Goal: Transaction & Acquisition: Purchase product/service

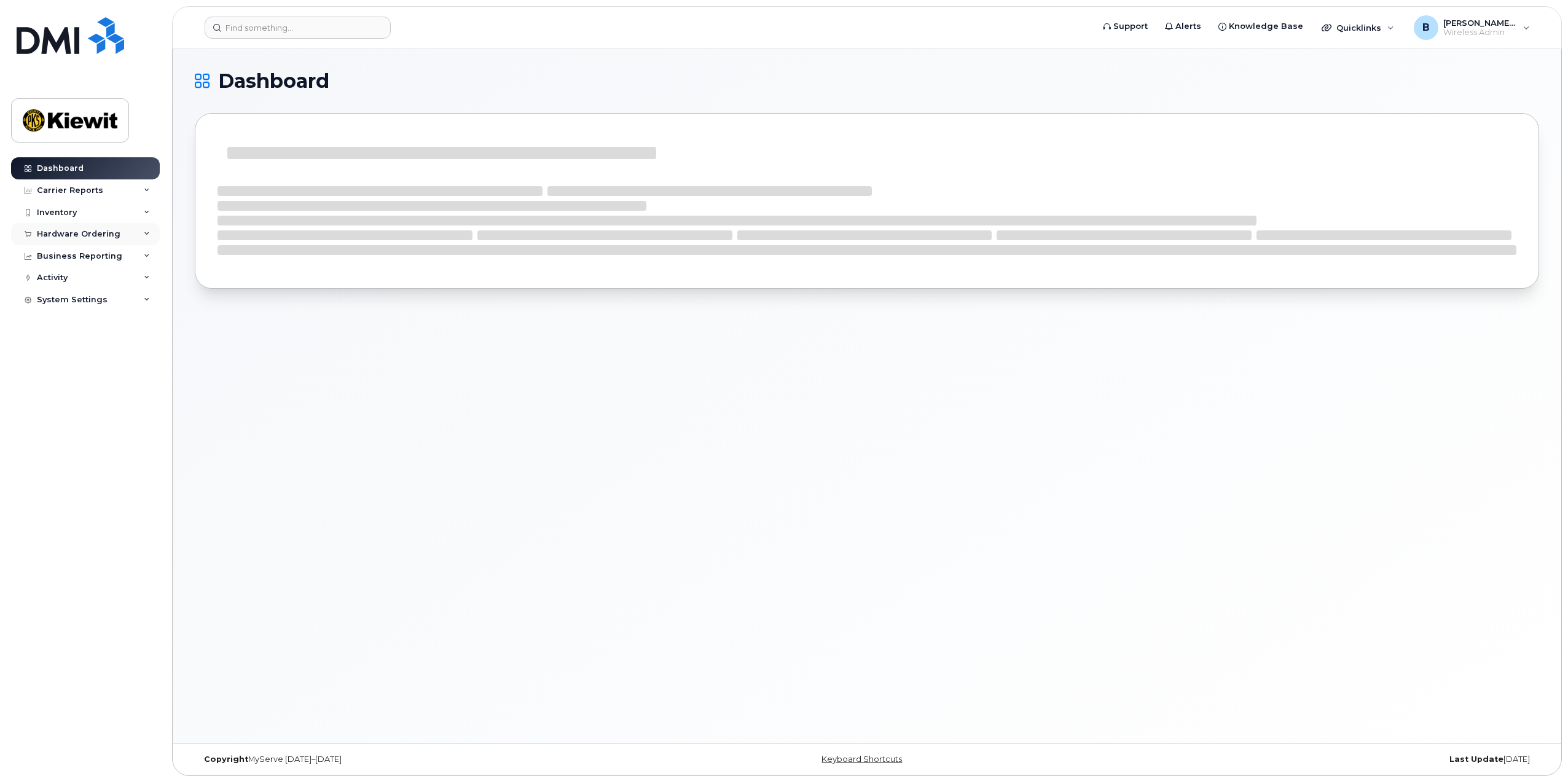
click at [113, 235] on div "Hardware Ordering" at bounding box center [79, 234] width 84 height 10
click at [75, 231] on div "Hardware Ordering" at bounding box center [79, 234] width 84 height 10
click at [77, 231] on div "Hardware Ordering" at bounding box center [79, 234] width 84 height 10
click at [72, 282] on link "Orders" at bounding box center [96, 280] width 127 height 23
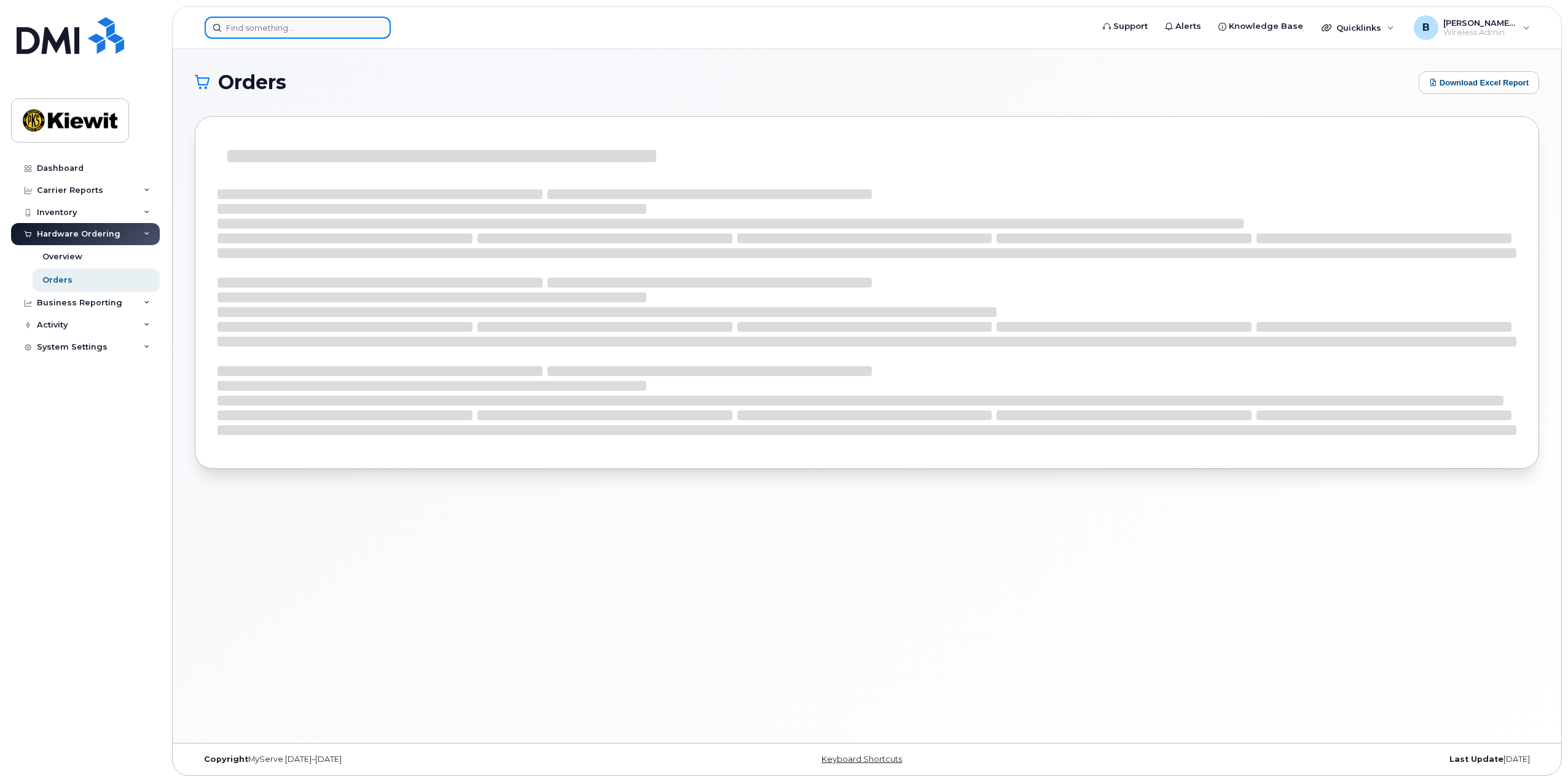
click at [328, 23] on input at bounding box center [297, 27] width 186 height 22
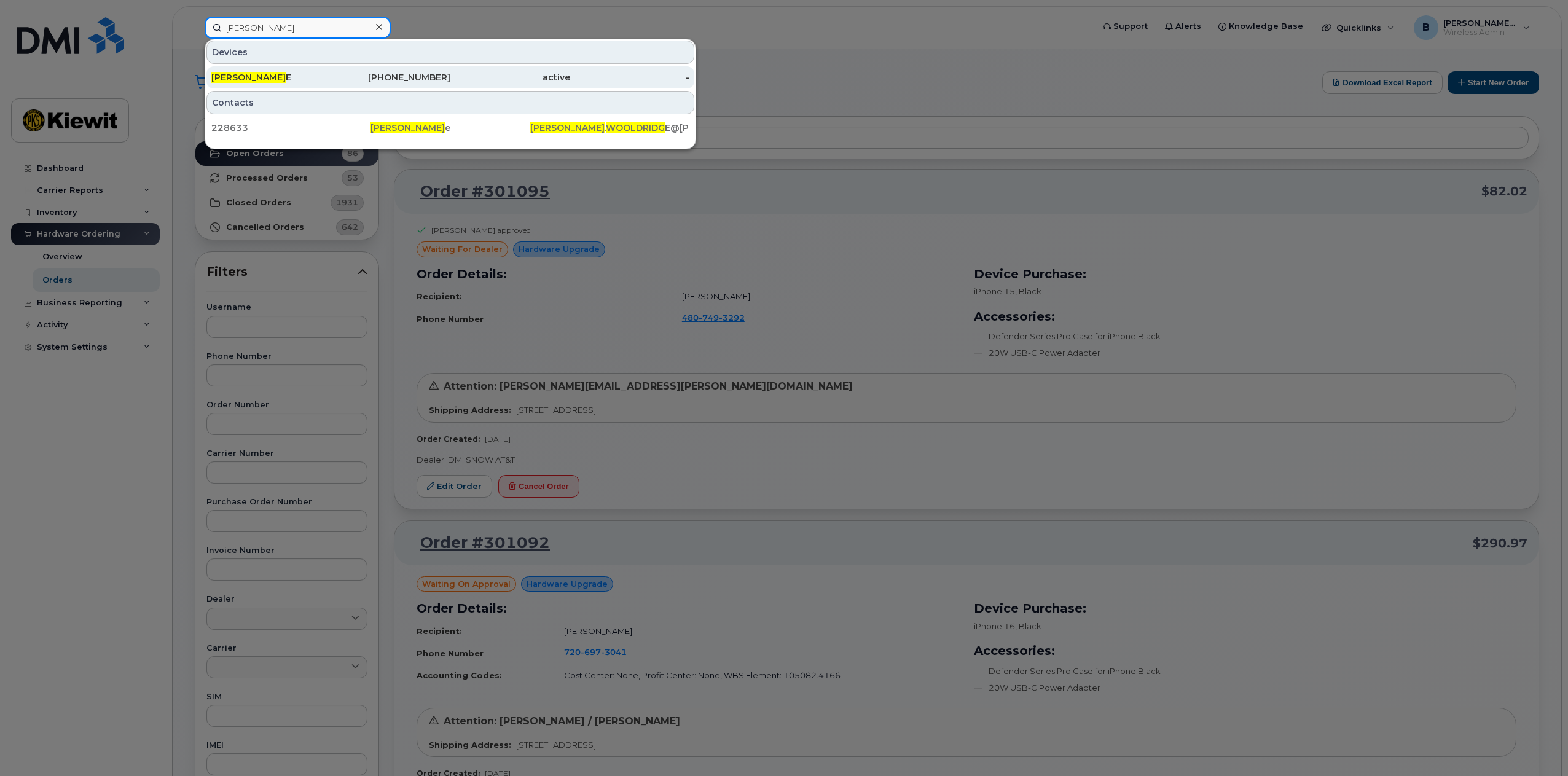
type input "jimmy wooldridg"
click at [435, 76] on div "402-215-3523" at bounding box center [391, 77] width 120 height 12
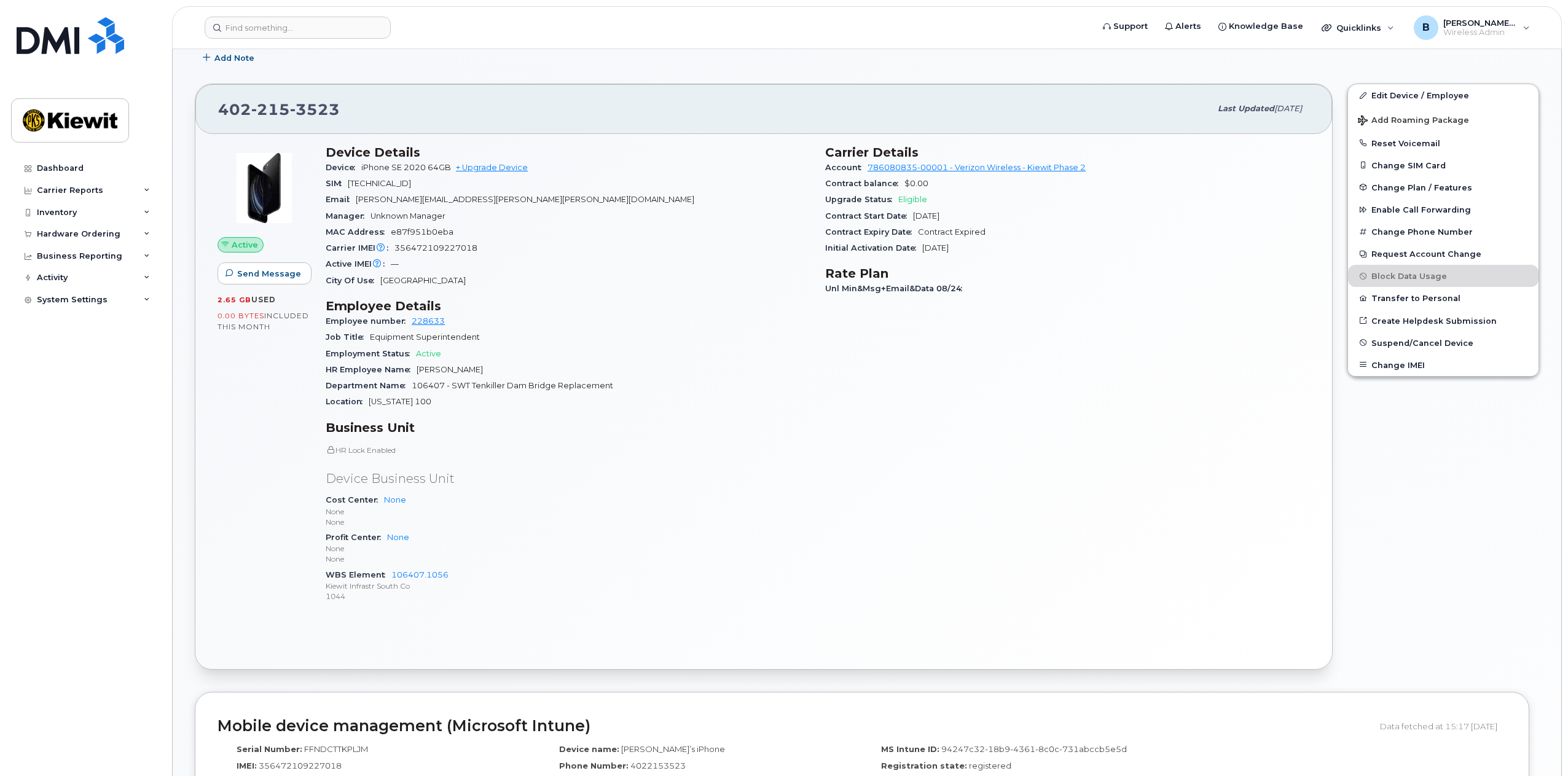
scroll to position [186, 0]
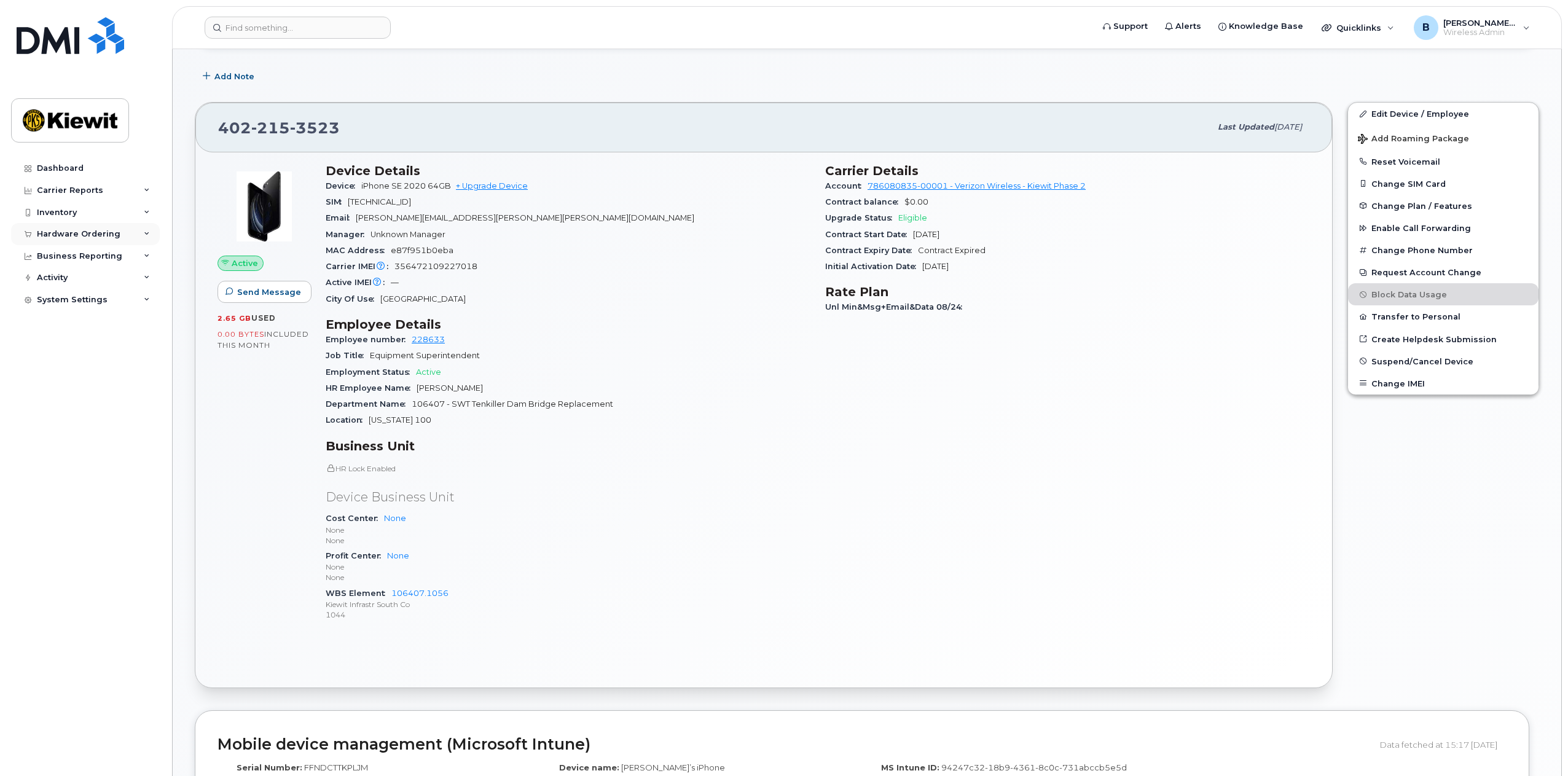
click at [77, 236] on div "Hardware Ordering" at bounding box center [79, 234] width 84 height 10
click at [70, 258] on div "Overview" at bounding box center [62, 256] width 40 height 11
click at [496, 186] on link "+ Upgrade Device" at bounding box center [492, 185] width 72 height 9
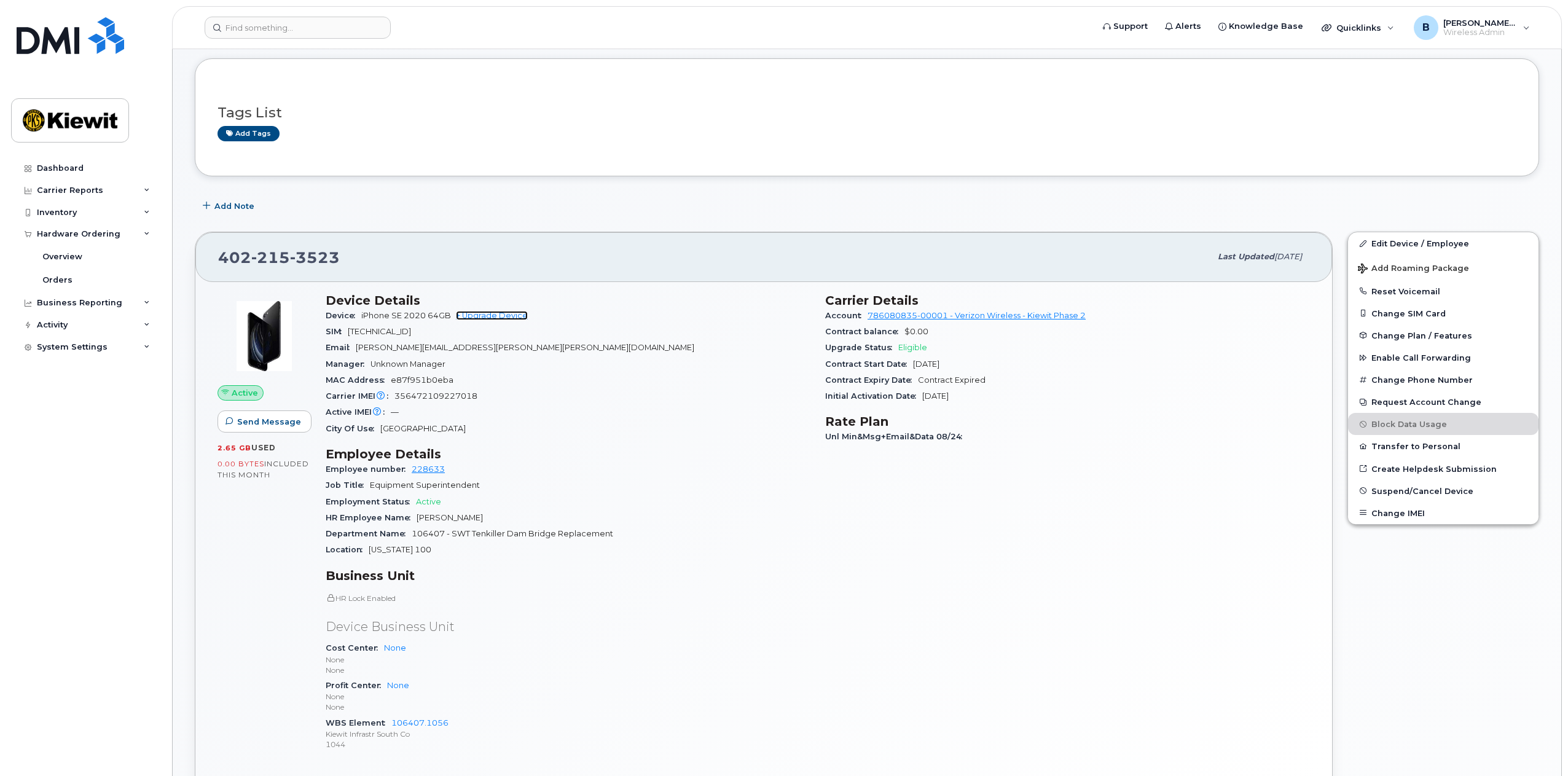
scroll to position [2, 0]
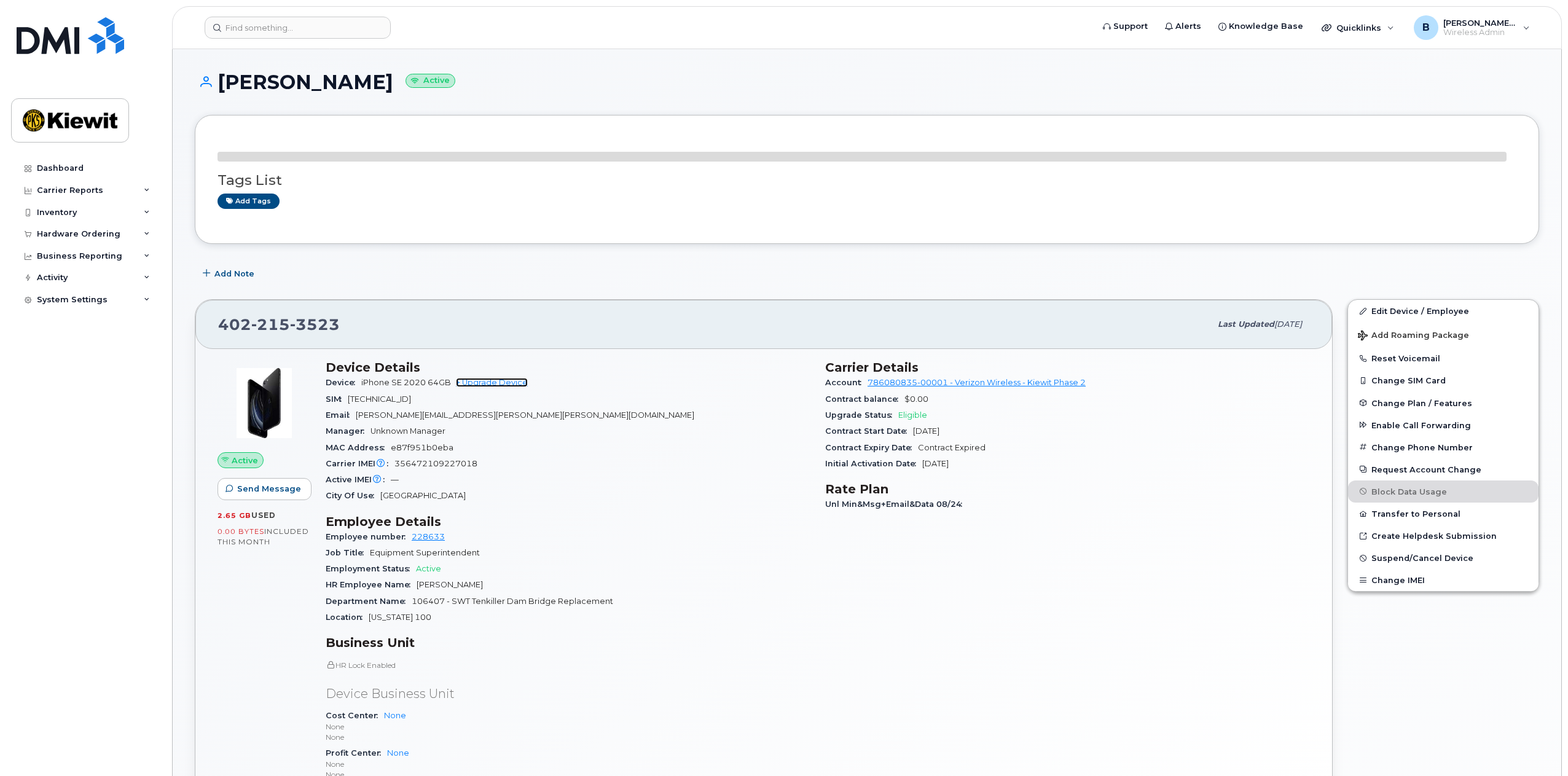
click at [482, 384] on link "+ Upgrade Device" at bounding box center [492, 382] width 72 height 9
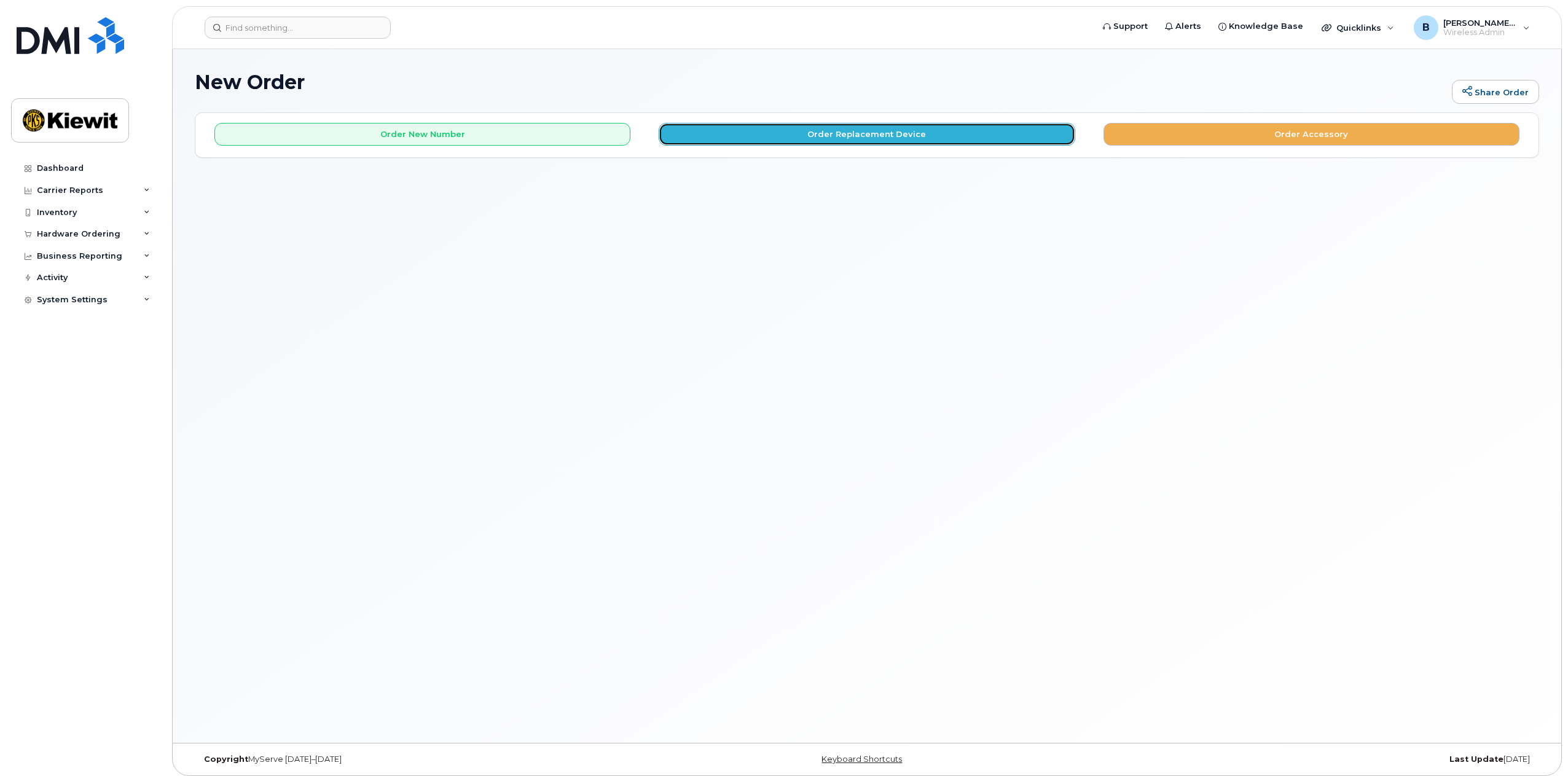
click at [884, 140] on button "Order Replacement Device" at bounding box center [866, 135] width 416 height 23
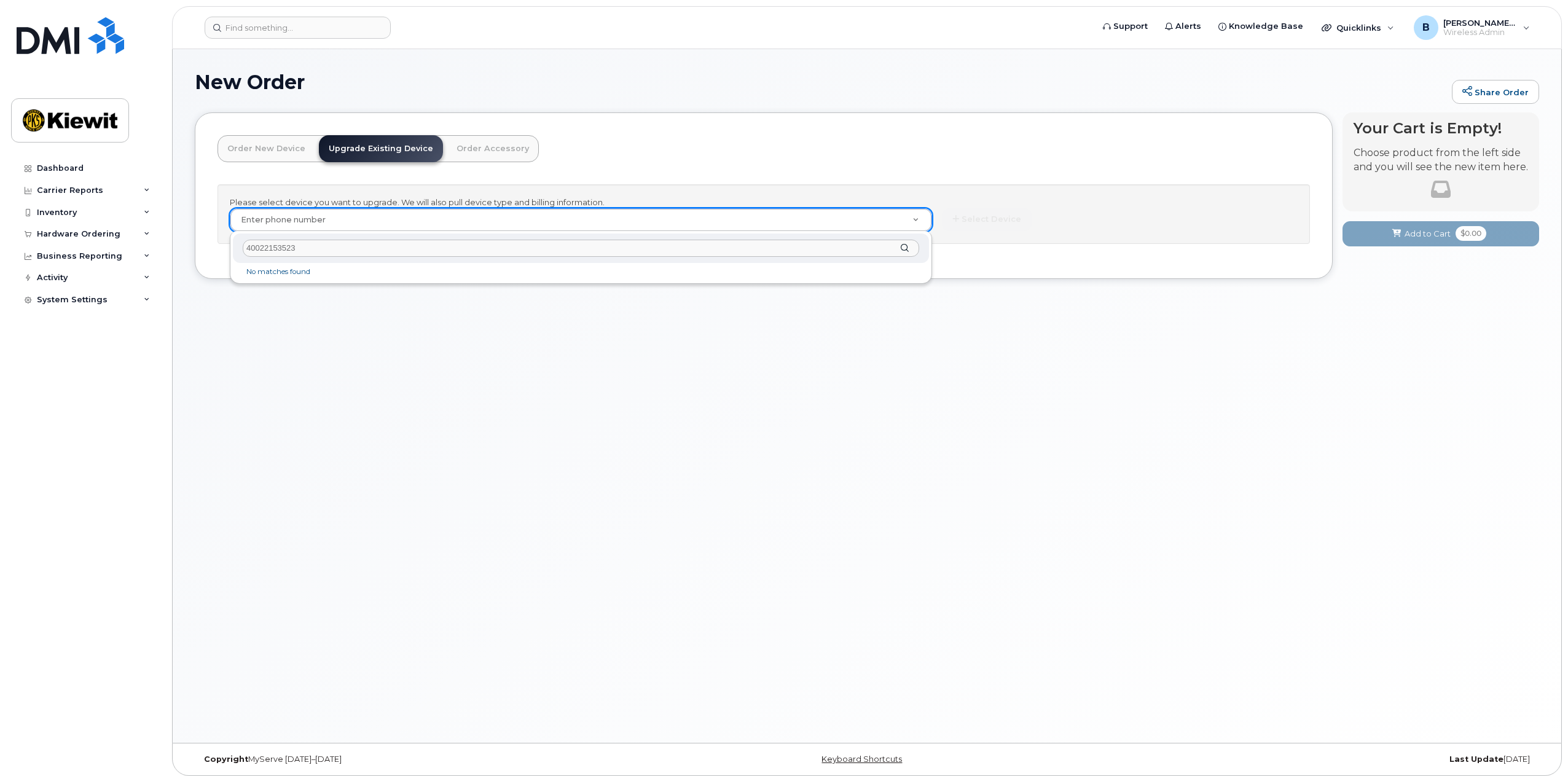
click at [254, 245] on input "40022153523" at bounding box center [581, 249] width 676 height 18
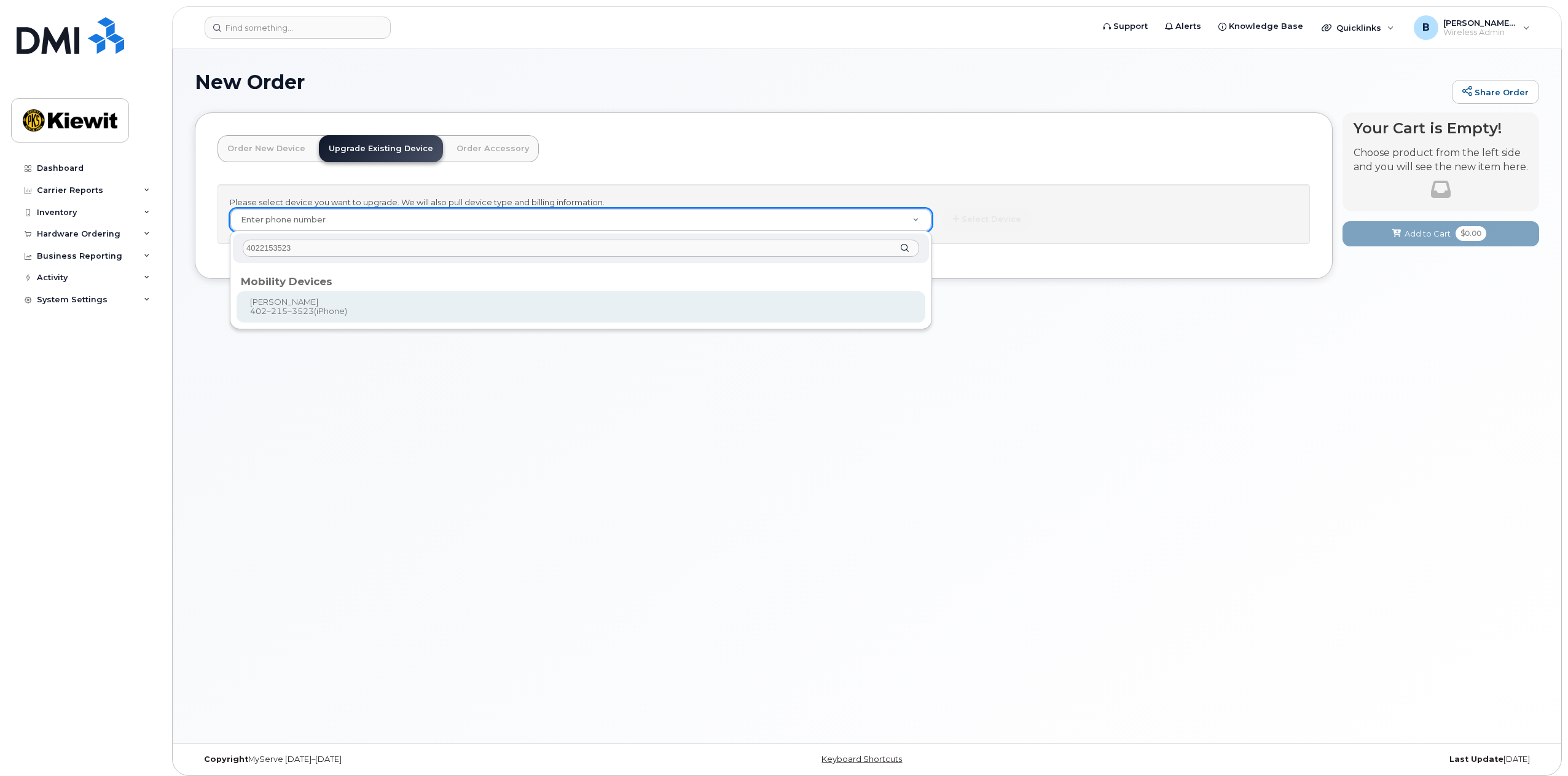
type input "4022153523"
type input "1167352"
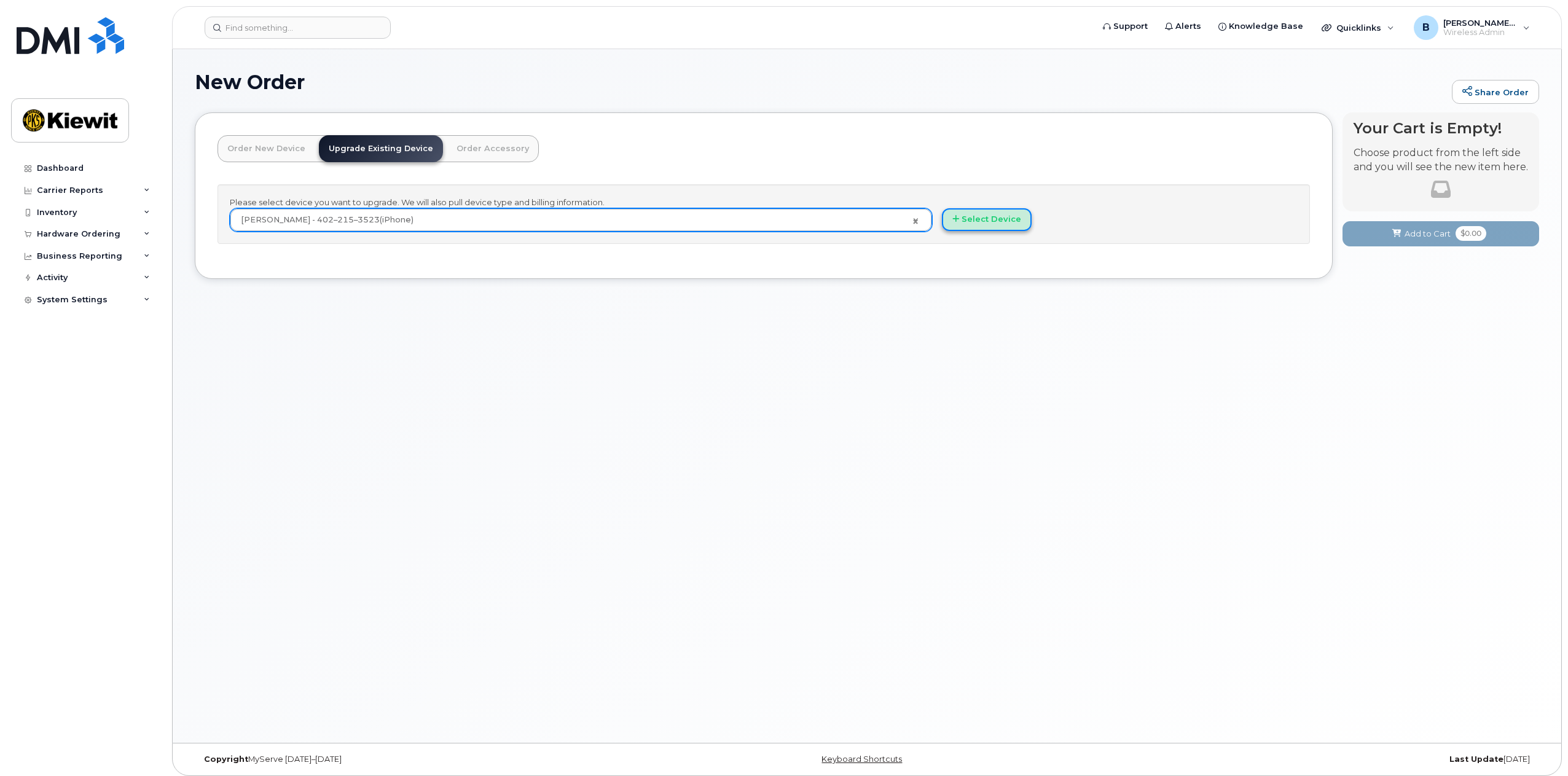
click at [973, 219] on button "Select Device" at bounding box center [986, 220] width 89 height 23
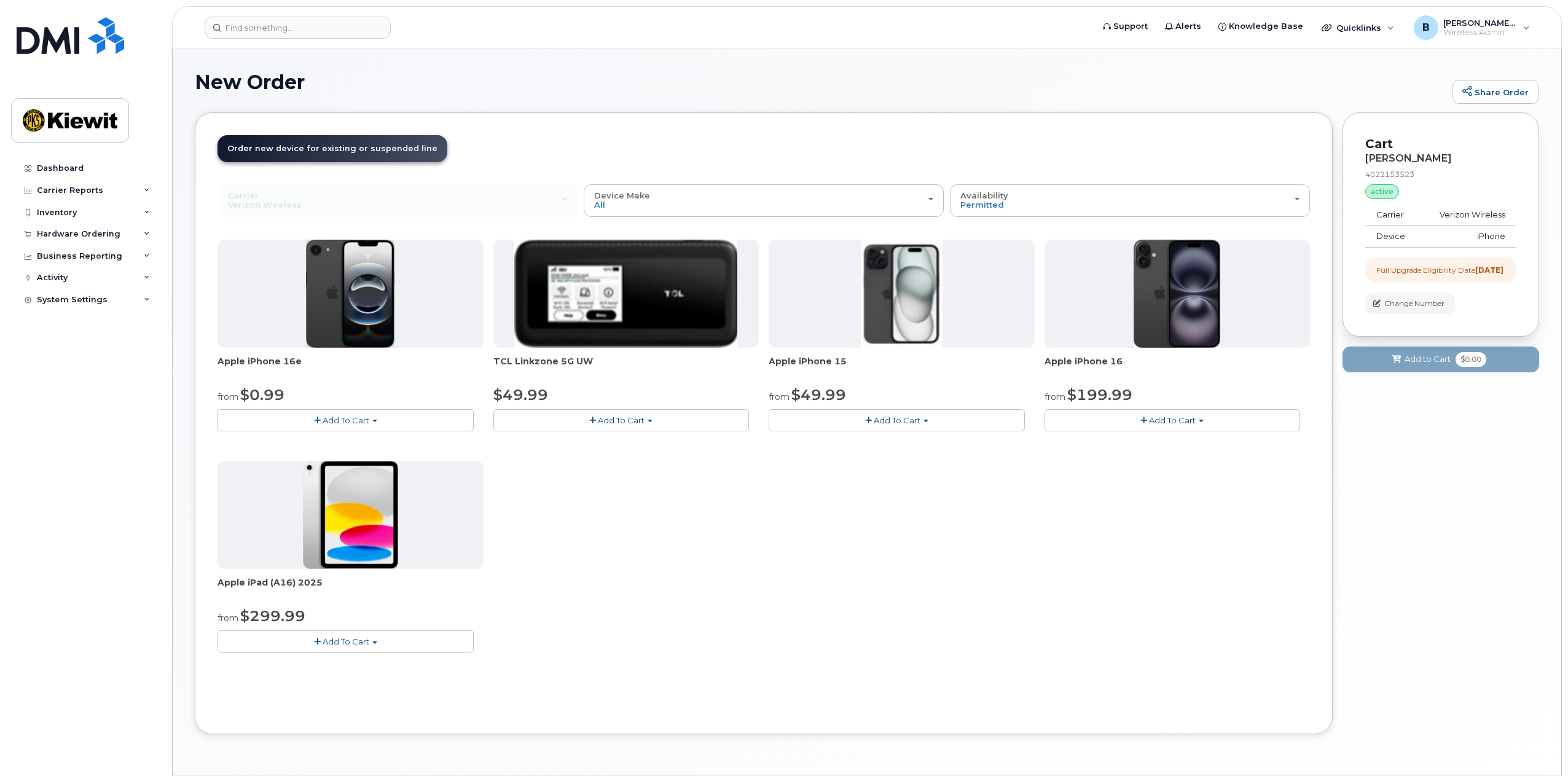
click at [334, 420] on span "Add To Cart" at bounding box center [345, 420] width 47 height 10
click at [304, 444] on link "$0.99 - 2 Year Upgrade (128GB)" at bounding box center [298, 443] width 154 height 16
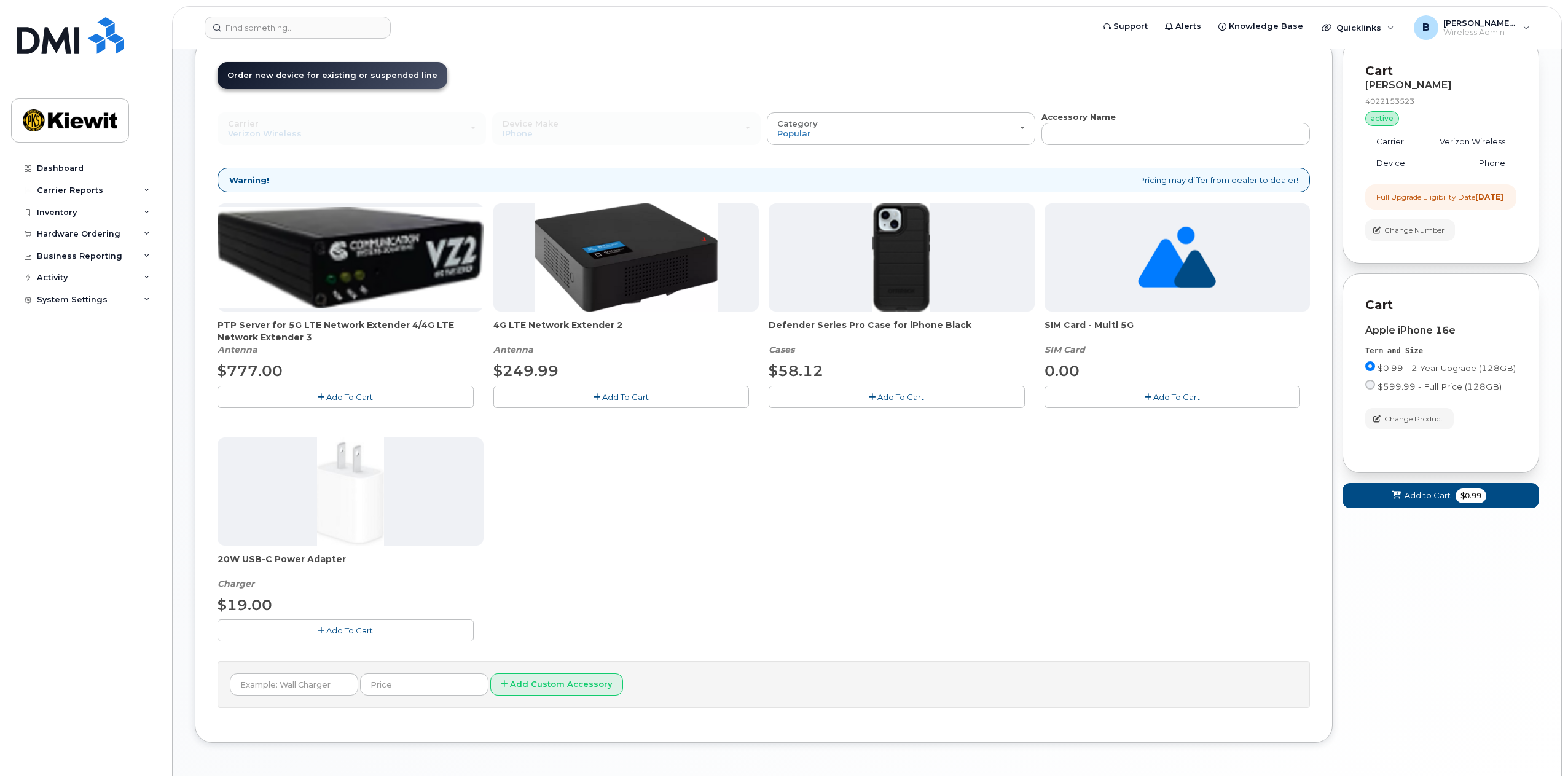
scroll to position [120, 0]
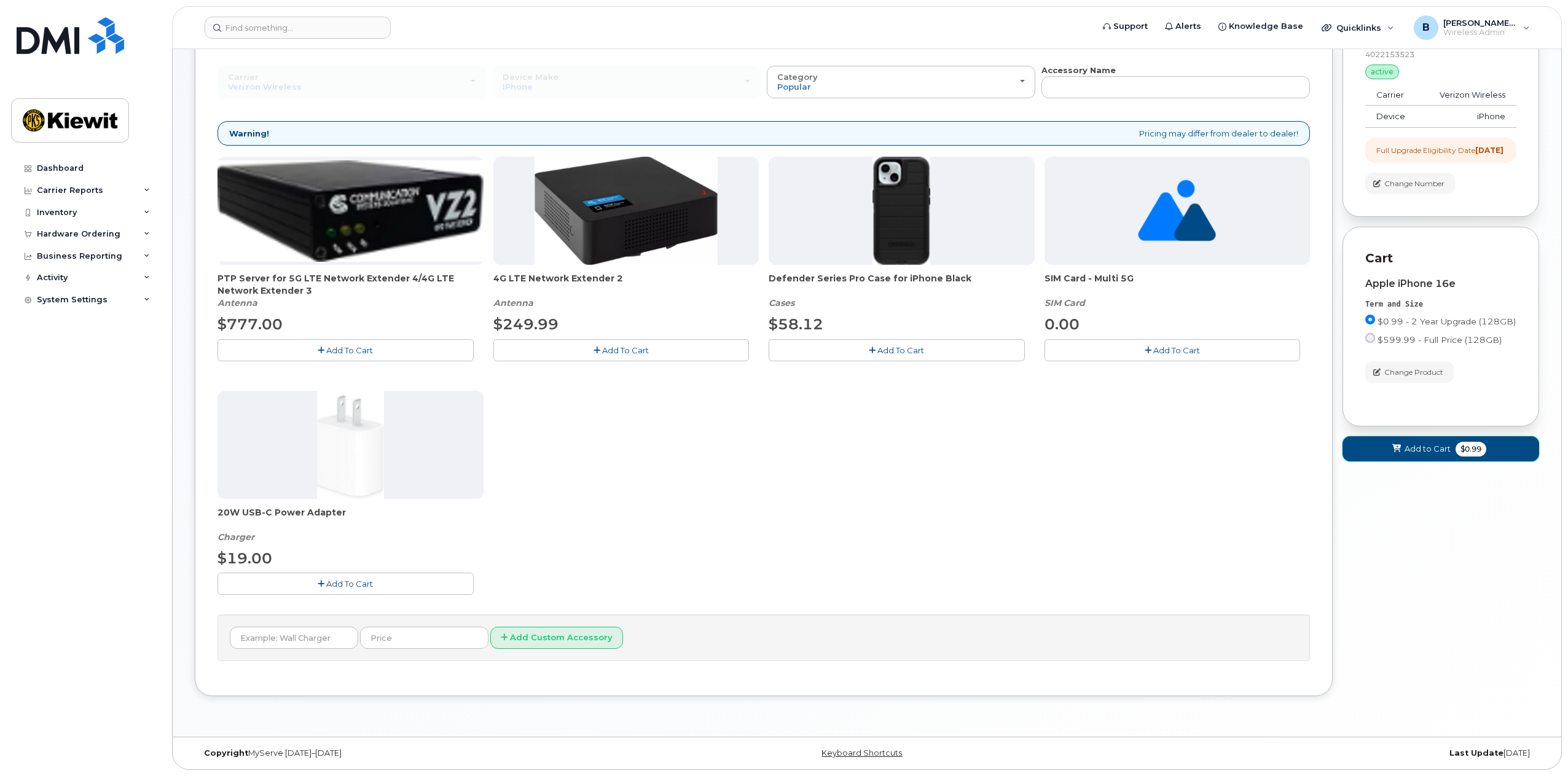
click at [1474, 456] on span "$0.99" at bounding box center [1470, 449] width 30 height 15
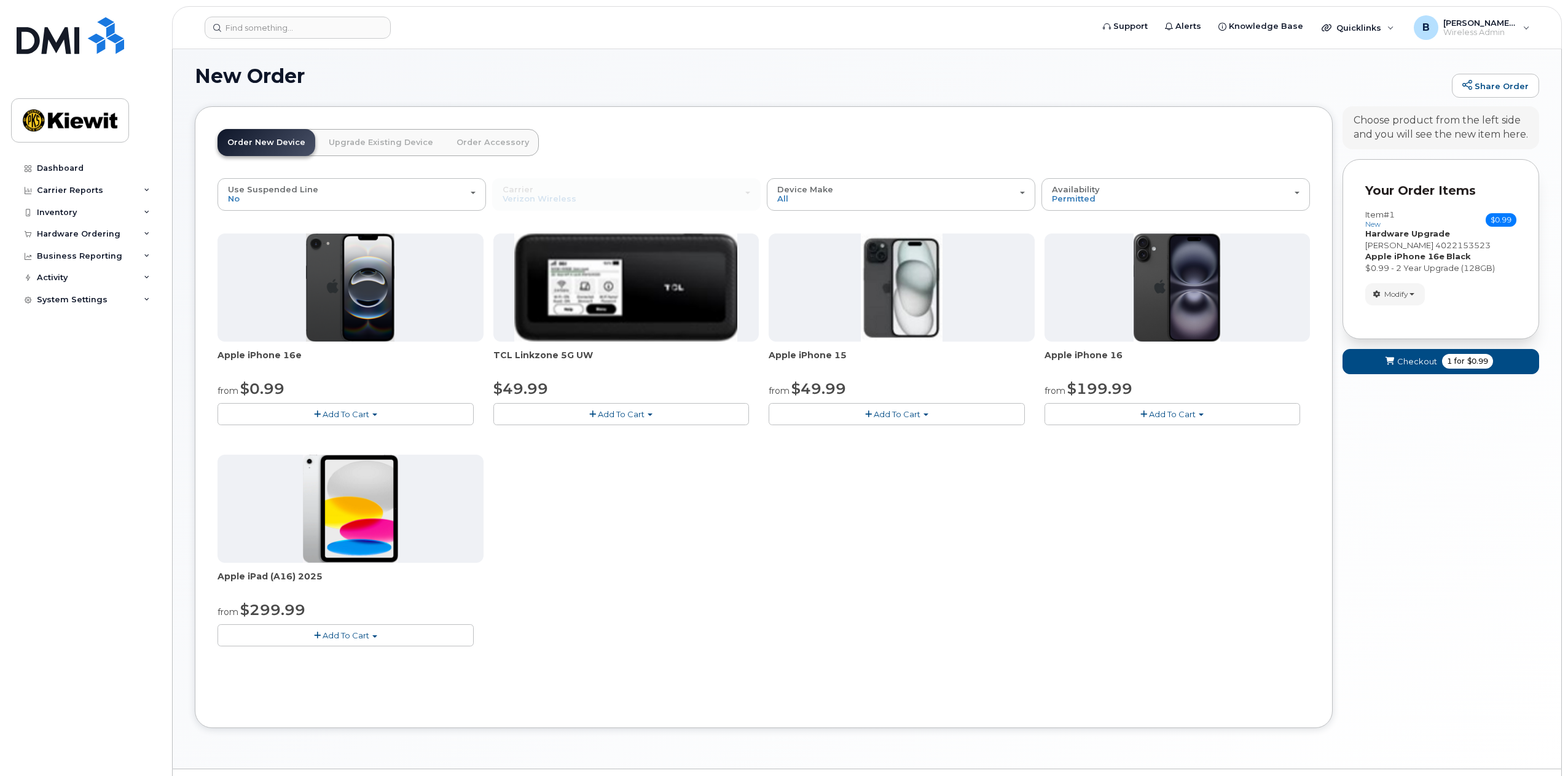
scroll to position [38, 0]
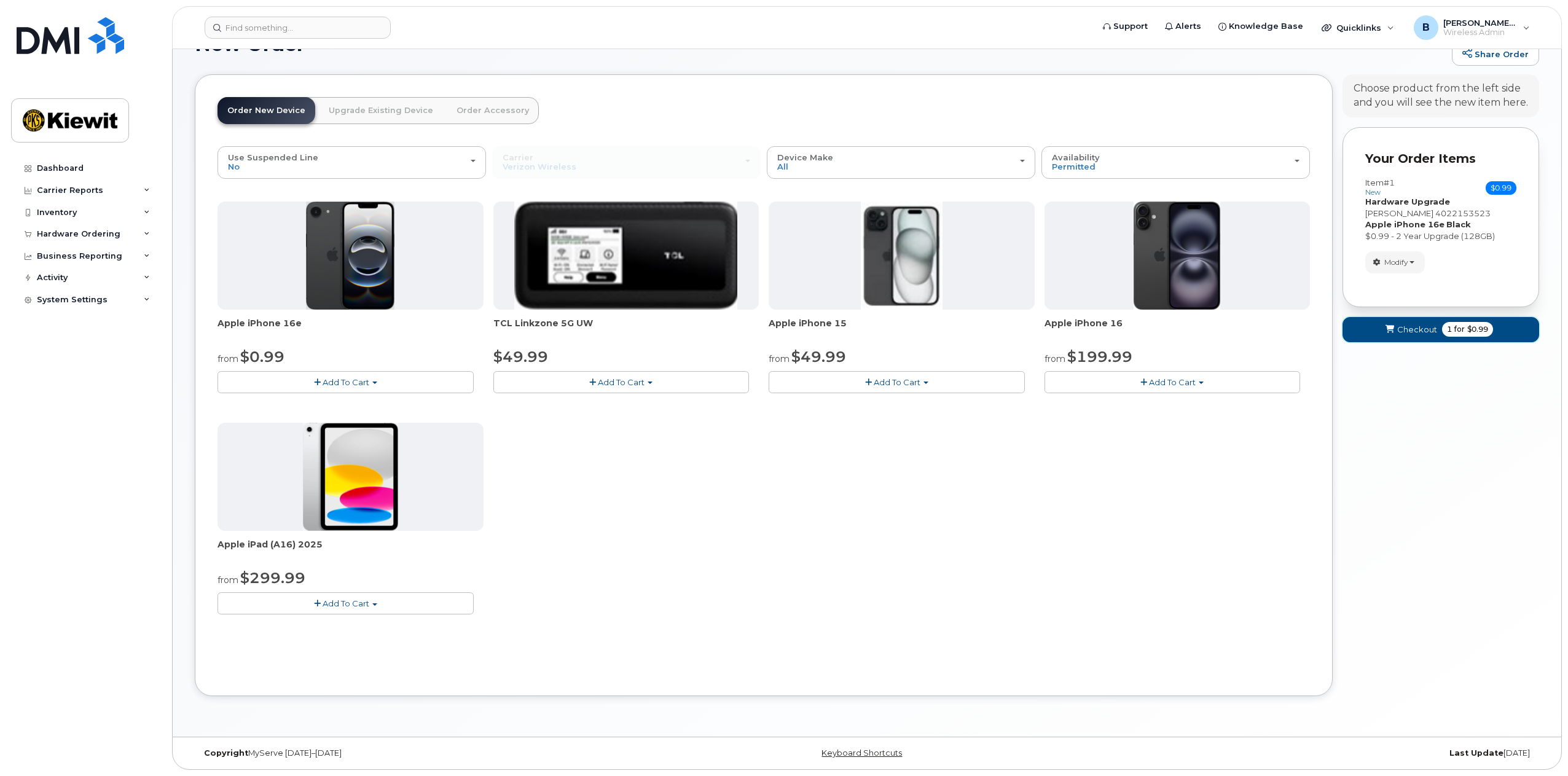
click at [1412, 333] on span "Checkout" at bounding box center [1417, 330] width 40 height 11
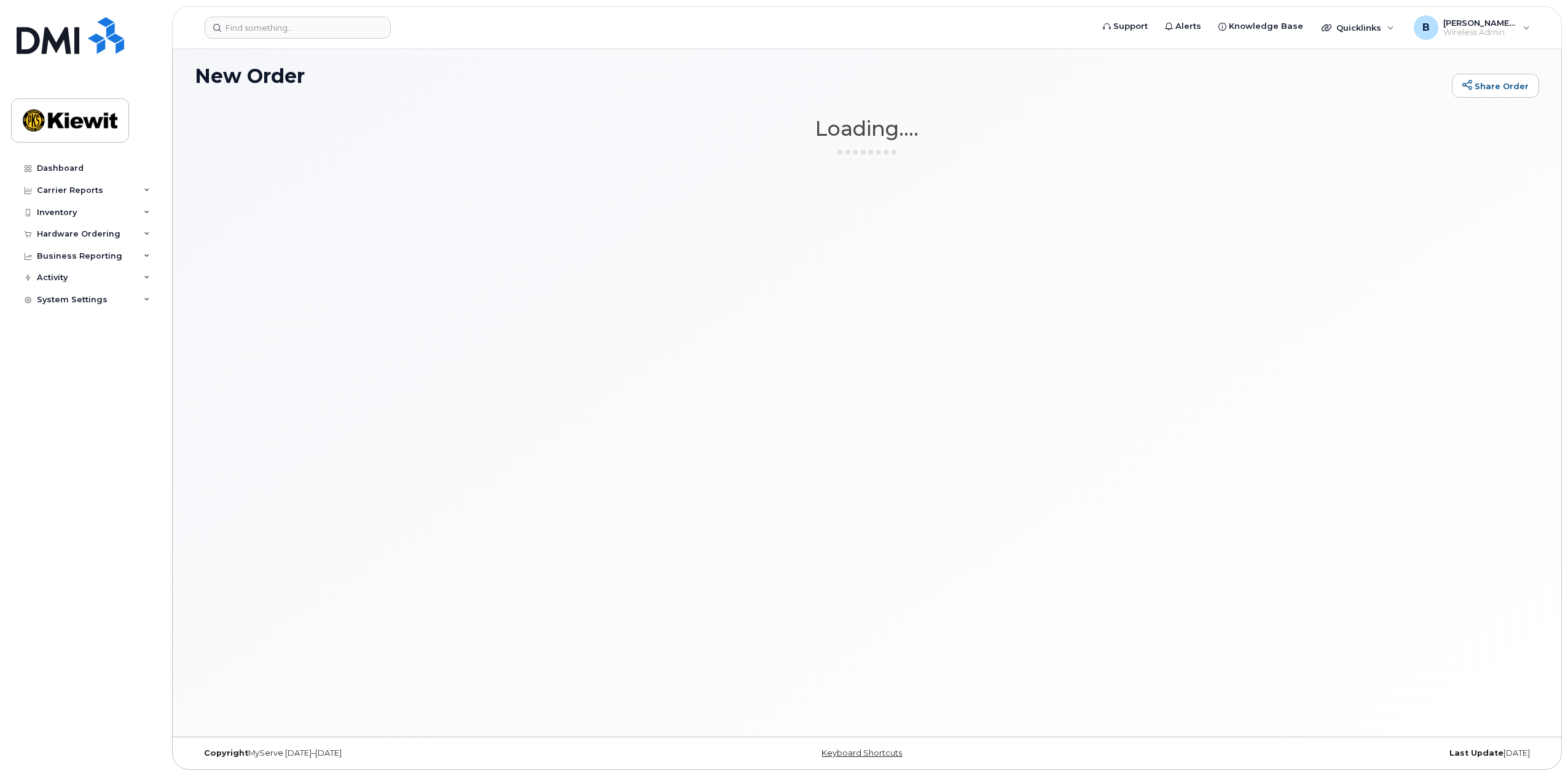
scroll to position [6, 0]
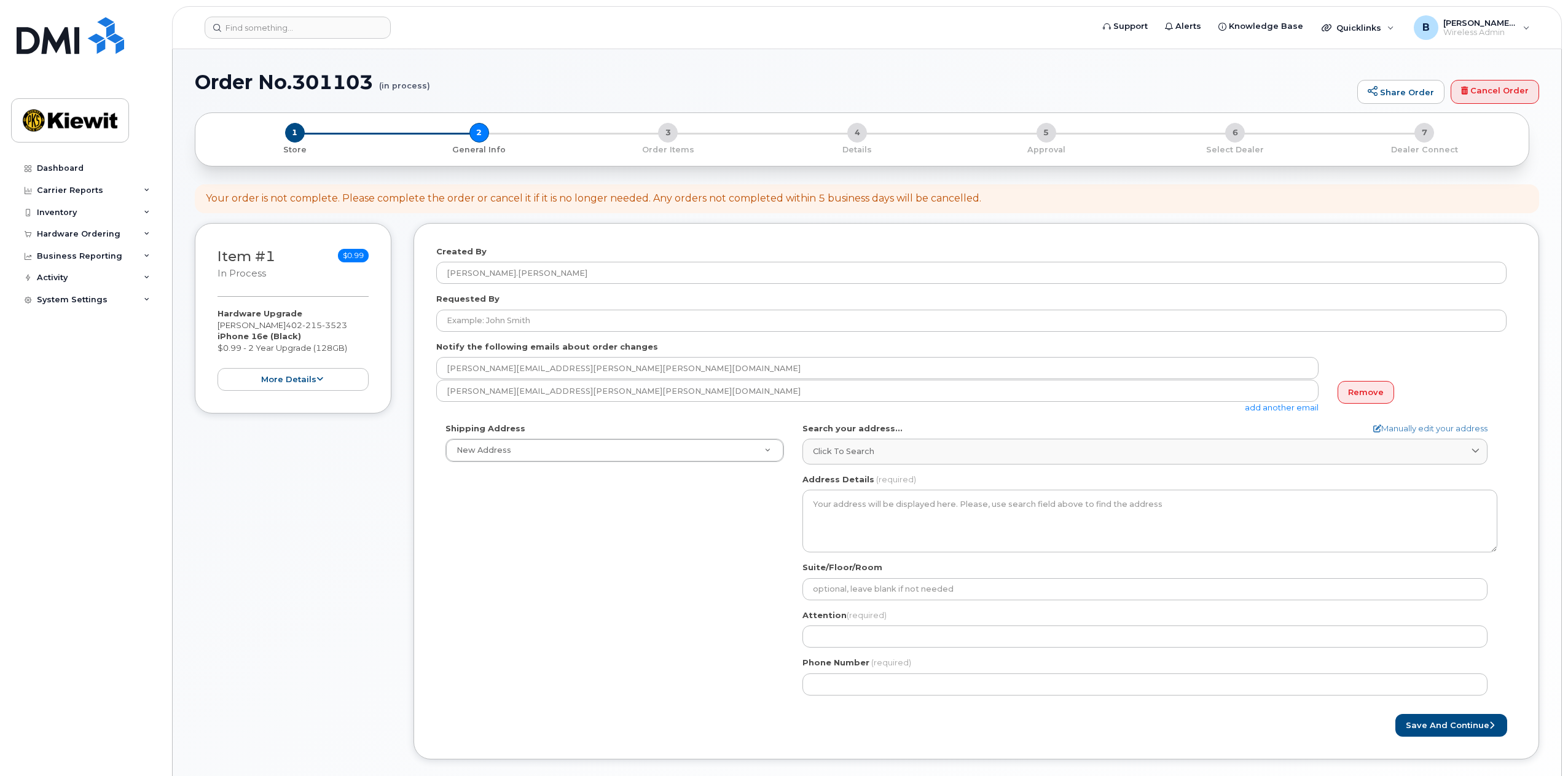
select select
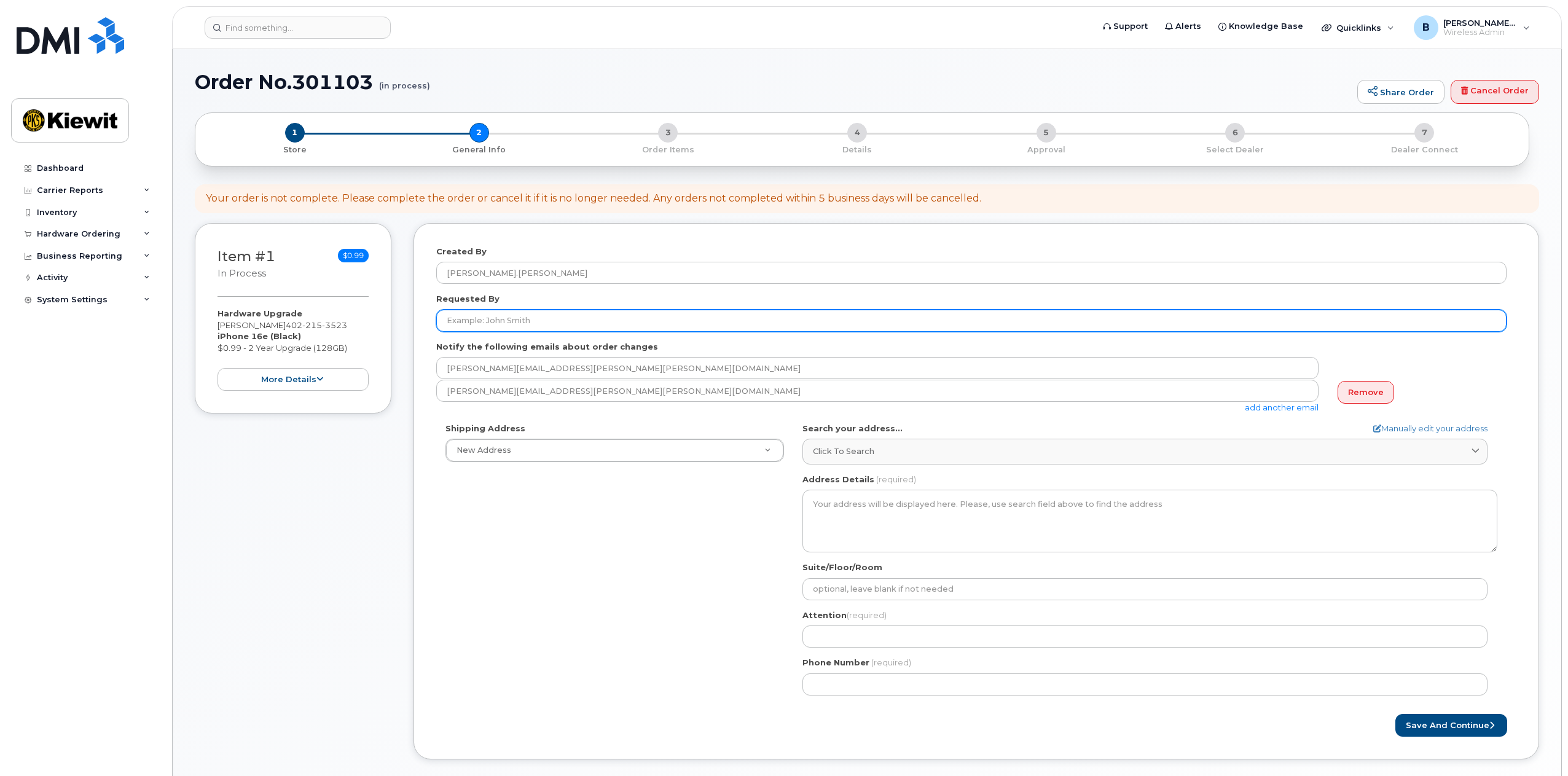
click at [518, 319] on input "Requested By" at bounding box center [971, 320] width 1070 height 22
type input "Mark Erdman"
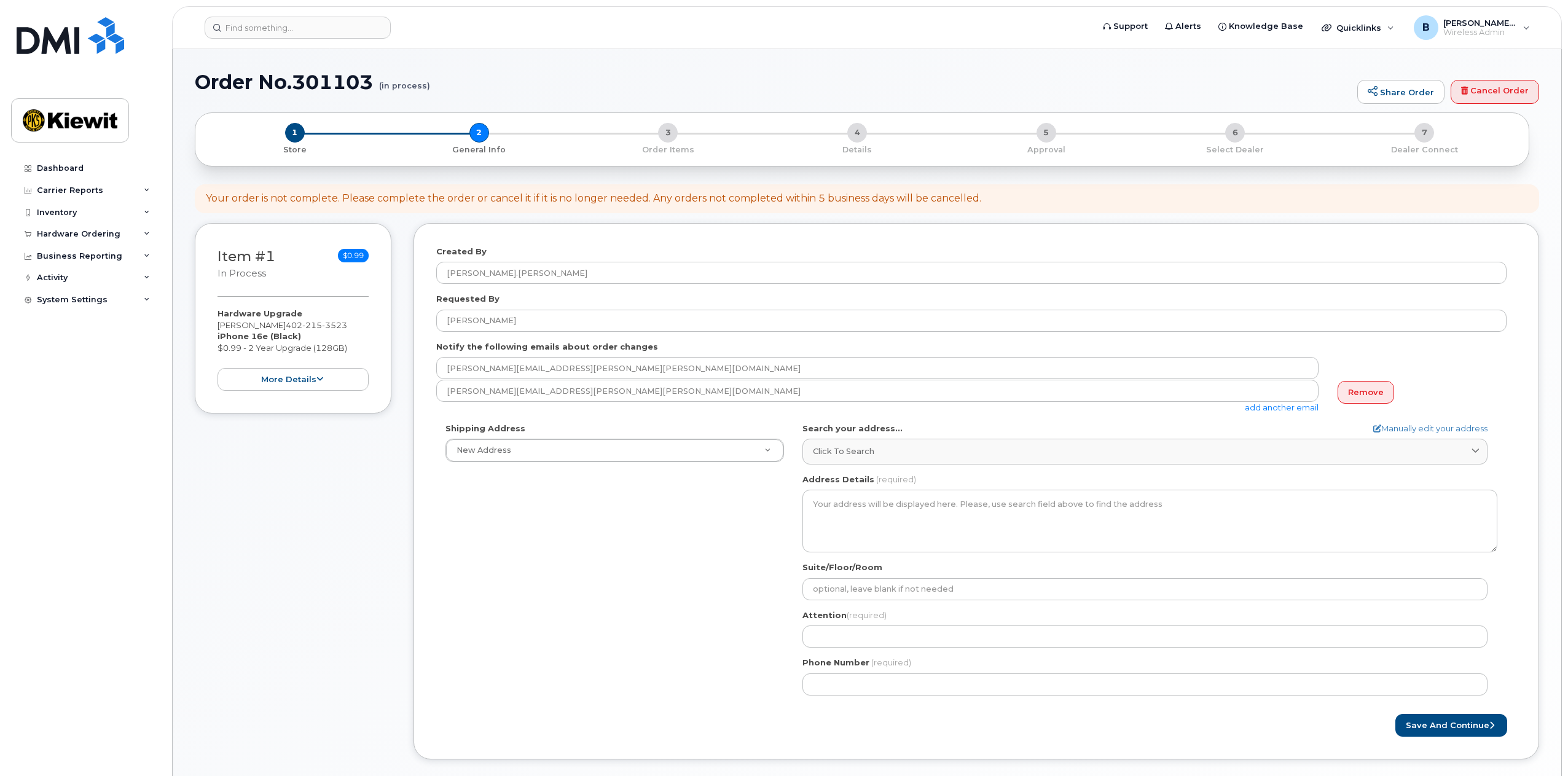
click at [1256, 409] on link "add another email" at bounding box center [1282, 407] width 74 height 10
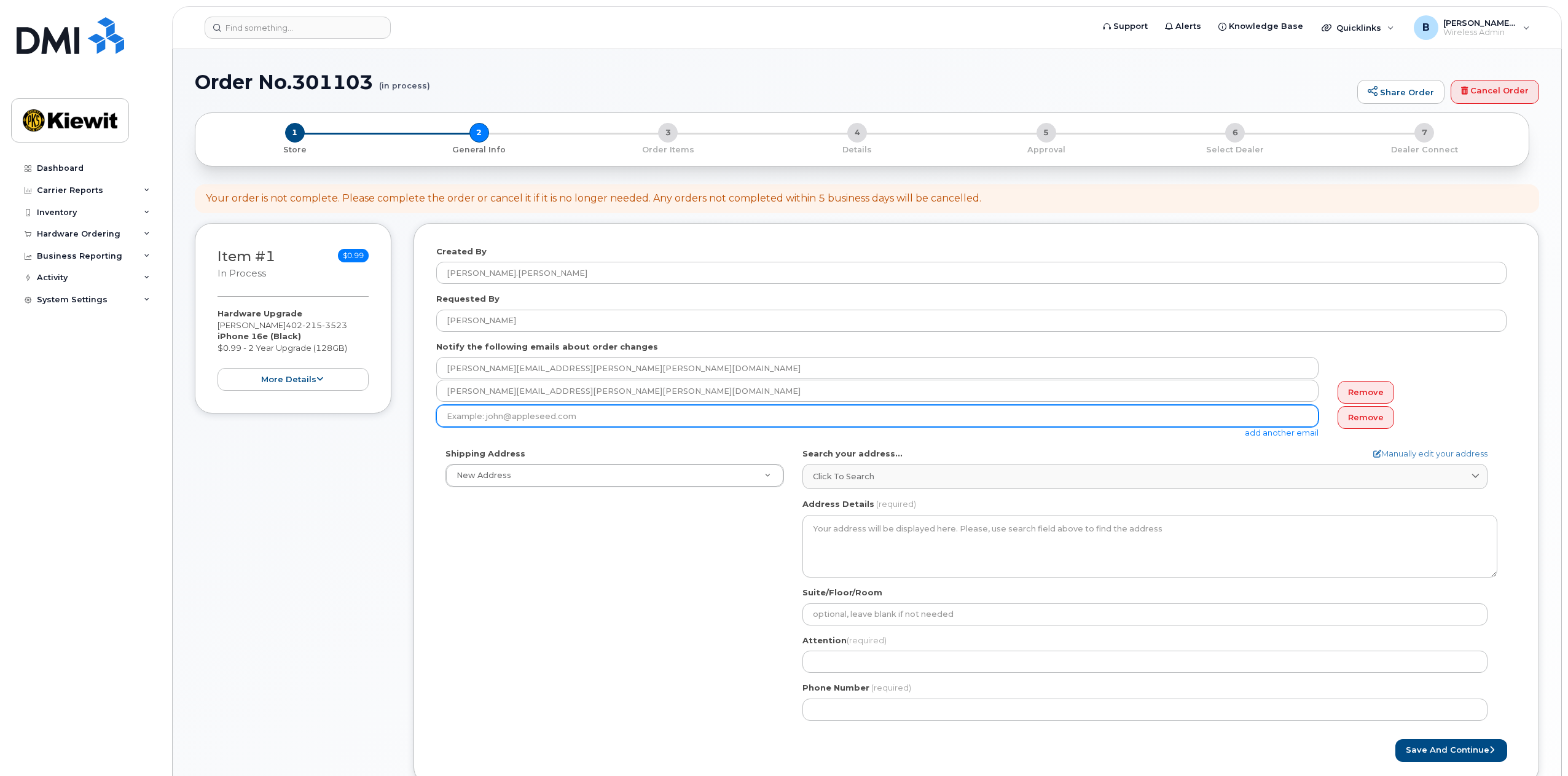
drag, startPoint x: 633, startPoint y: 424, endPoint x: 625, endPoint y: 418, distance: 10.0
click at [628, 422] on input "email" at bounding box center [877, 415] width 882 height 22
type input "Mark.Erdman@Kiewit.com"
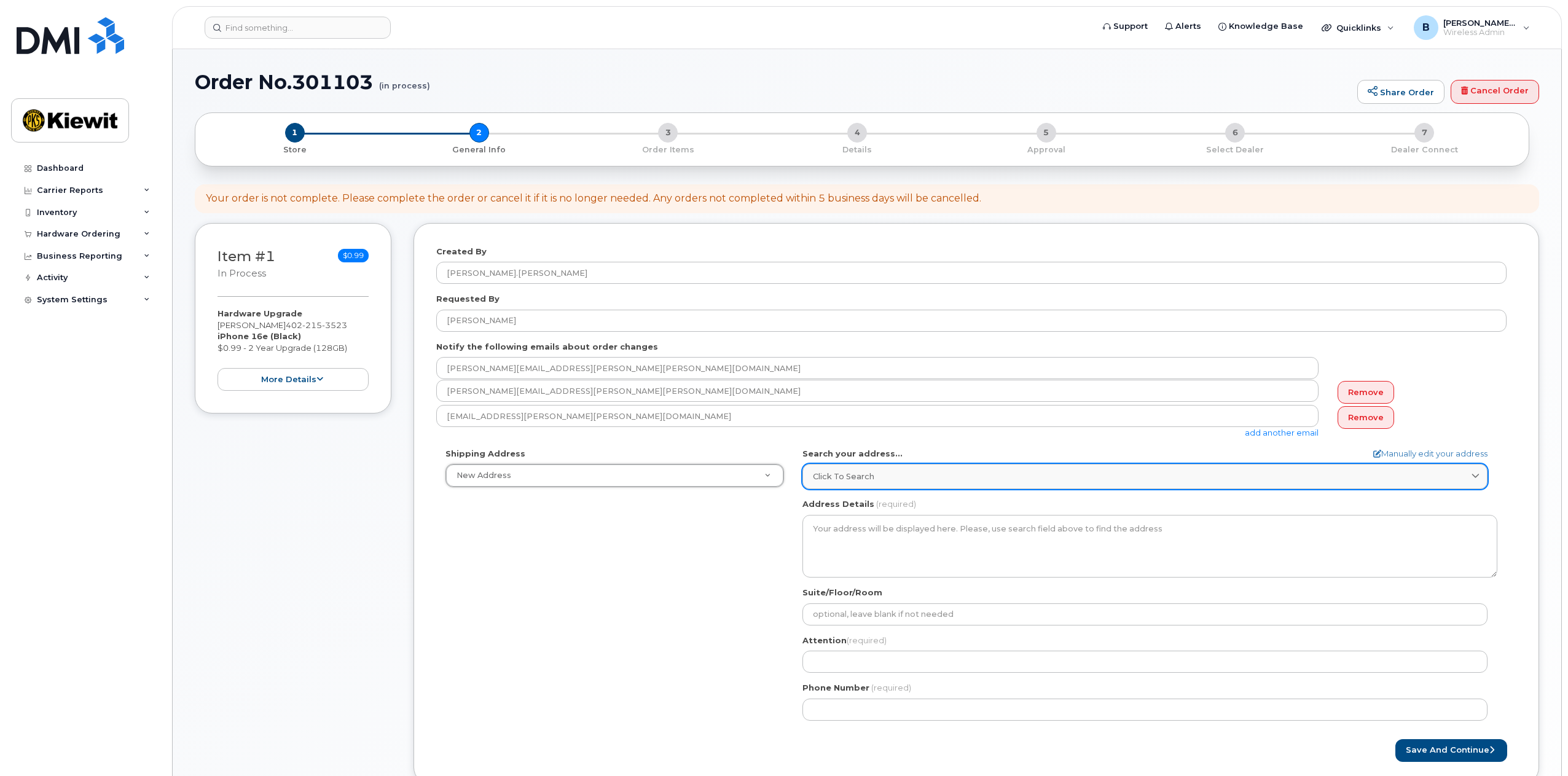
click at [897, 473] on div "Click to search" at bounding box center [1145, 477] width 664 height 11
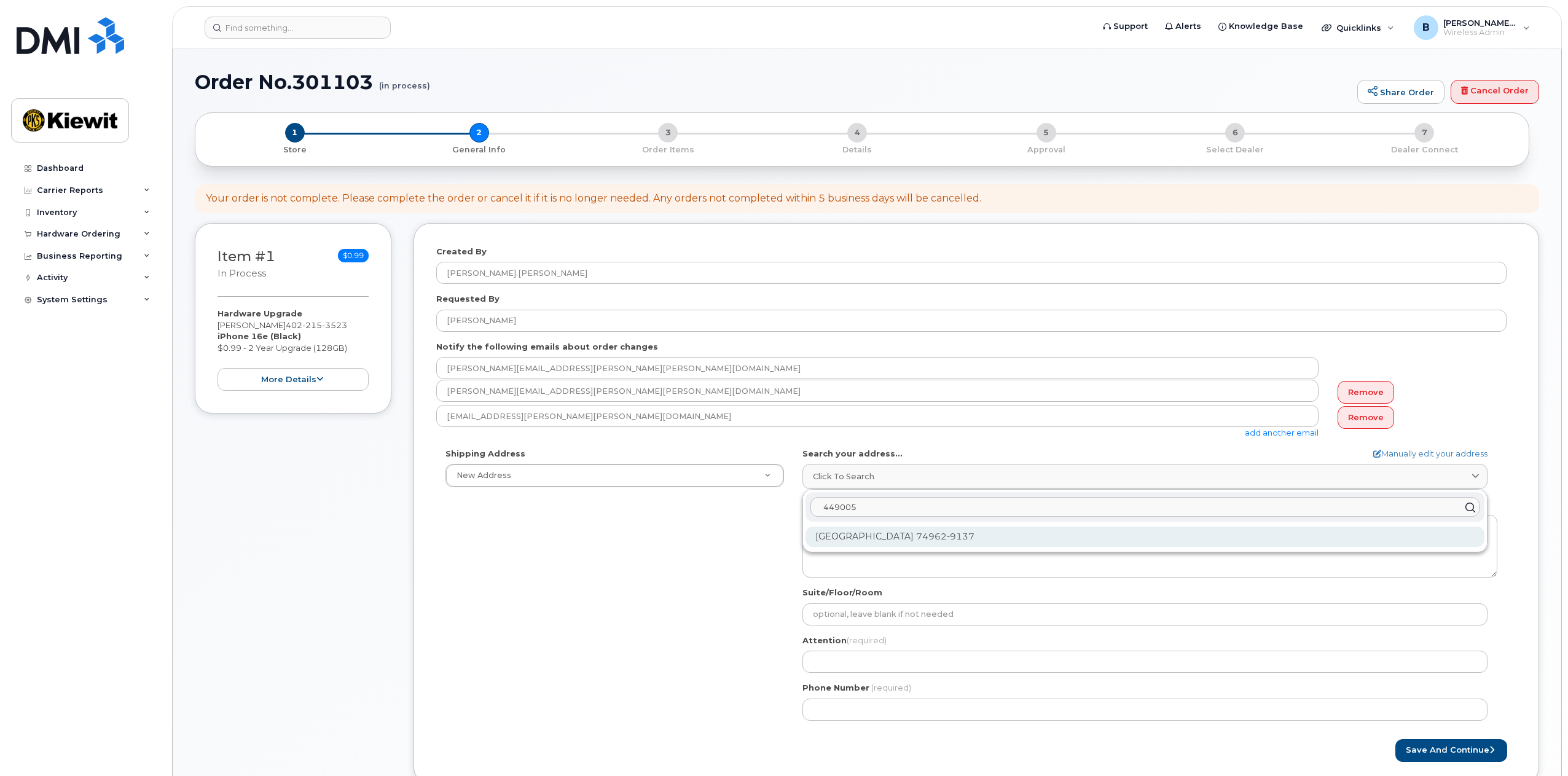
type input "449005"
click at [973, 537] on div "449005 Highway 100 Vian OK 74962-9137" at bounding box center [1145, 536] width 679 height 21
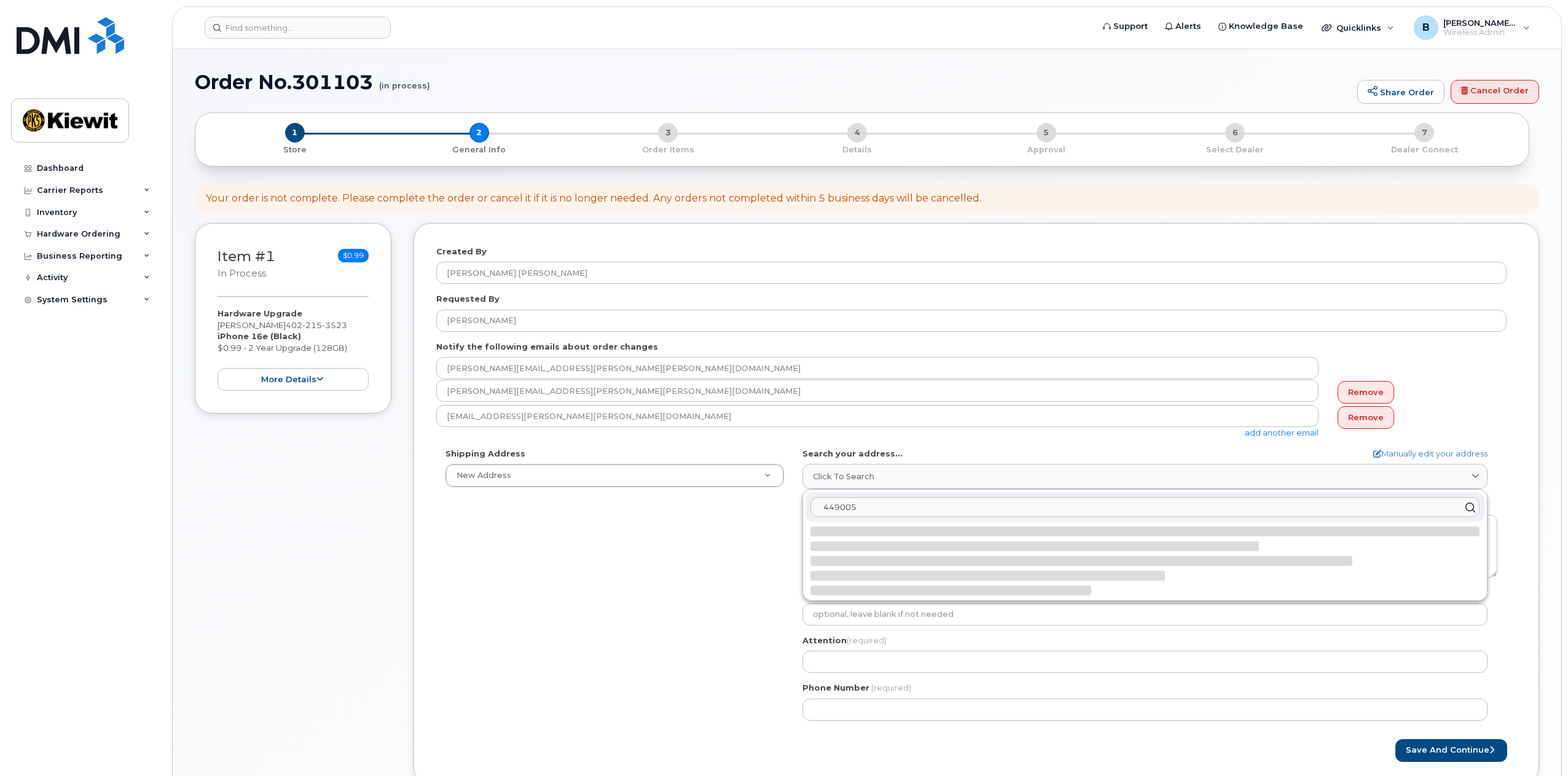
select select
type textarea "449005 Highway 100 VIAN OK 74962-9137 UNITED STATES"
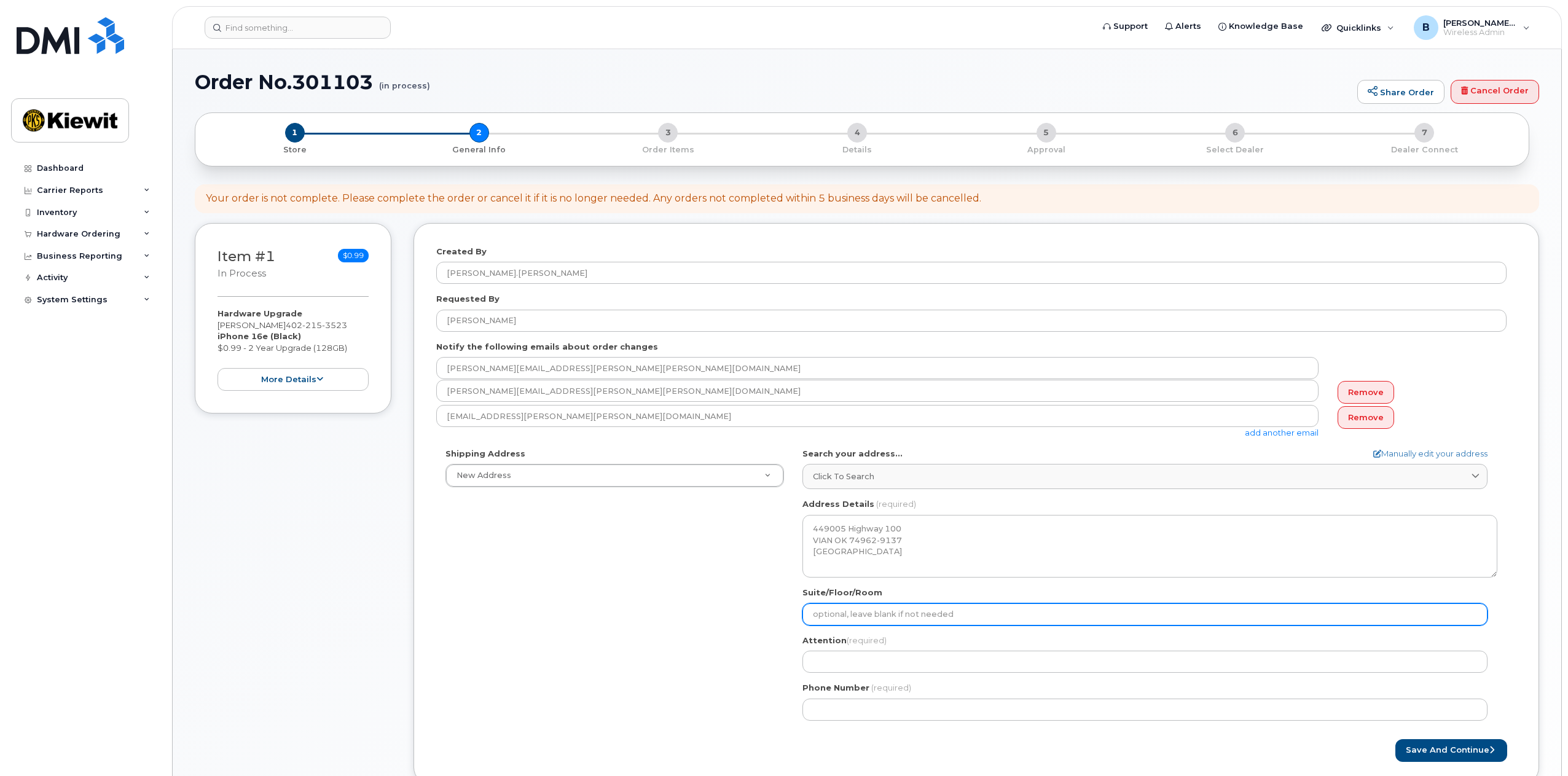
click at [959, 618] on input "Suite/Floor/Room" at bounding box center [1145, 614] width 685 height 22
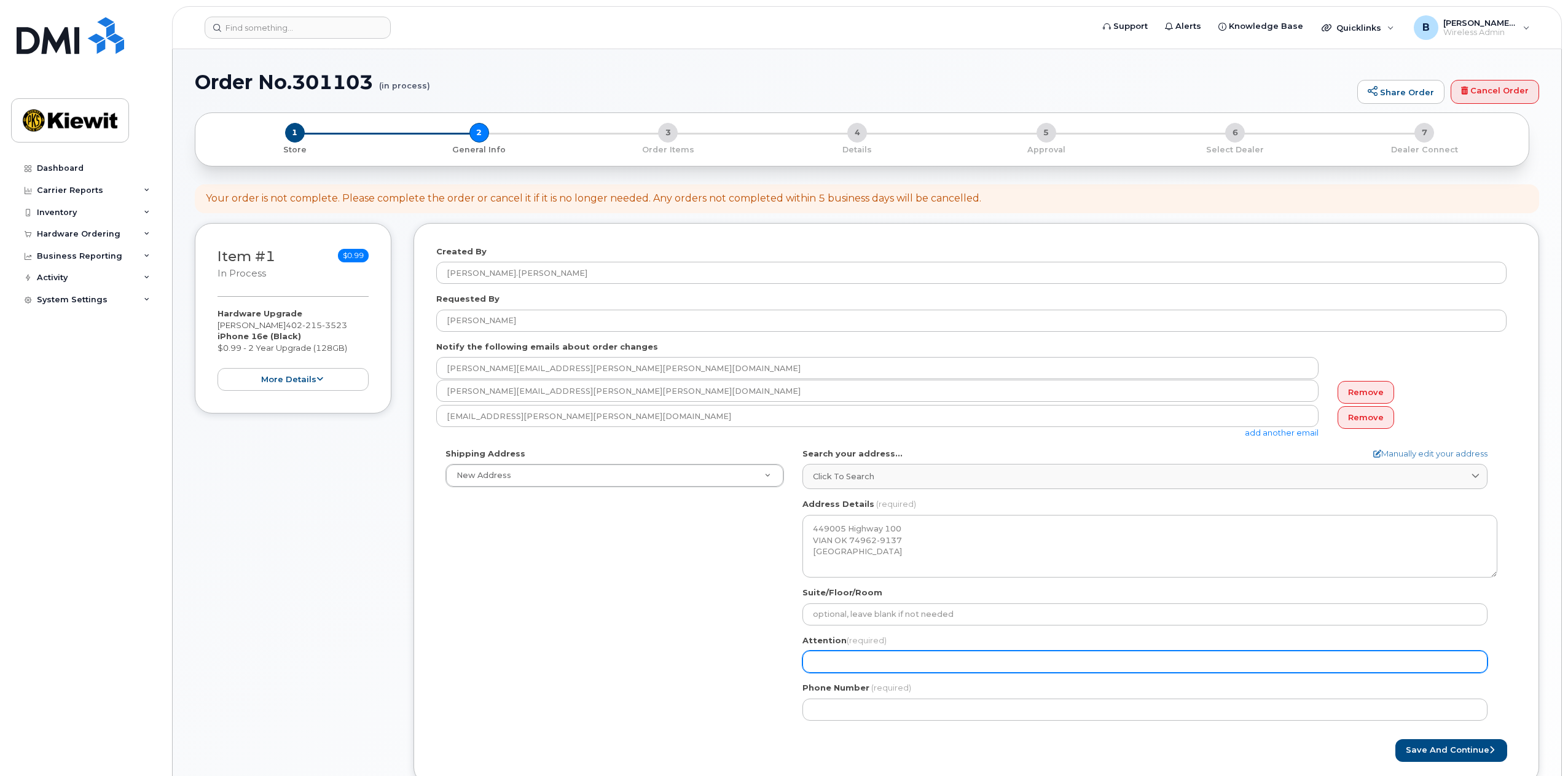
click at [882, 663] on input "Attention (required)" at bounding box center [1145, 661] width 685 height 22
select select
type input "J"
select select
type input "Ji"
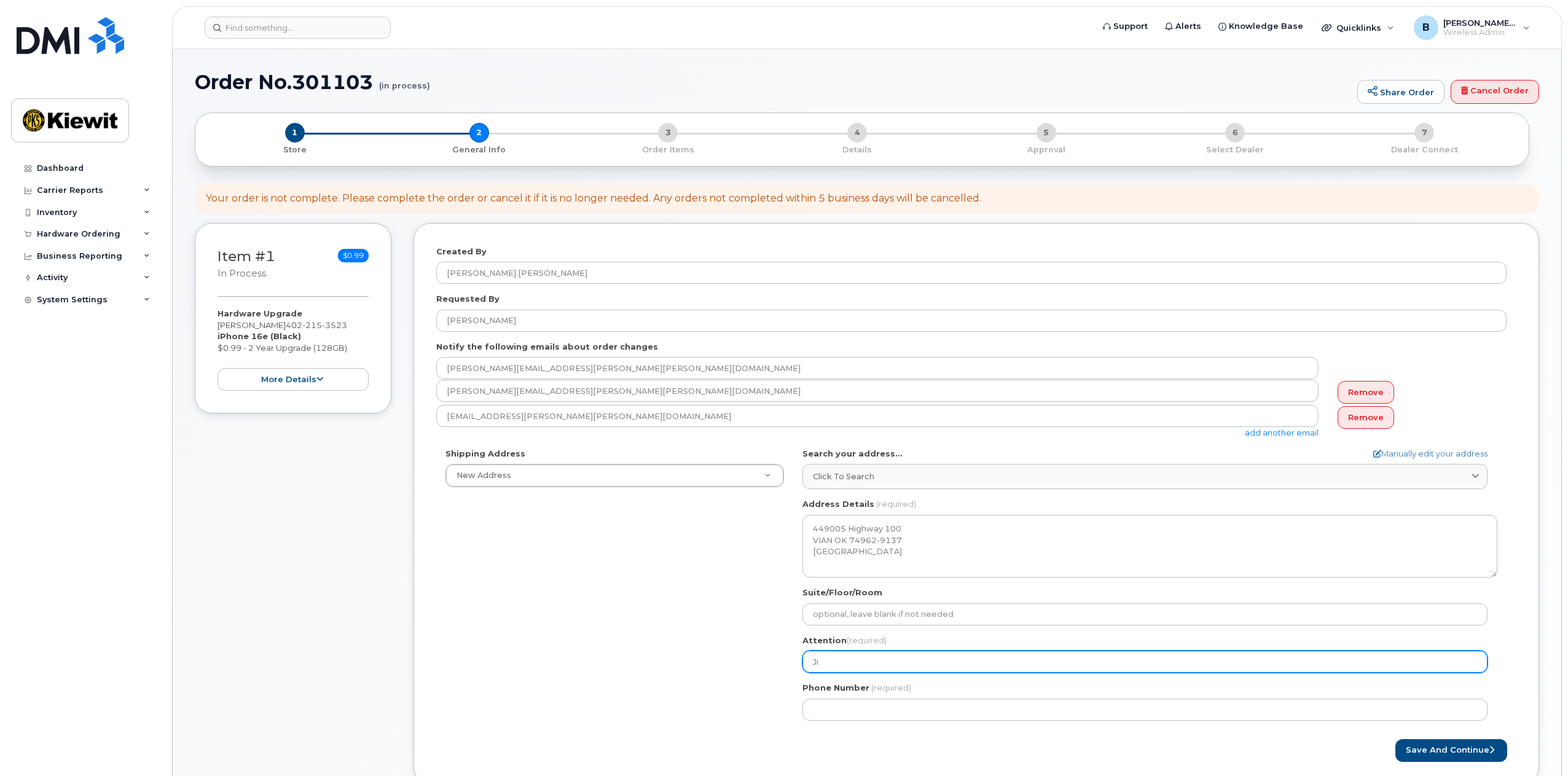
select select
type input "Jim"
select select
type input "Jimm"
select select
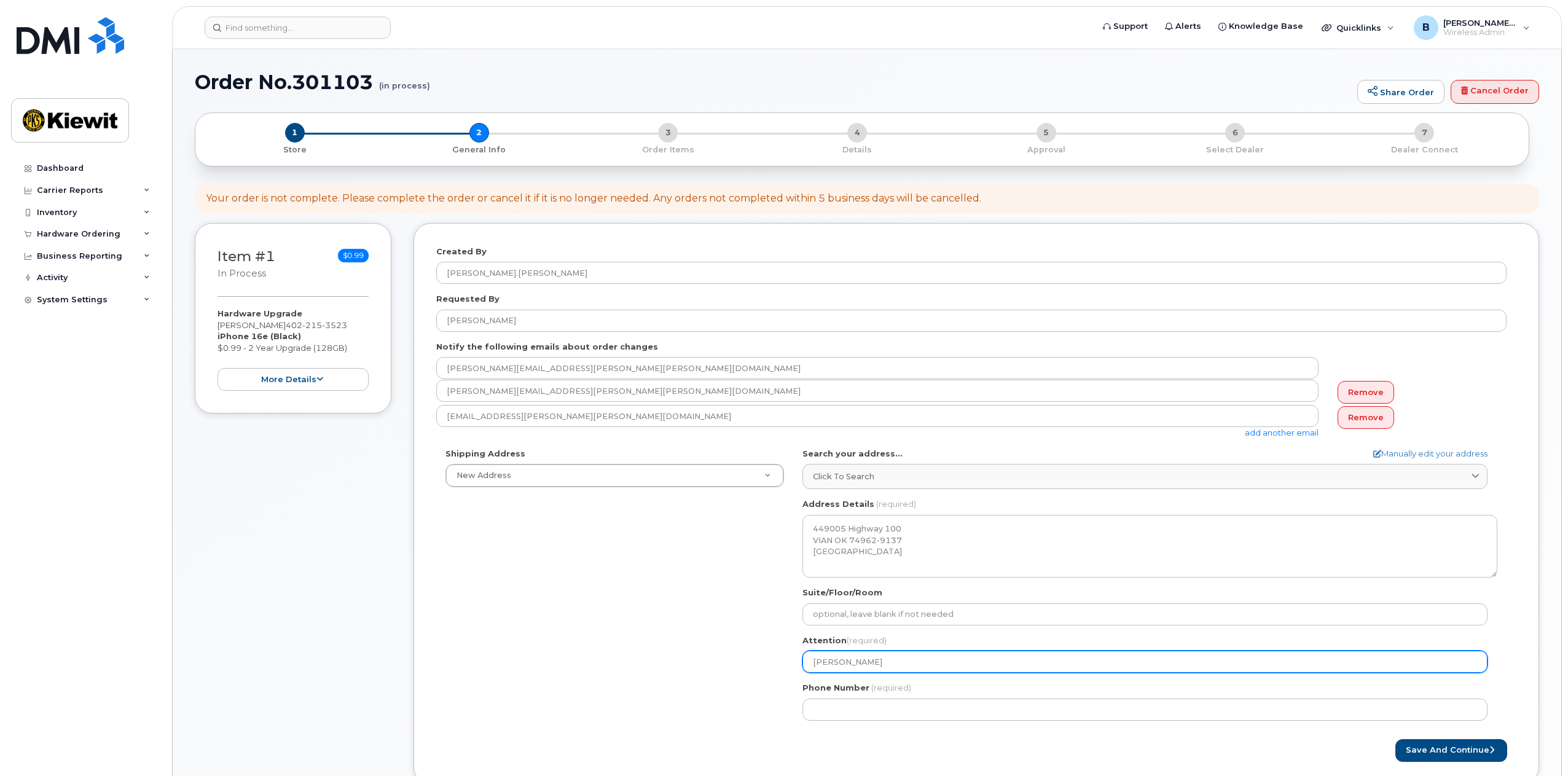
type input "Jimmy"
select select
type input "Jimmy W"
select select
type input "Jimmy Wo"
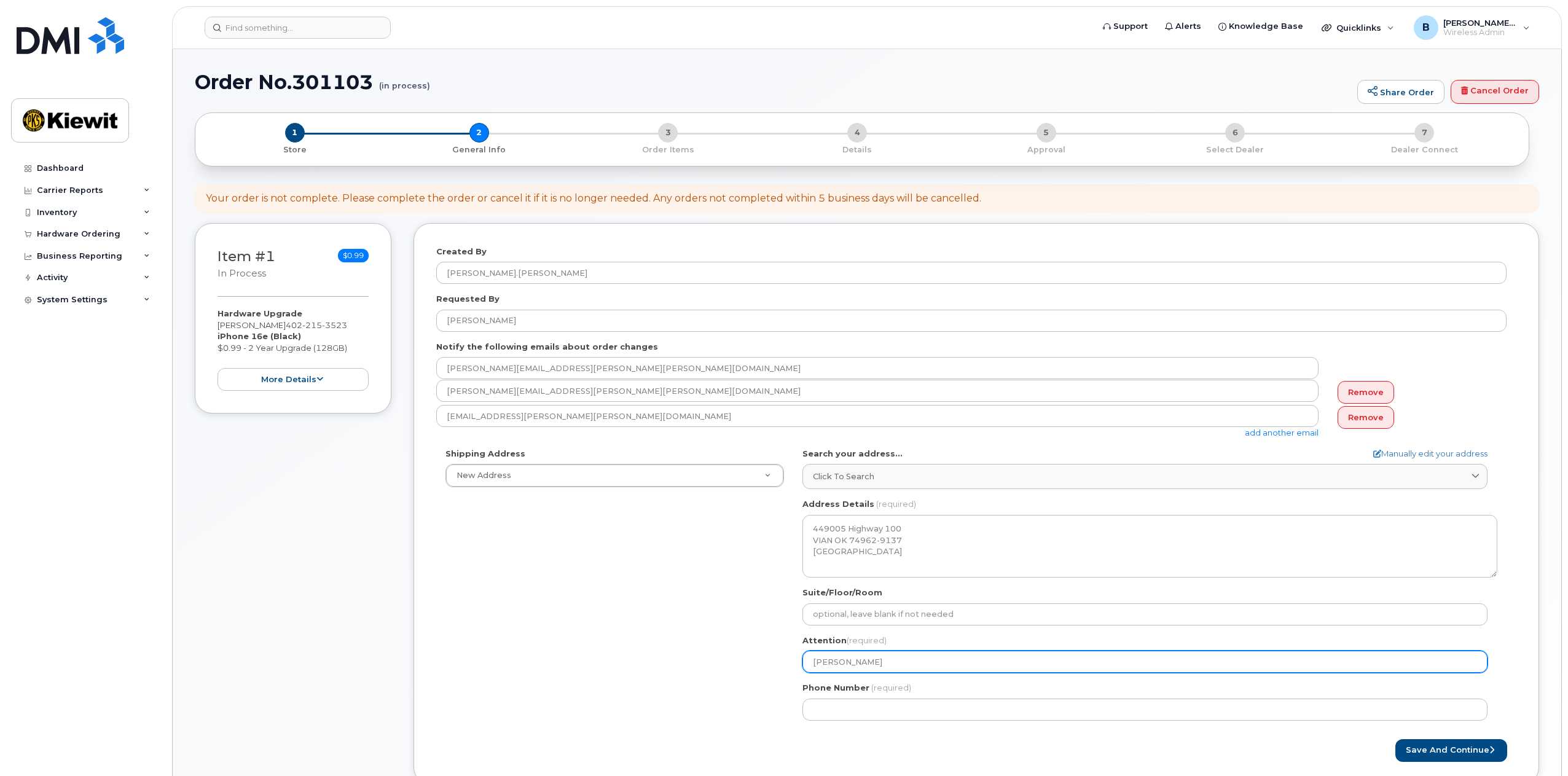
select select
type input "Jimmy Woo"
select select
type input "Jimmy Wool"
select select
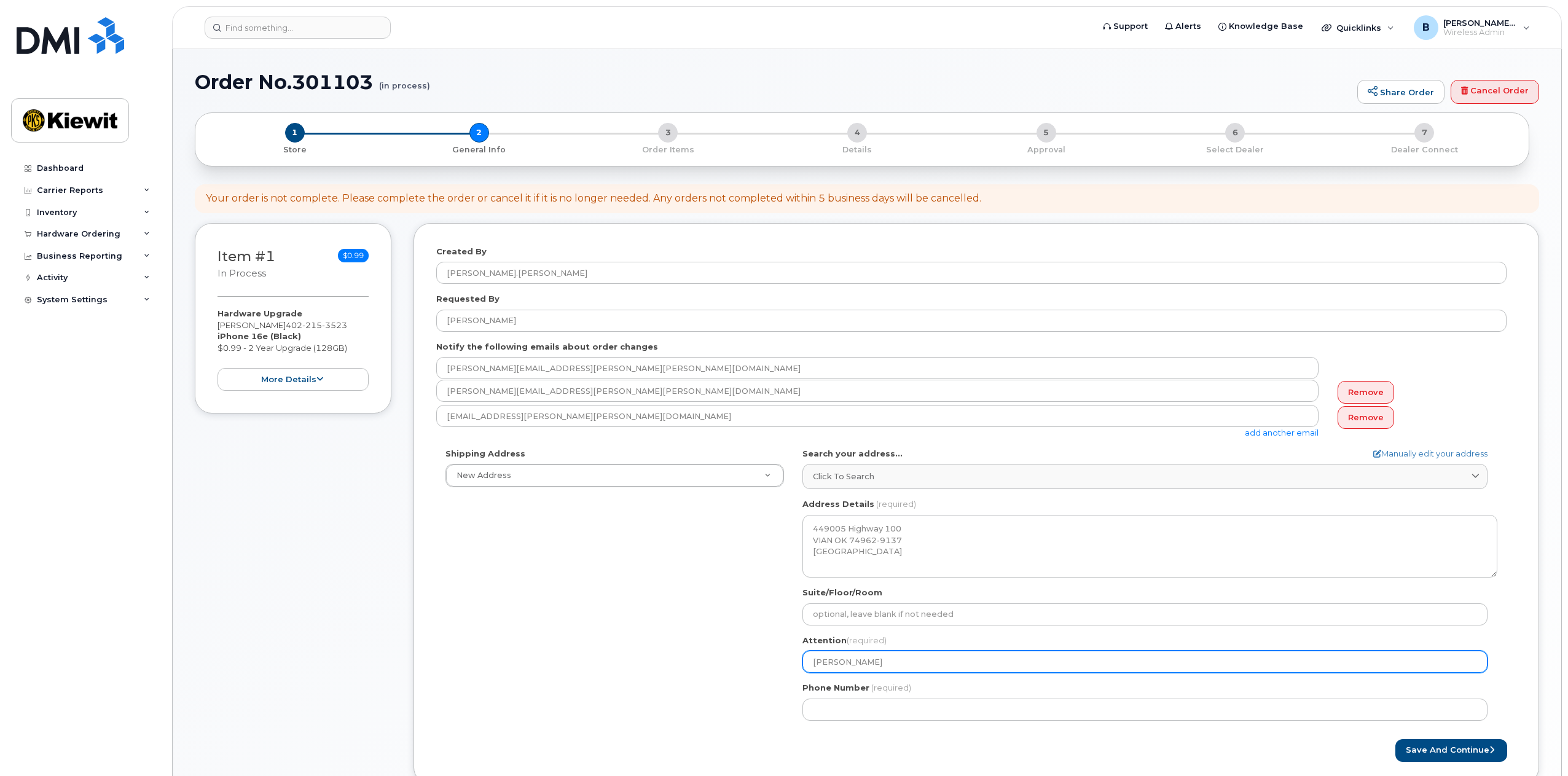
type input "Jimmy Woold"
select select
type input "Jimmy Wooldr"
select select
type input "Jimmy Wooldri"
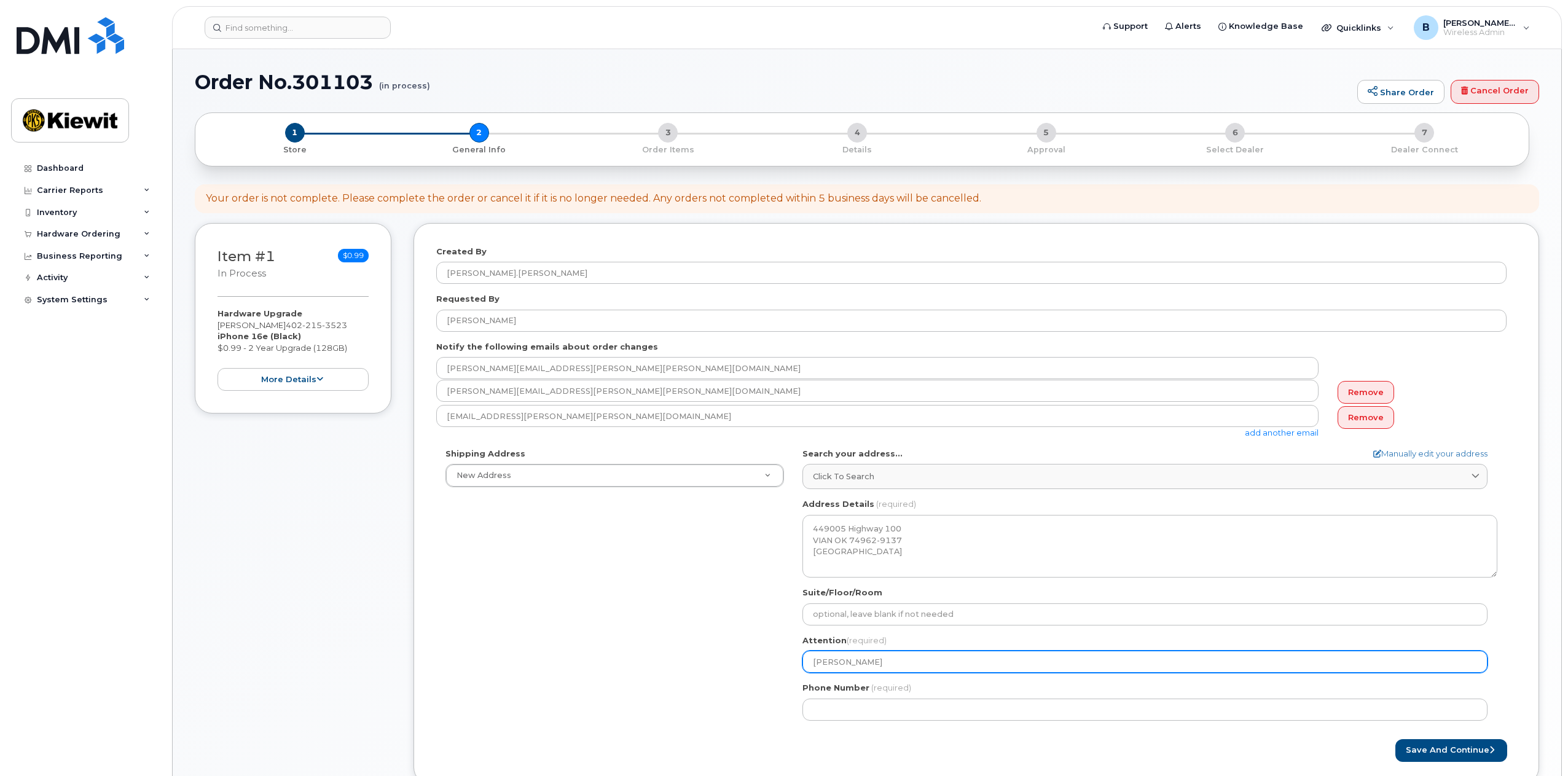
select select
type input "Jimmy Wooldrid"
select select
type input "Jimmy Wooldridg"
select select
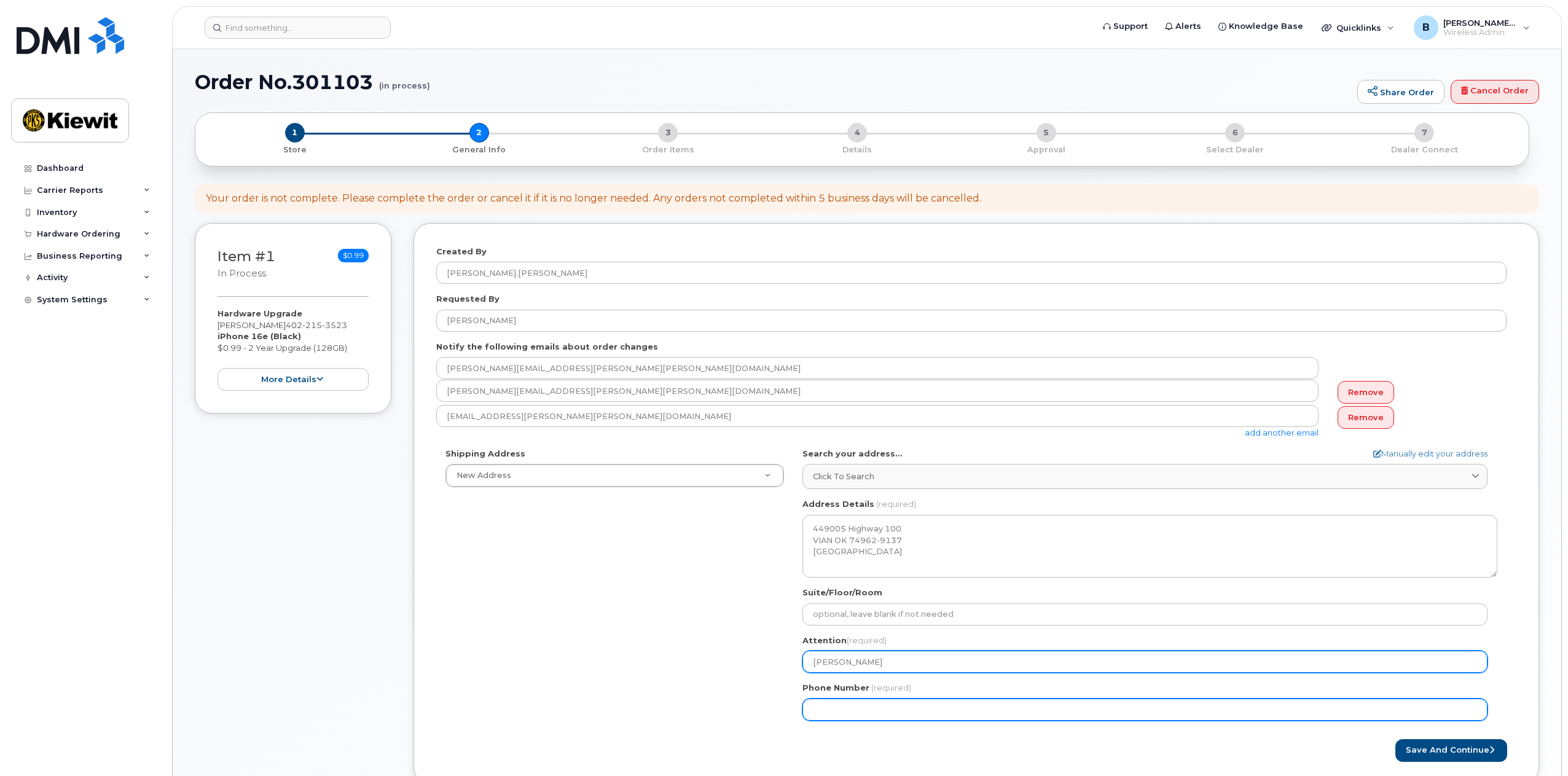
type input "Jimmy Wooldridge"
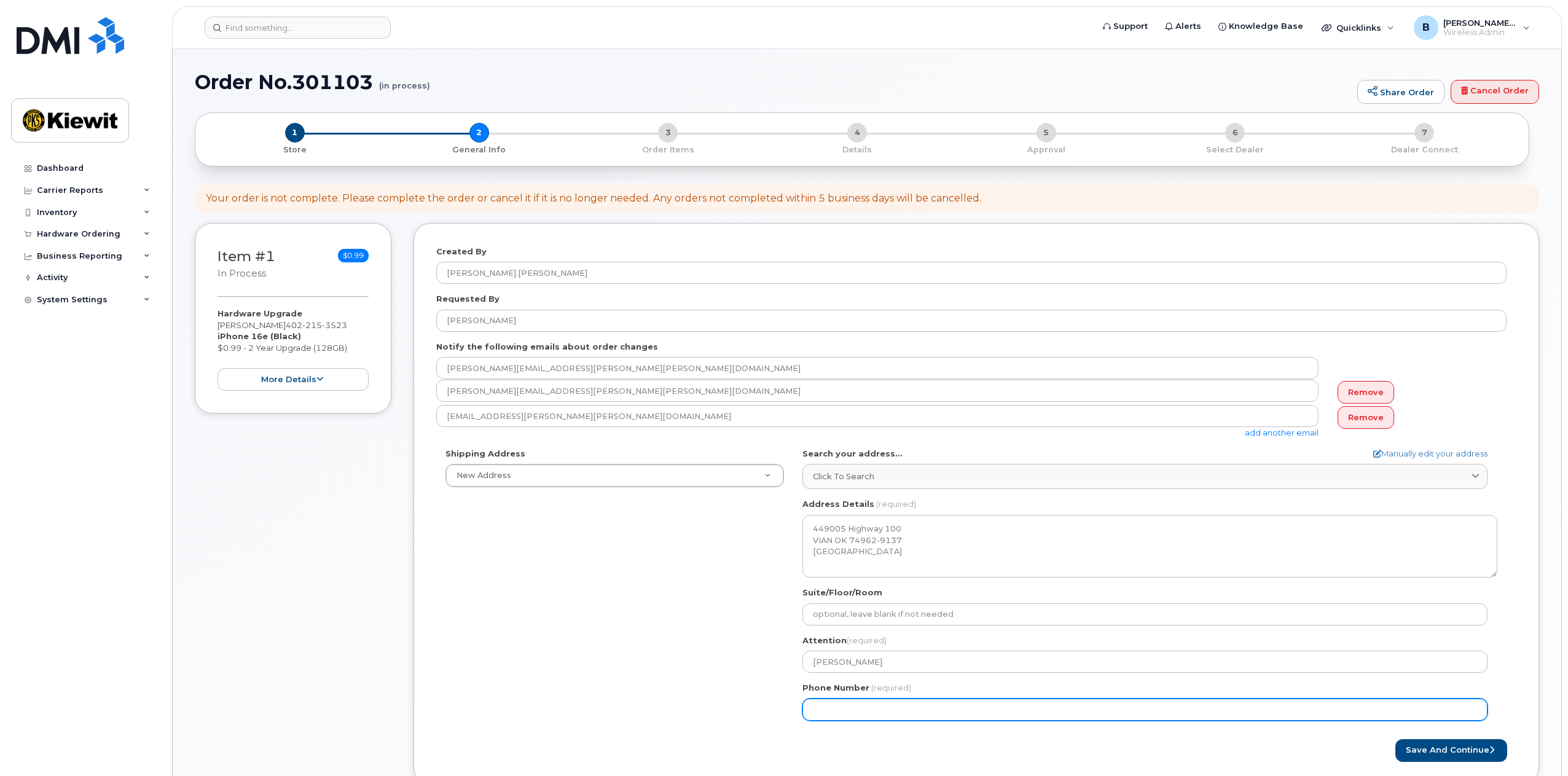
click at [864, 709] on input "Phone Number" at bounding box center [1145, 709] width 685 height 22
type input "-2"
drag, startPoint x: 825, startPoint y: 710, endPoint x: 799, endPoint y: 710, distance: 26.0
click at [799, 710] on div "OK Vian Search your address... Manually edit your address Click to search 44900…" at bounding box center [1150, 589] width 713 height 282
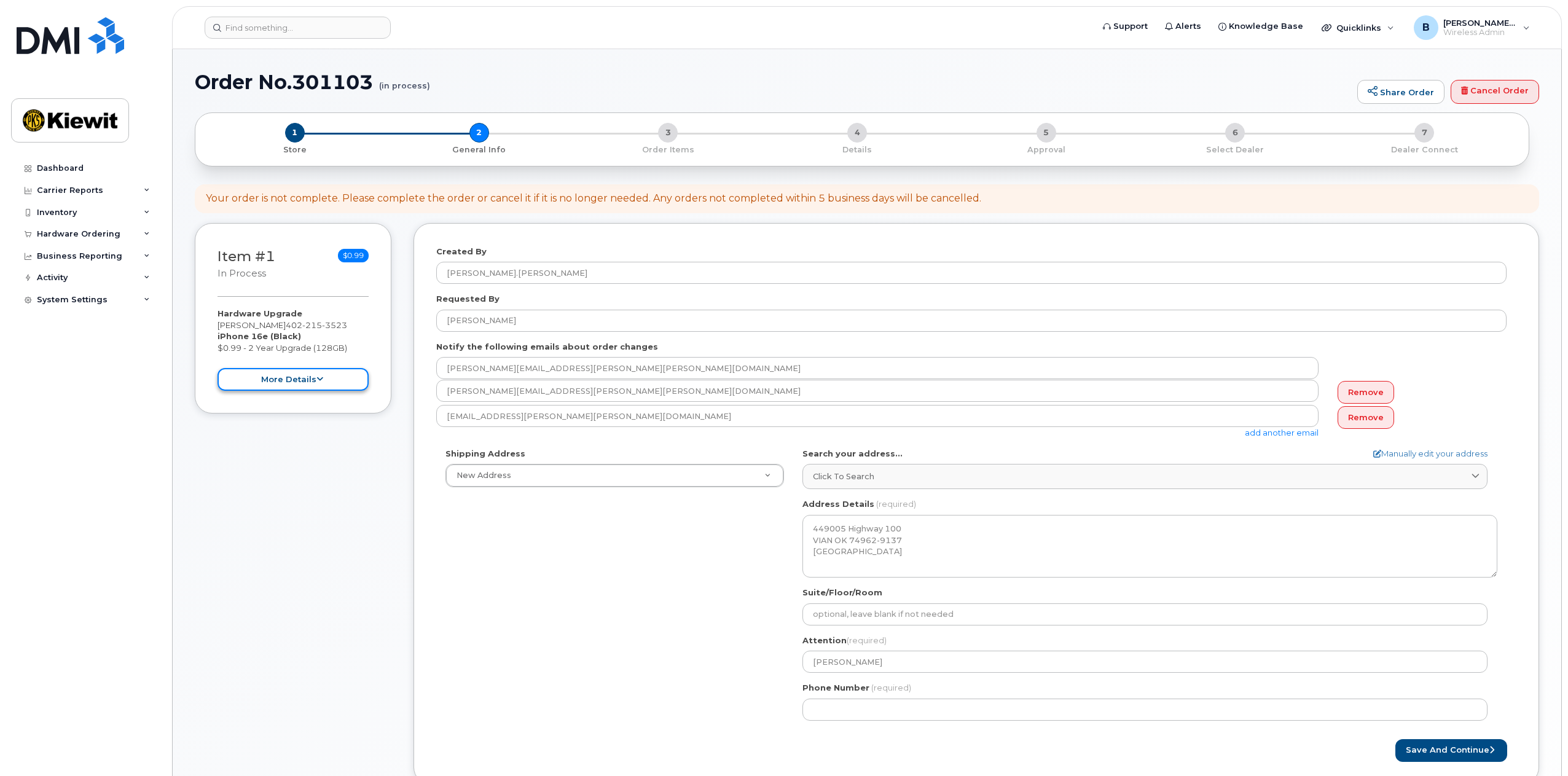
click at [296, 390] on button "more details" at bounding box center [293, 380] width 151 height 23
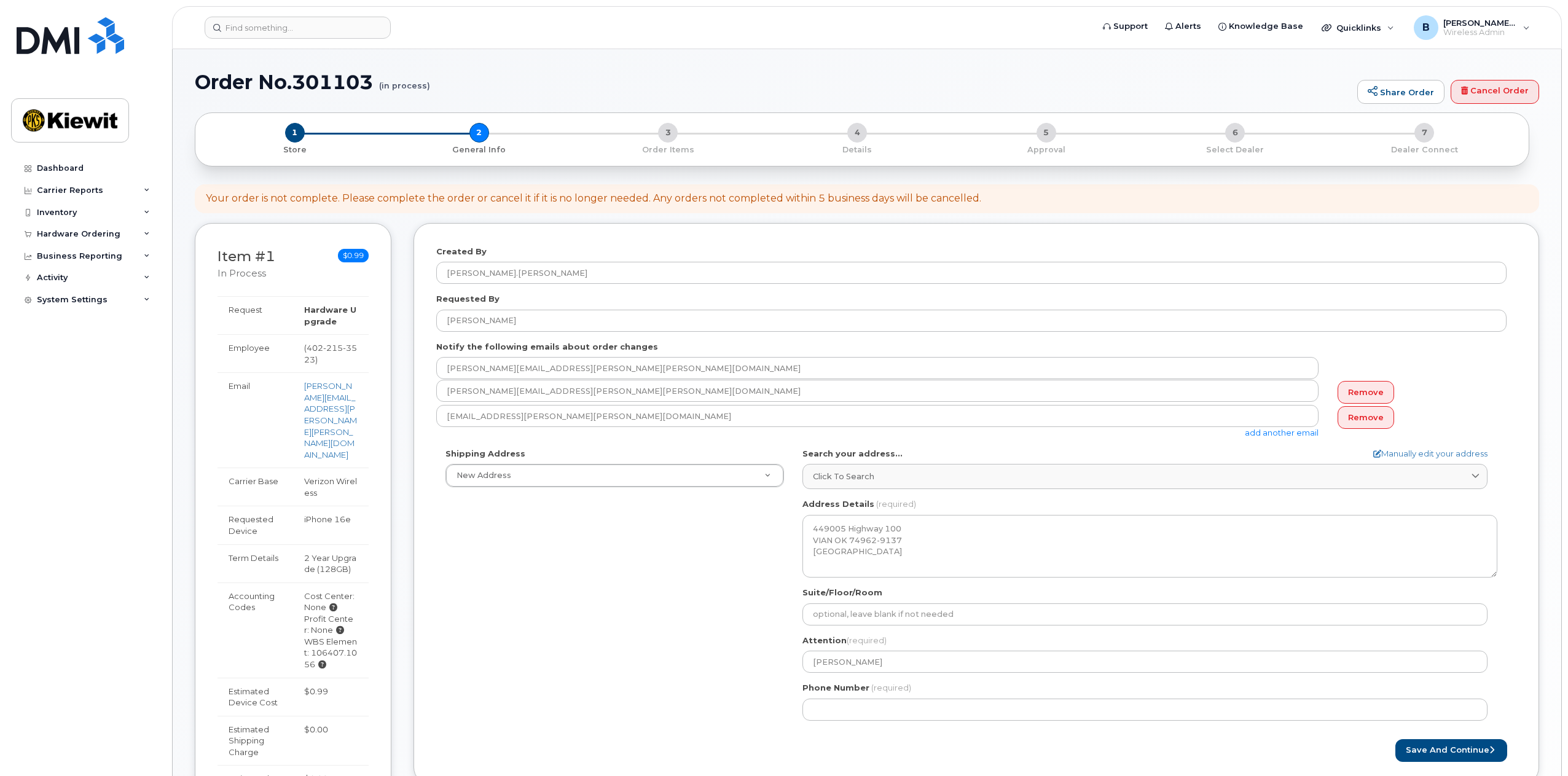
drag, startPoint x: 315, startPoint y: 349, endPoint x: 347, endPoint y: 358, distance: 33.2
click at [347, 358] on td "( 402 215 3523 )" at bounding box center [331, 353] width 75 height 38
copy td "( 402 215 3523 )"
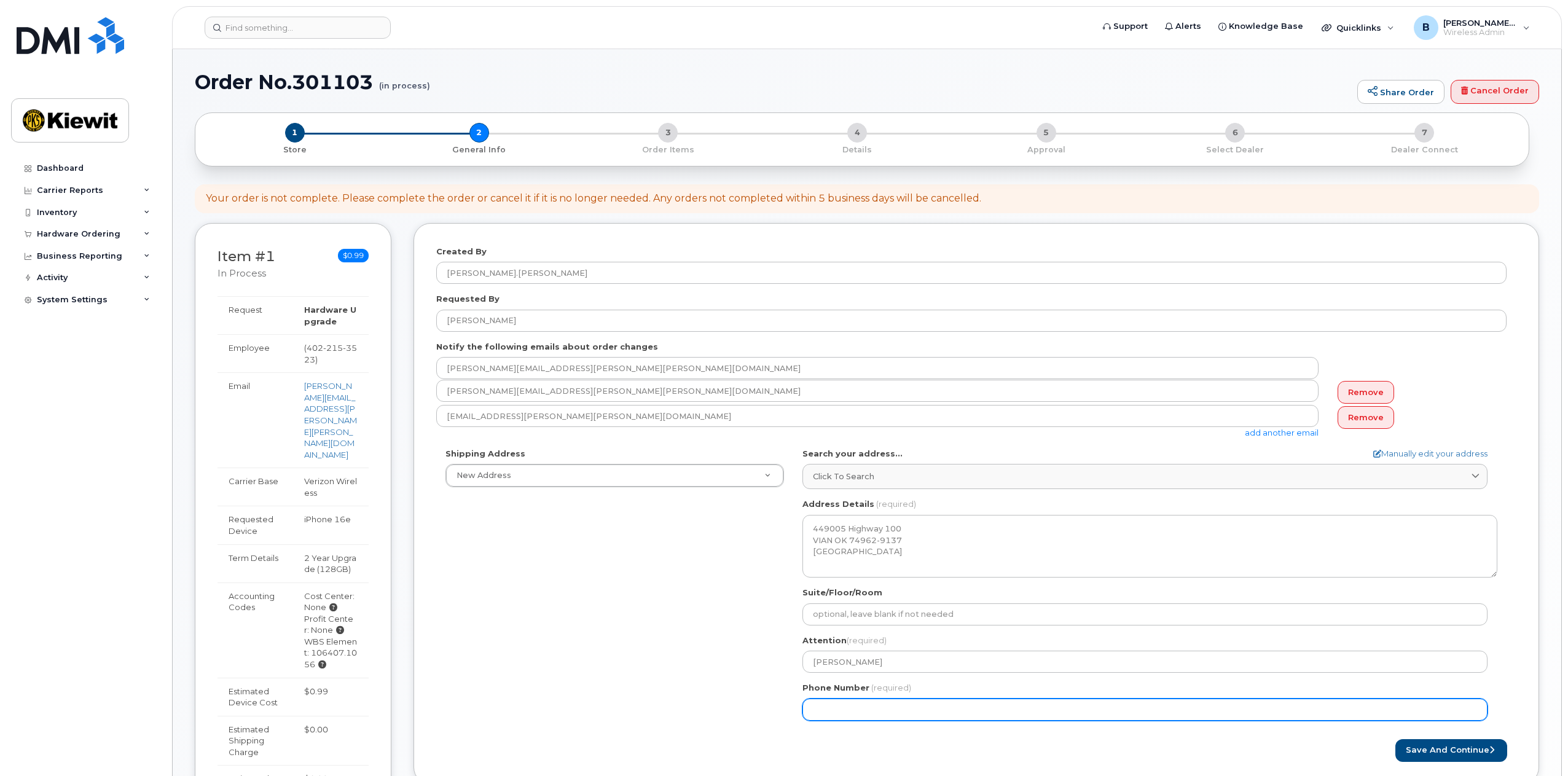
click at [866, 702] on input "Phone Number" at bounding box center [1145, 709] width 685 height 22
paste input "4022153523"
select select
type input "4022153523"
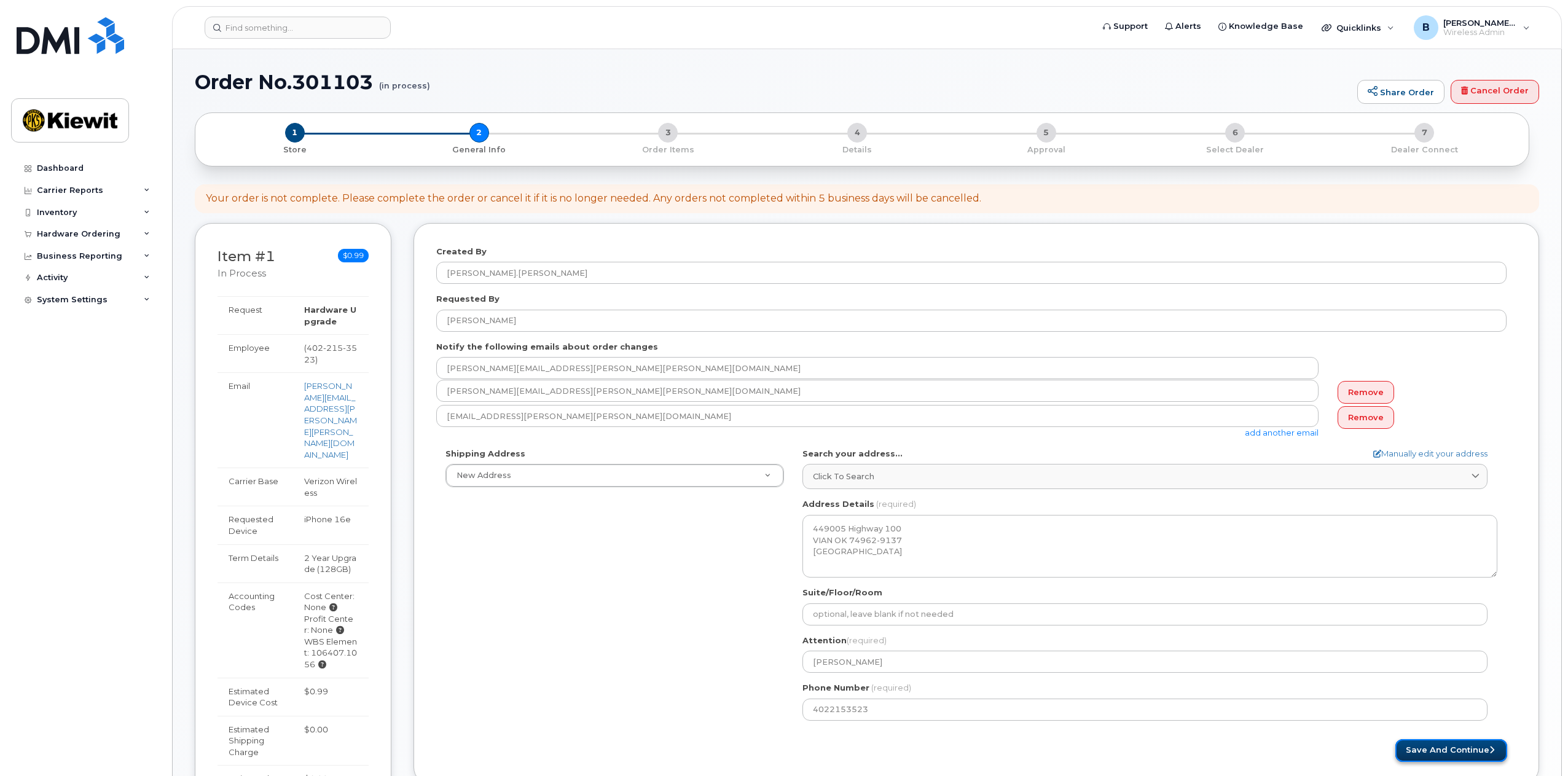
click at [1470, 742] on button "Save and Continue" at bounding box center [1451, 751] width 112 height 23
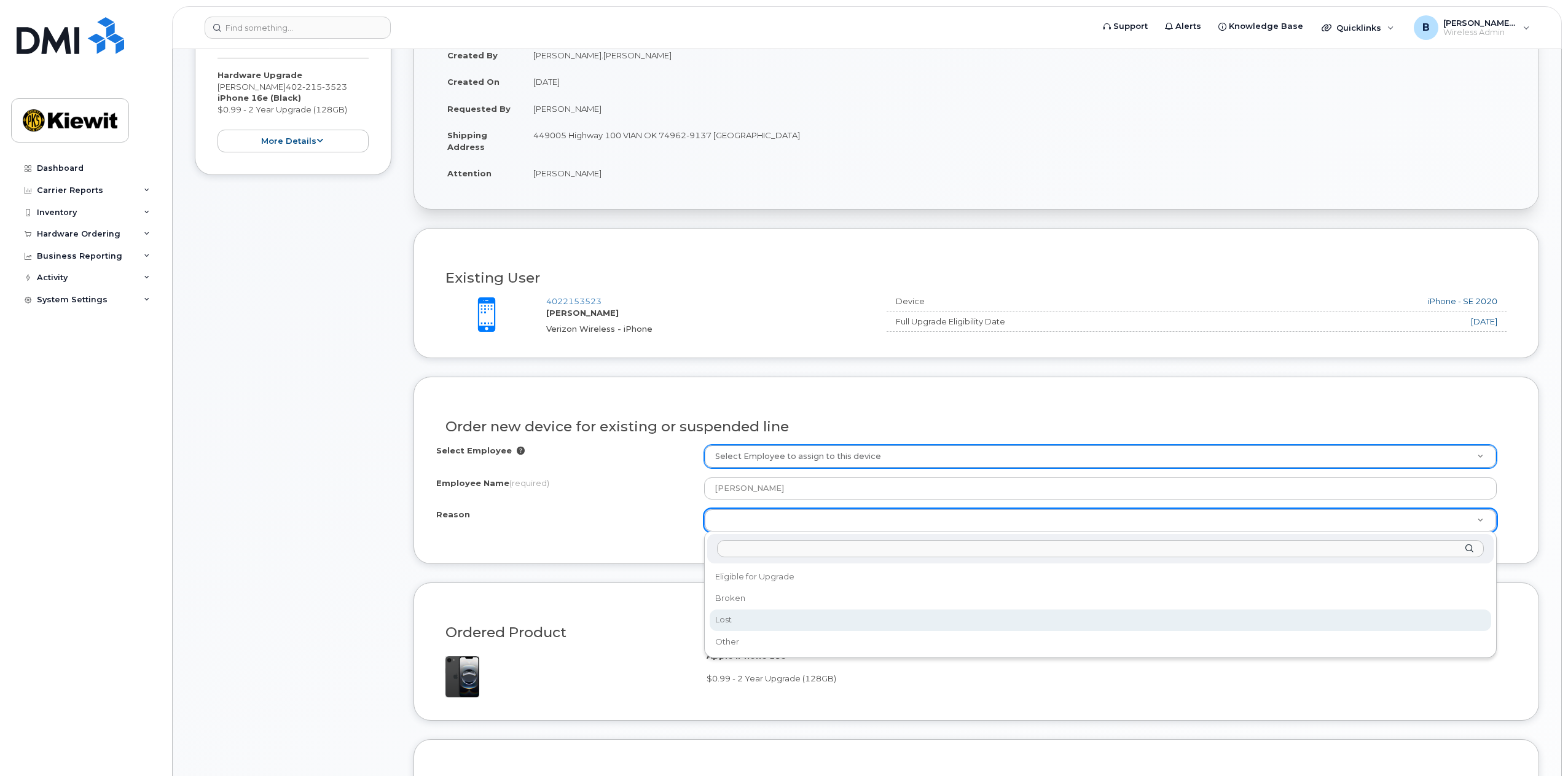
scroll to position [246, 0]
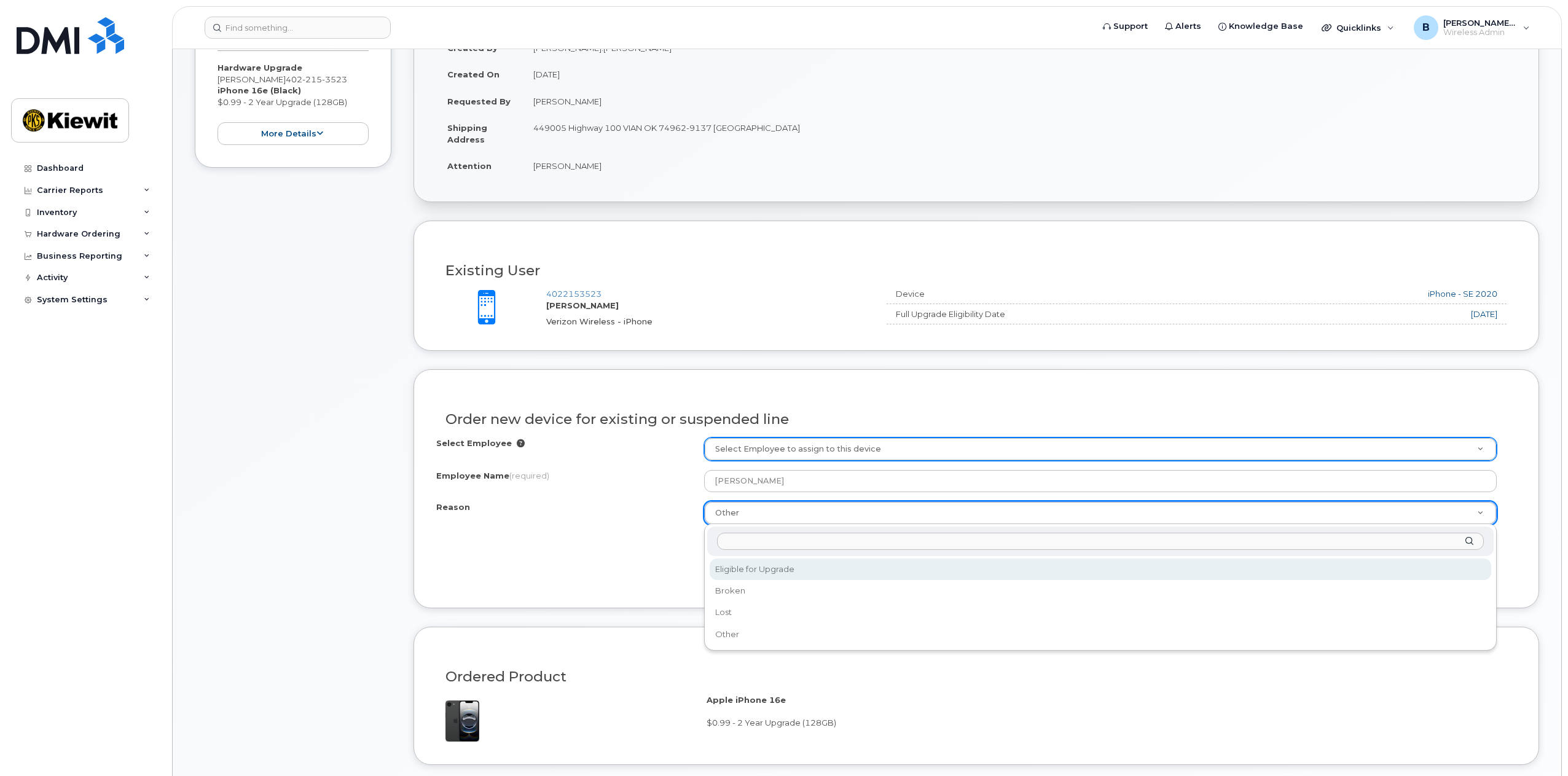
select select "eligible_for_upgrade"
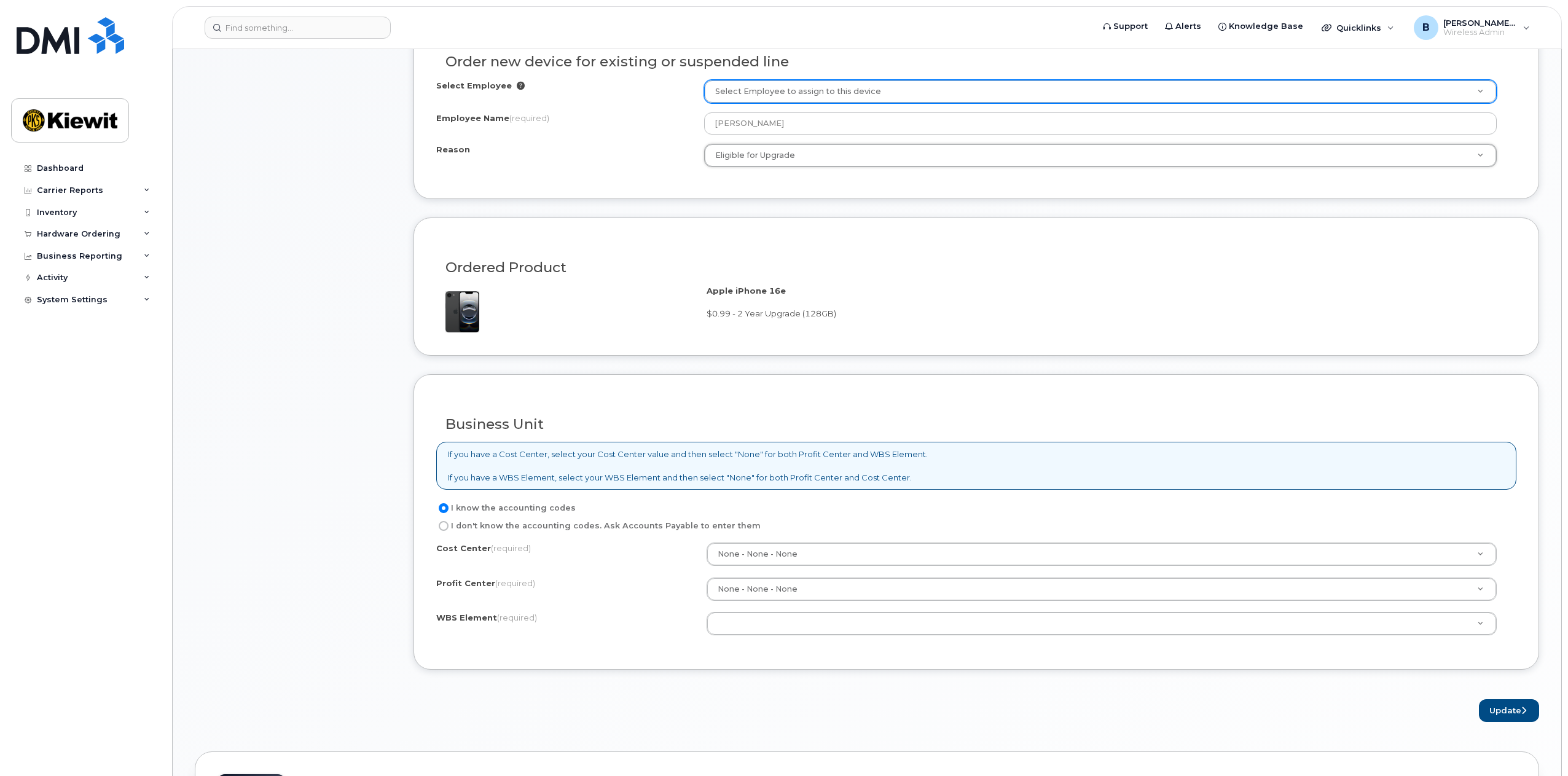
scroll to position [676, 0]
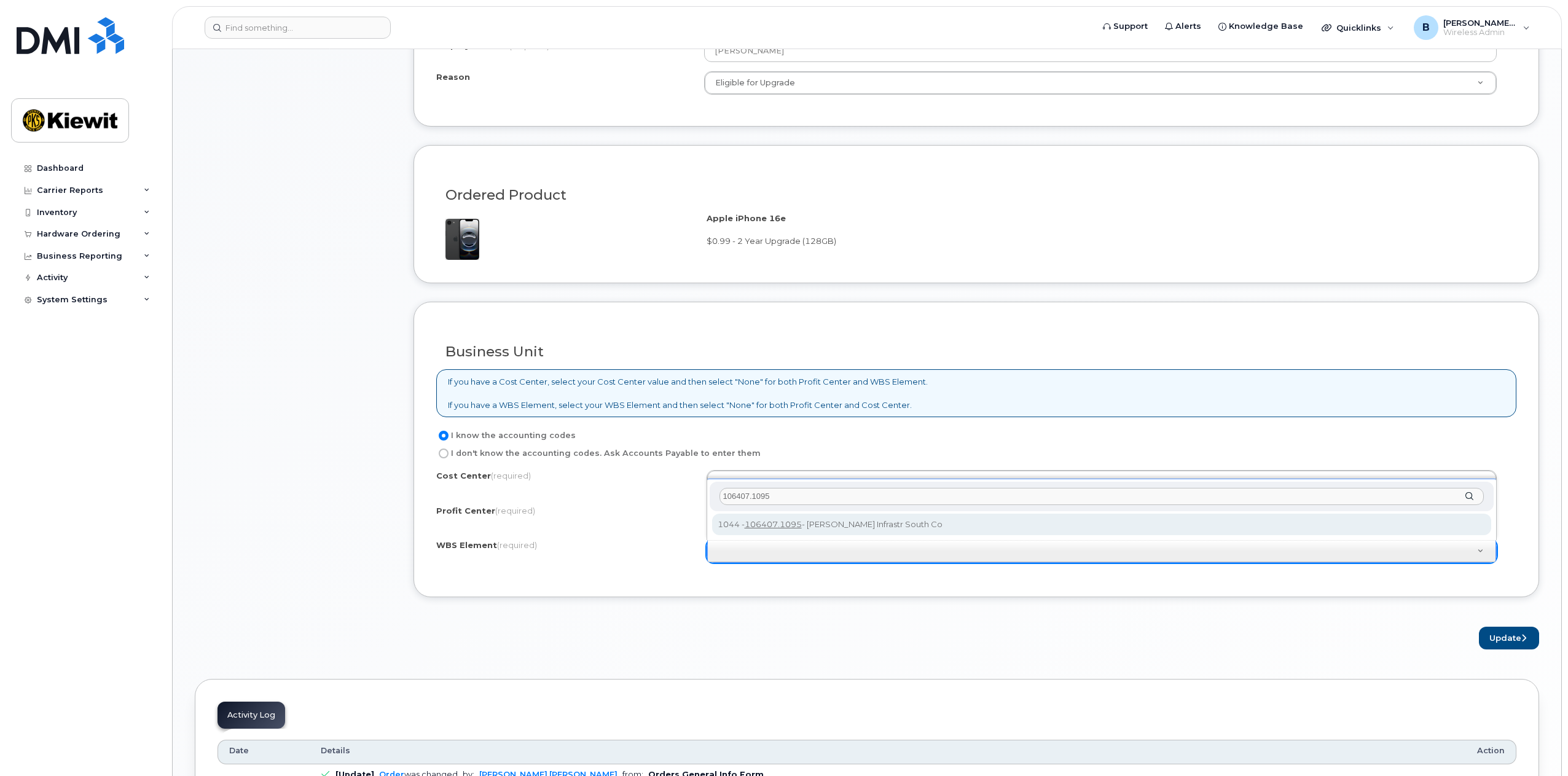
type input "106407.1095"
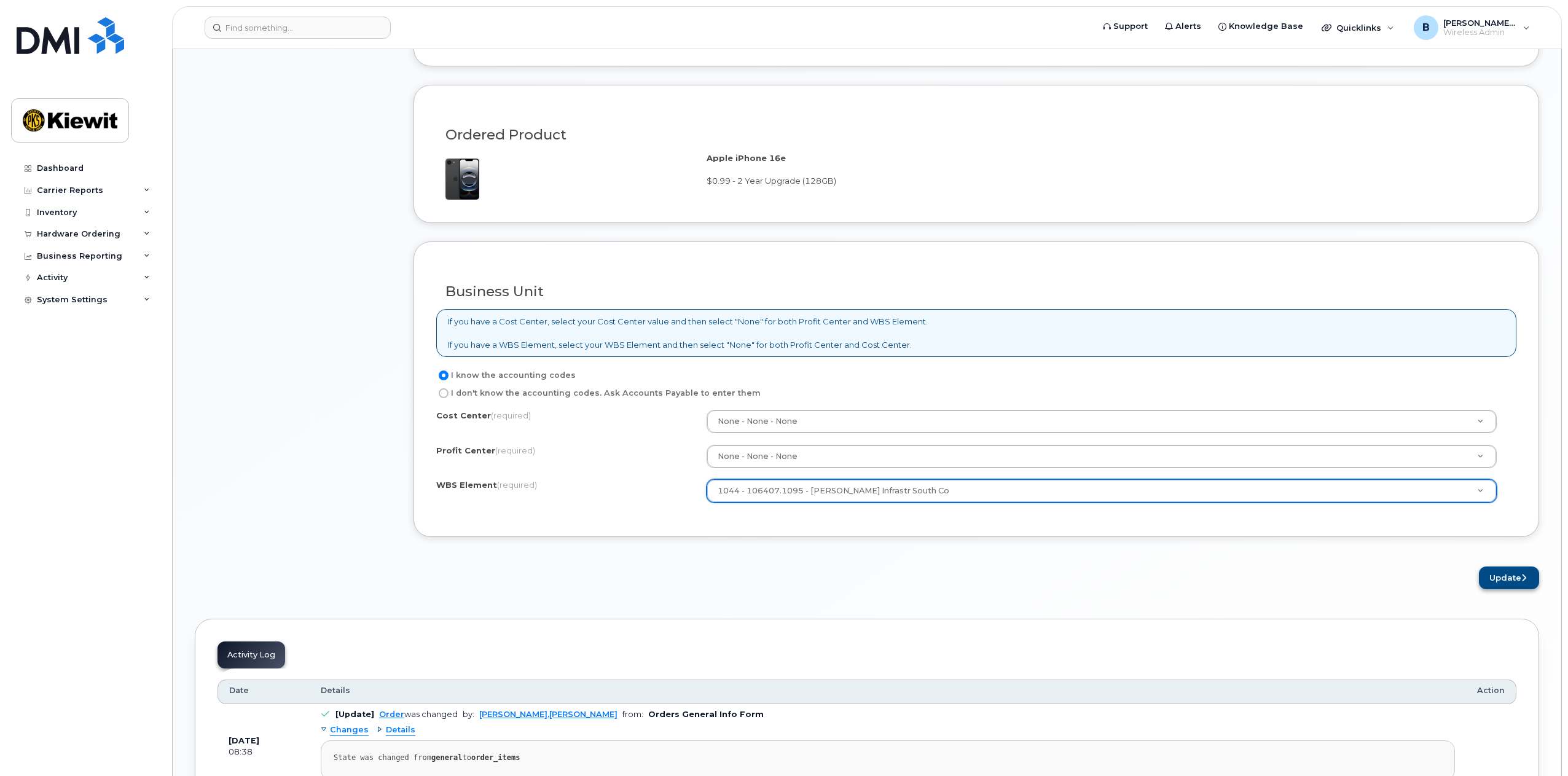
scroll to position [737, 0]
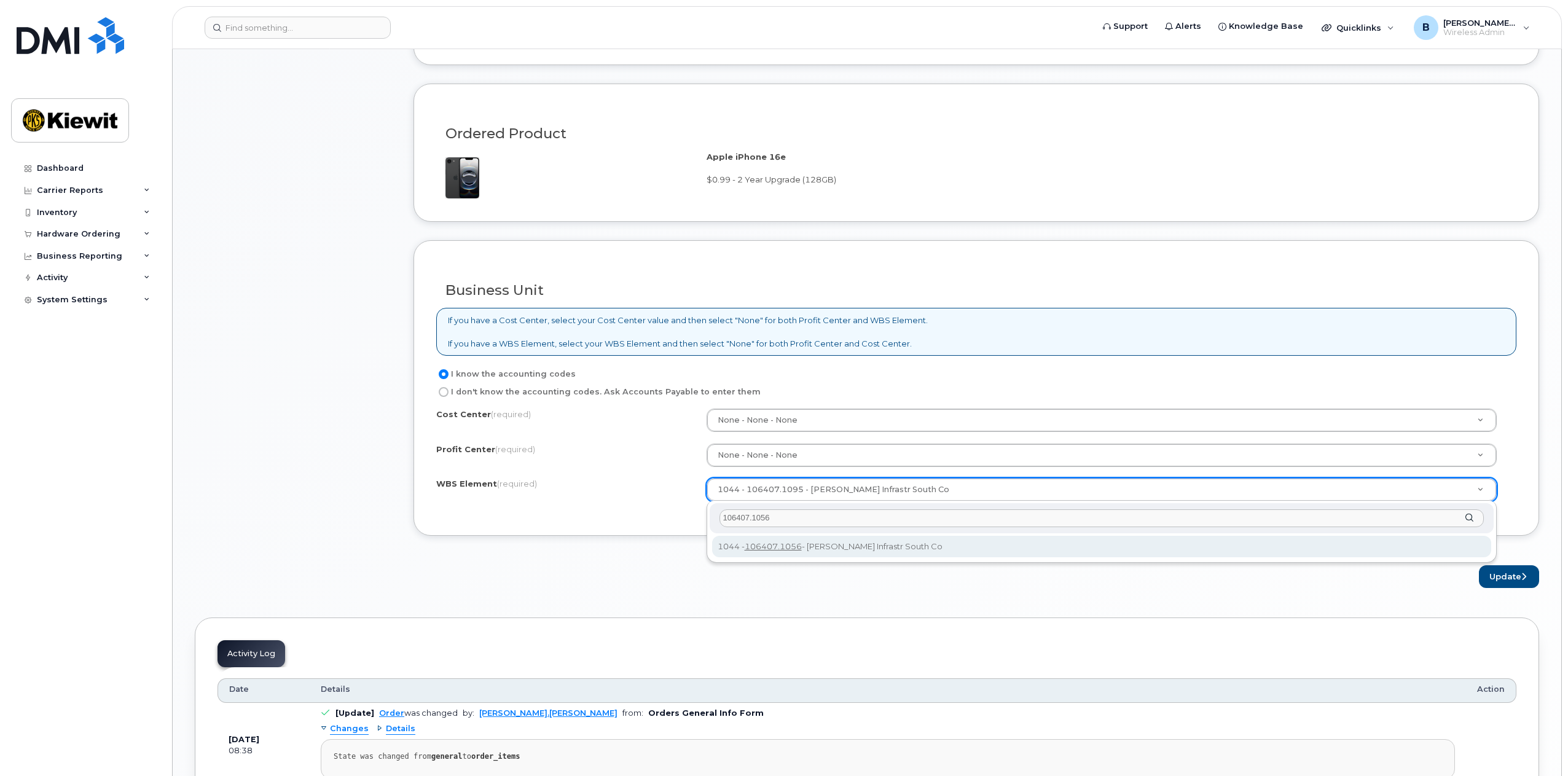
type input "106407.1056"
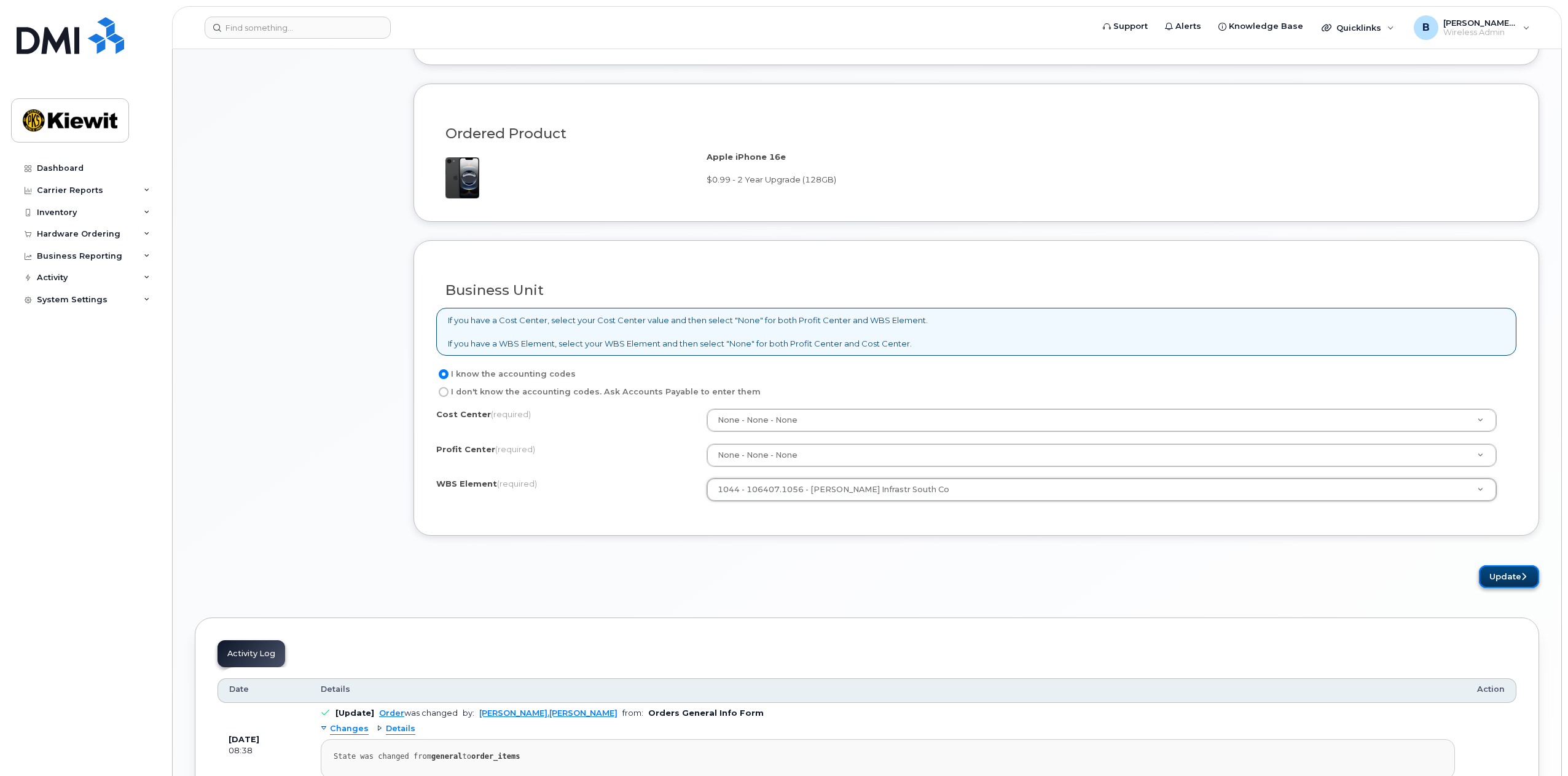
click at [1506, 573] on button "Update" at bounding box center [1508, 577] width 60 height 23
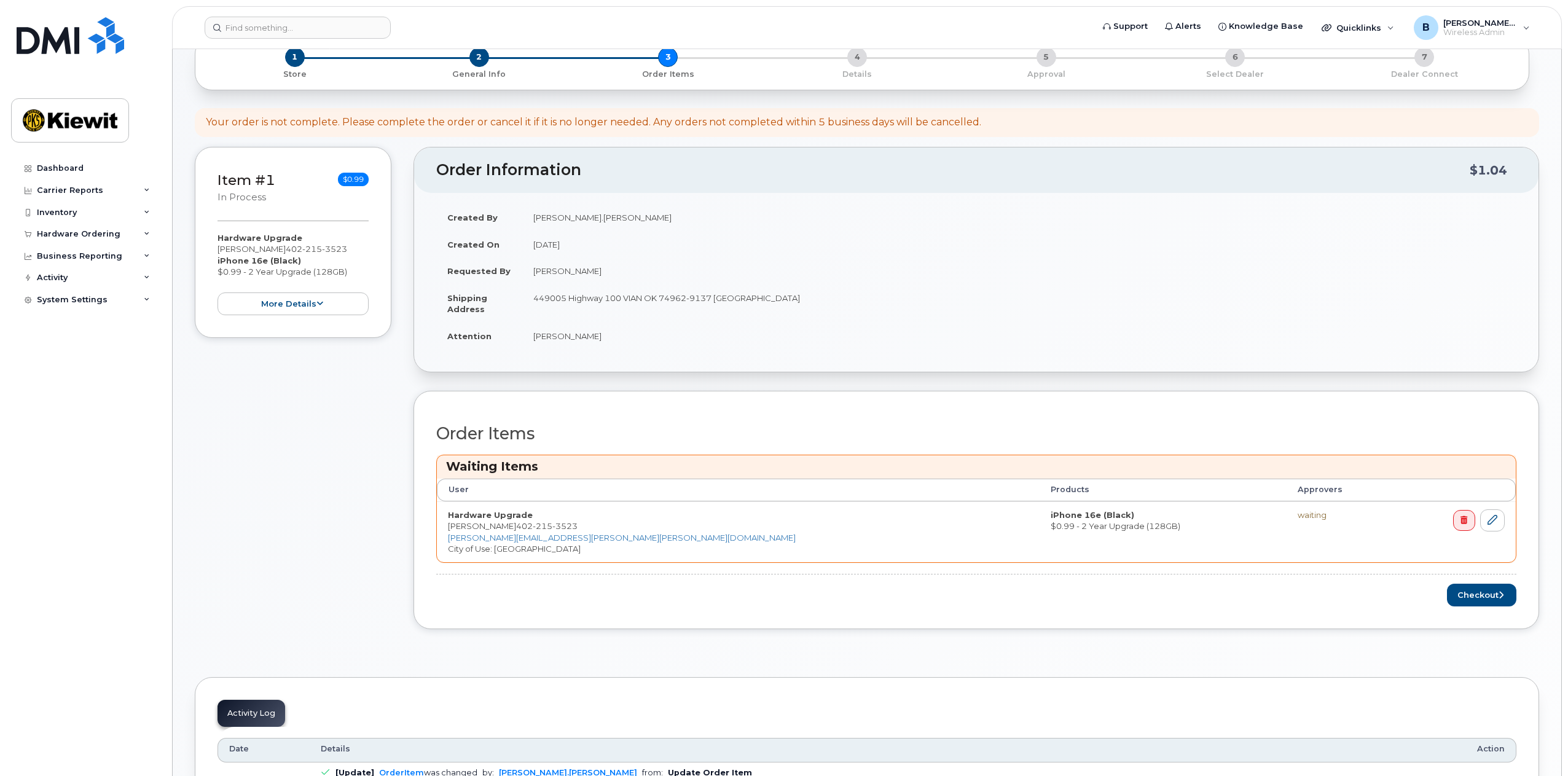
scroll to position [123, 0]
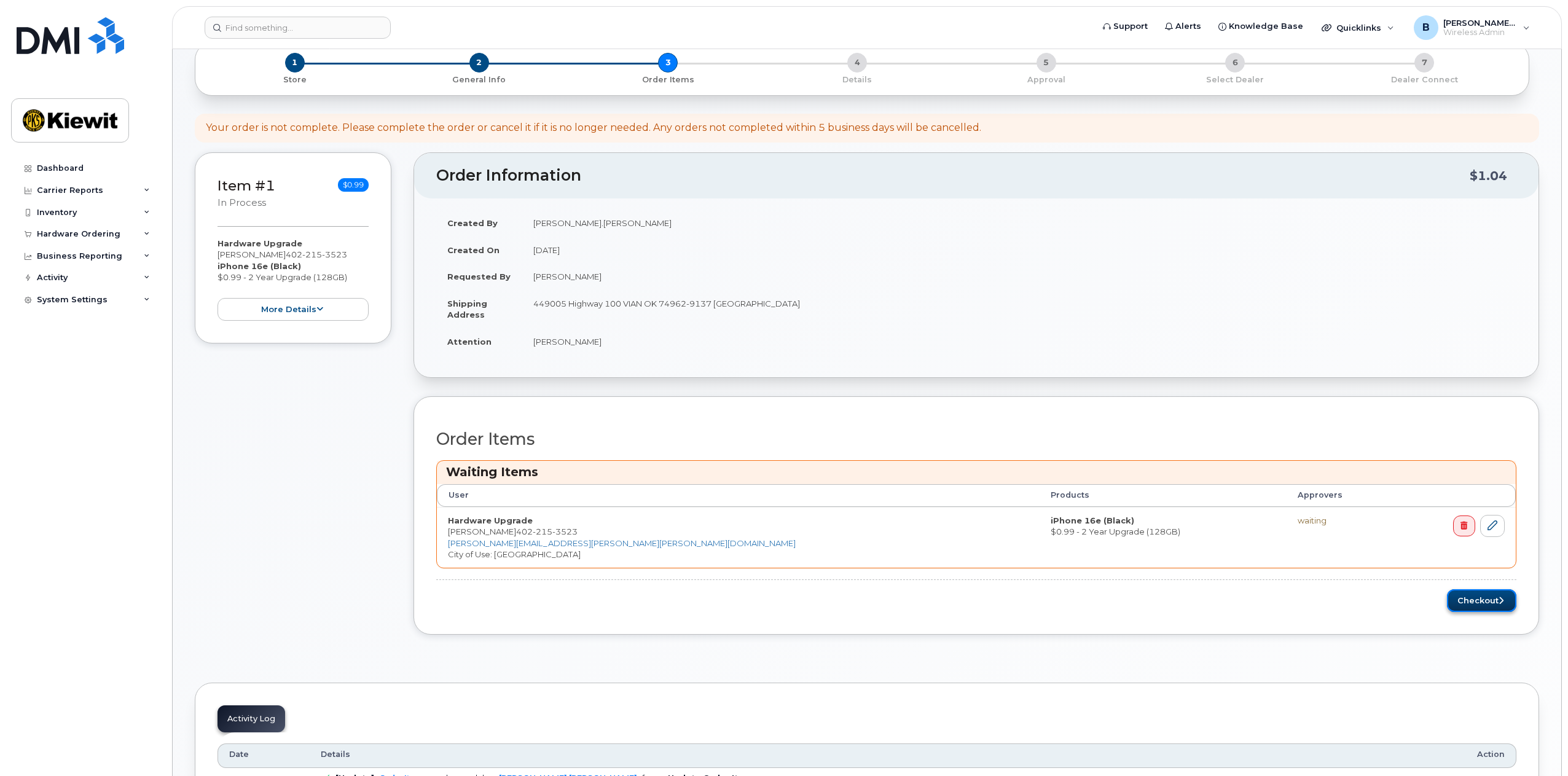
click at [1467, 595] on button "Checkout" at bounding box center [1481, 600] width 70 height 23
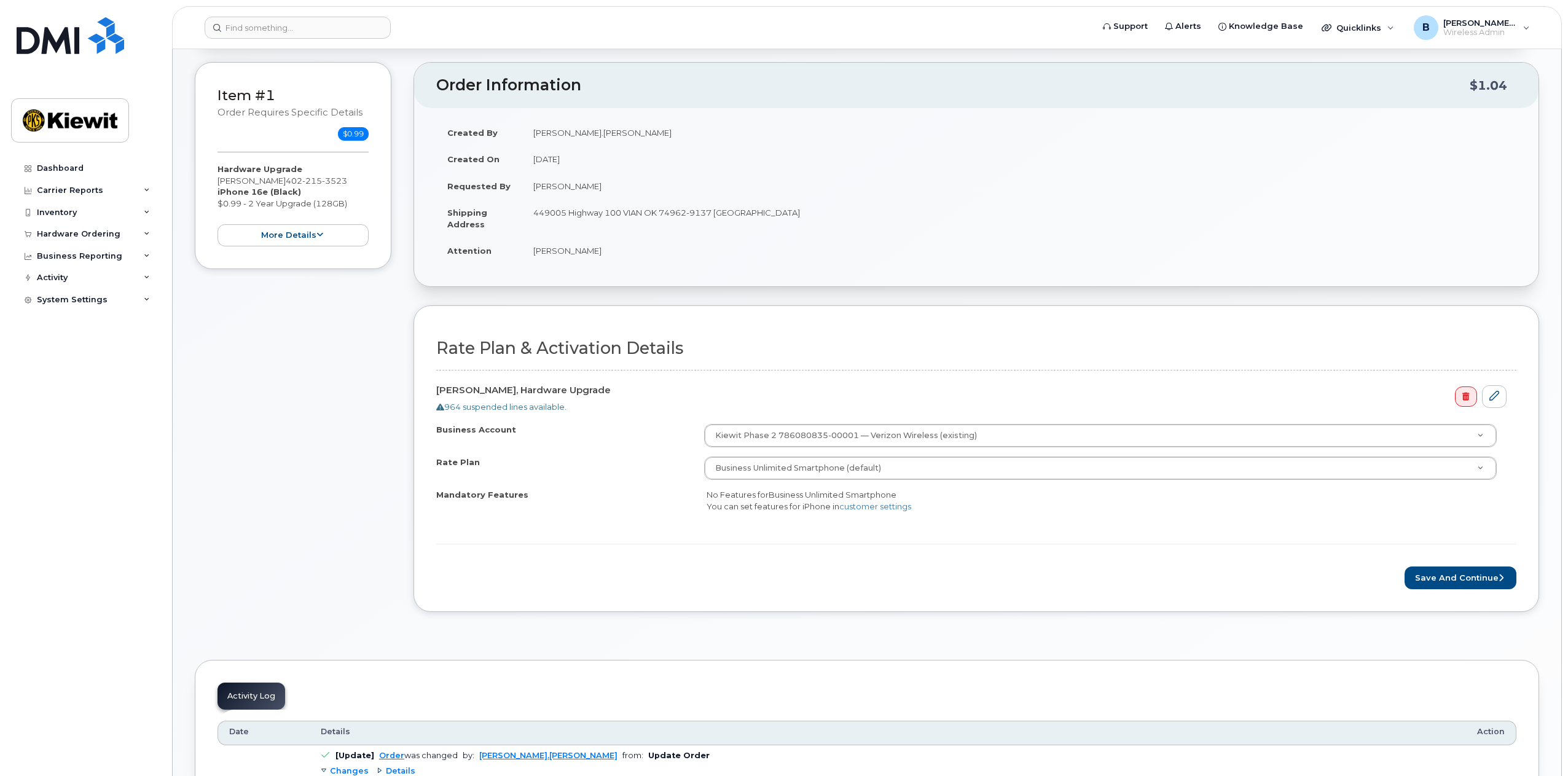
scroll to position [123, 0]
click at [1438, 584] on button "Save and Continue" at bounding box center [1461, 577] width 112 height 23
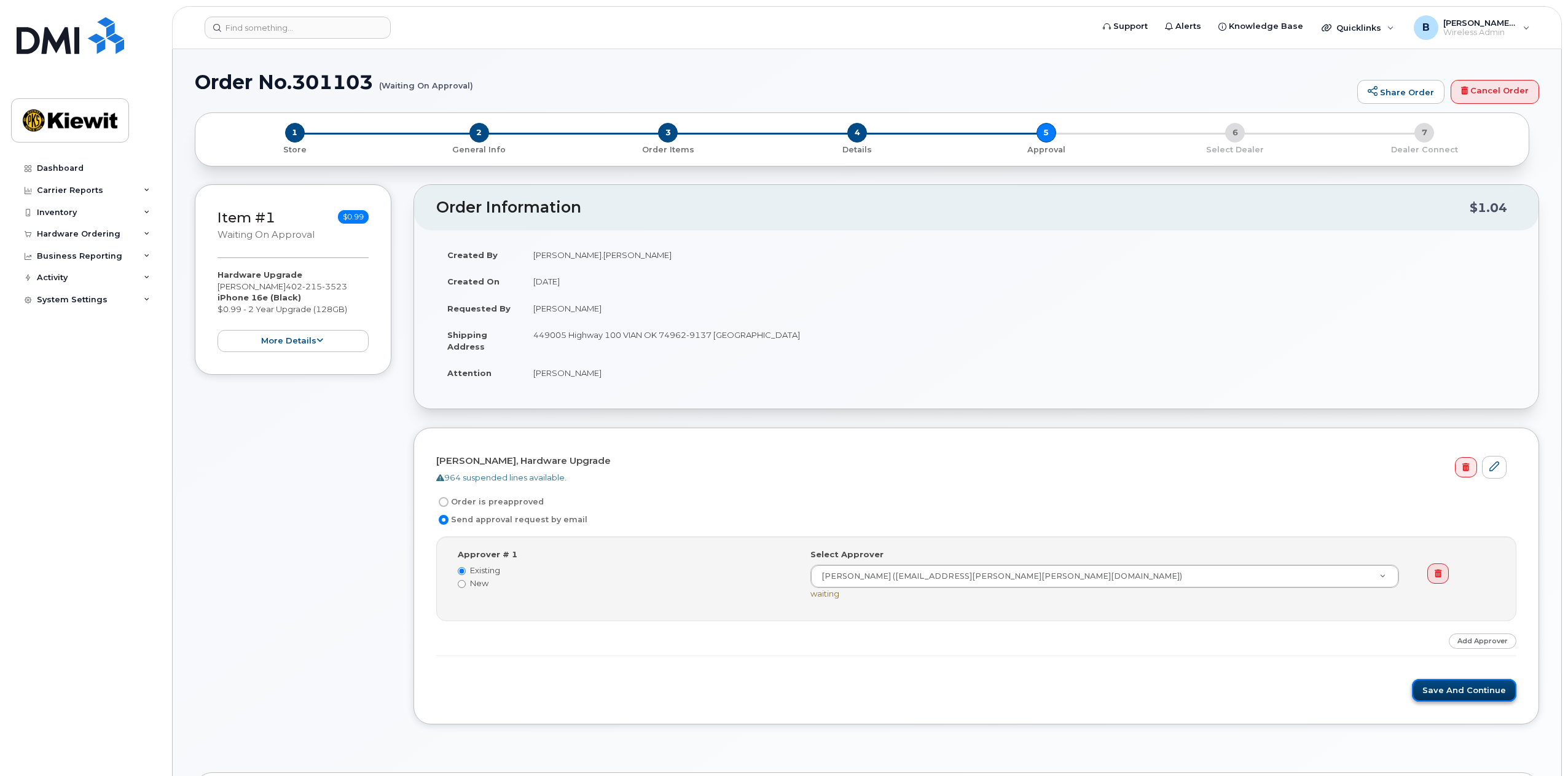
click at [1470, 693] on button "Save and Continue" at bounding box center [1464, 690] width 104 height 23
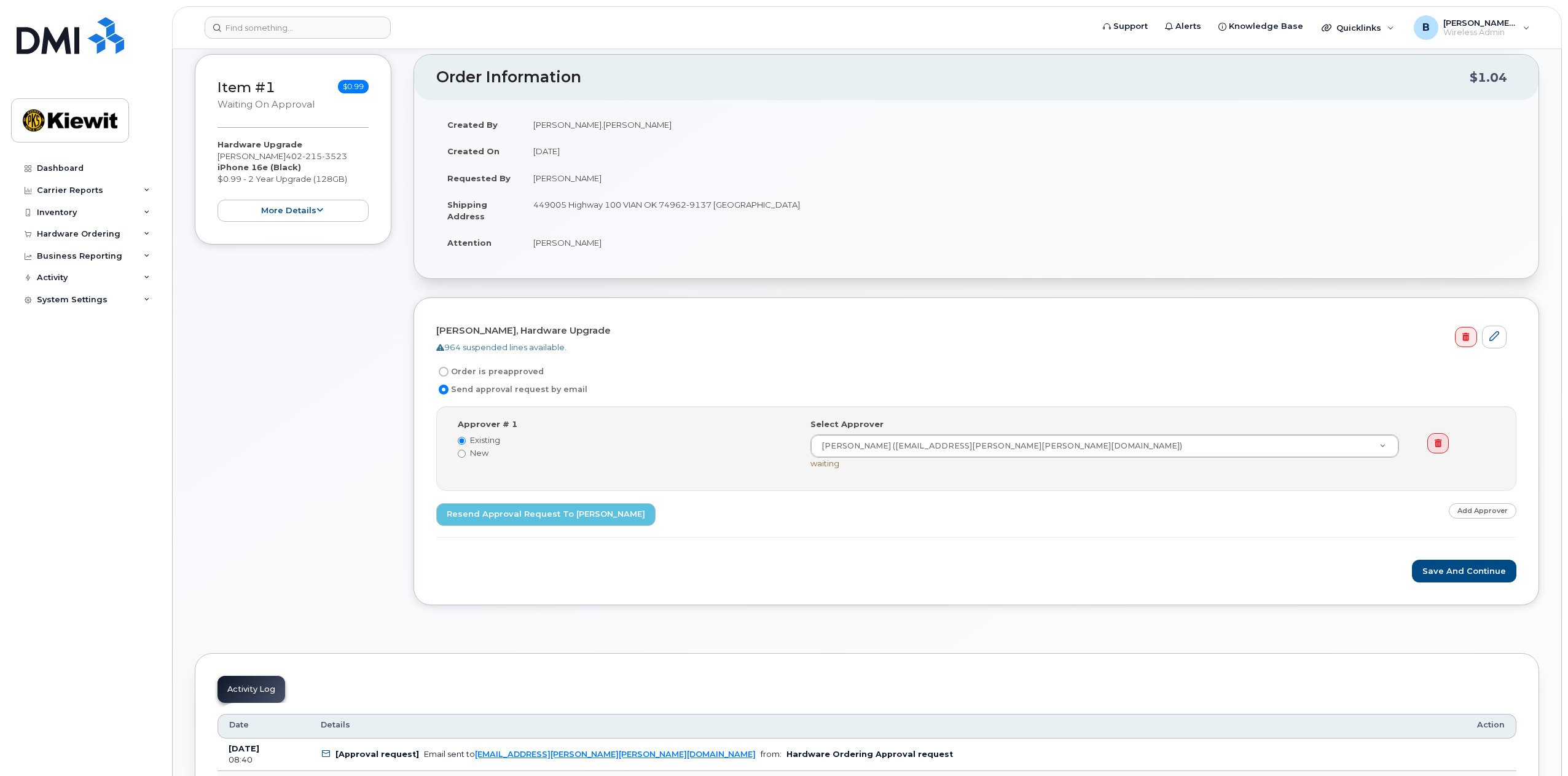
scroll to position [123, 0]
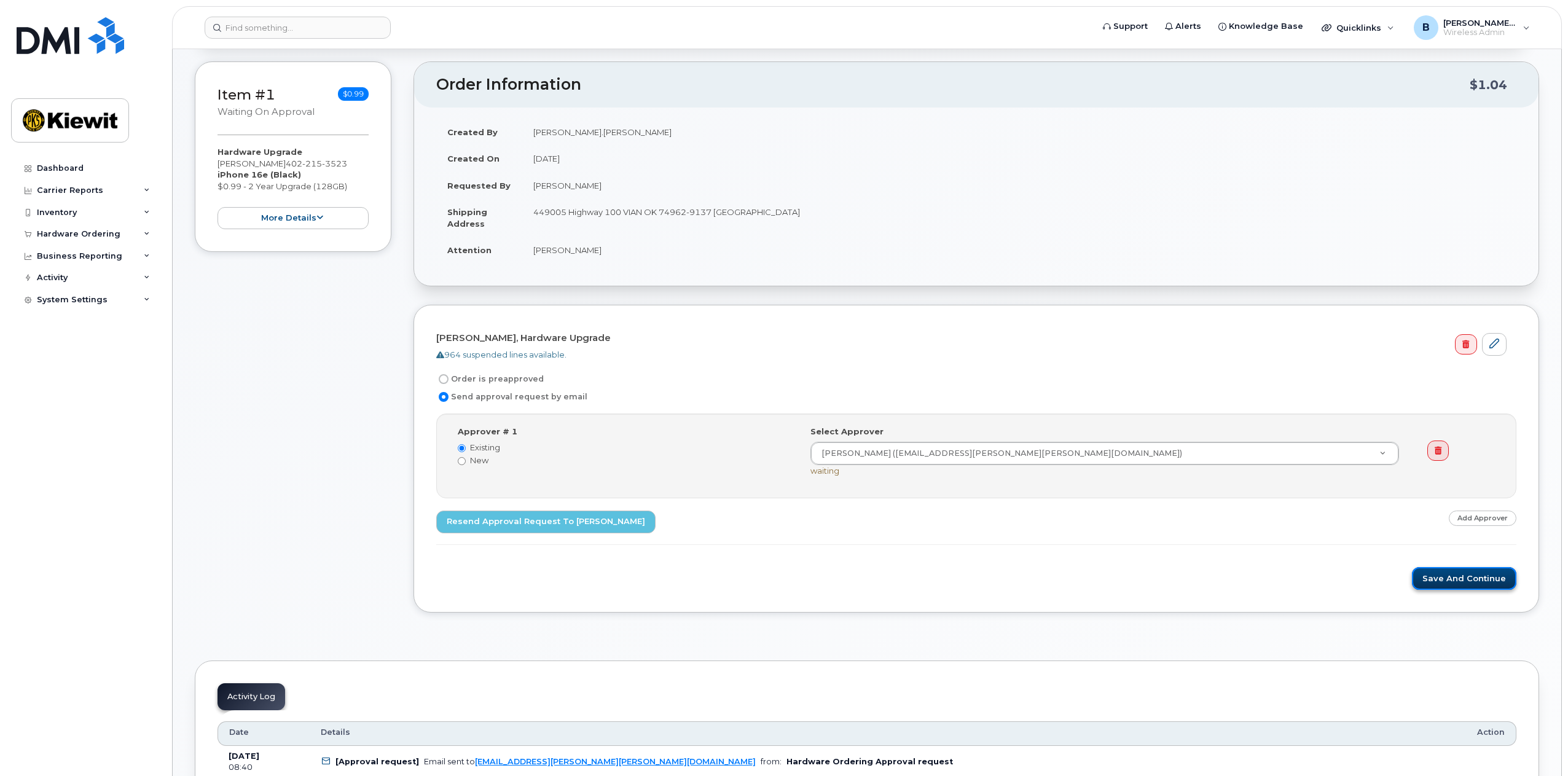
click at [1460, 578] on button "Save and Continue" at bounding box center [1464, 578] width 104 height 23
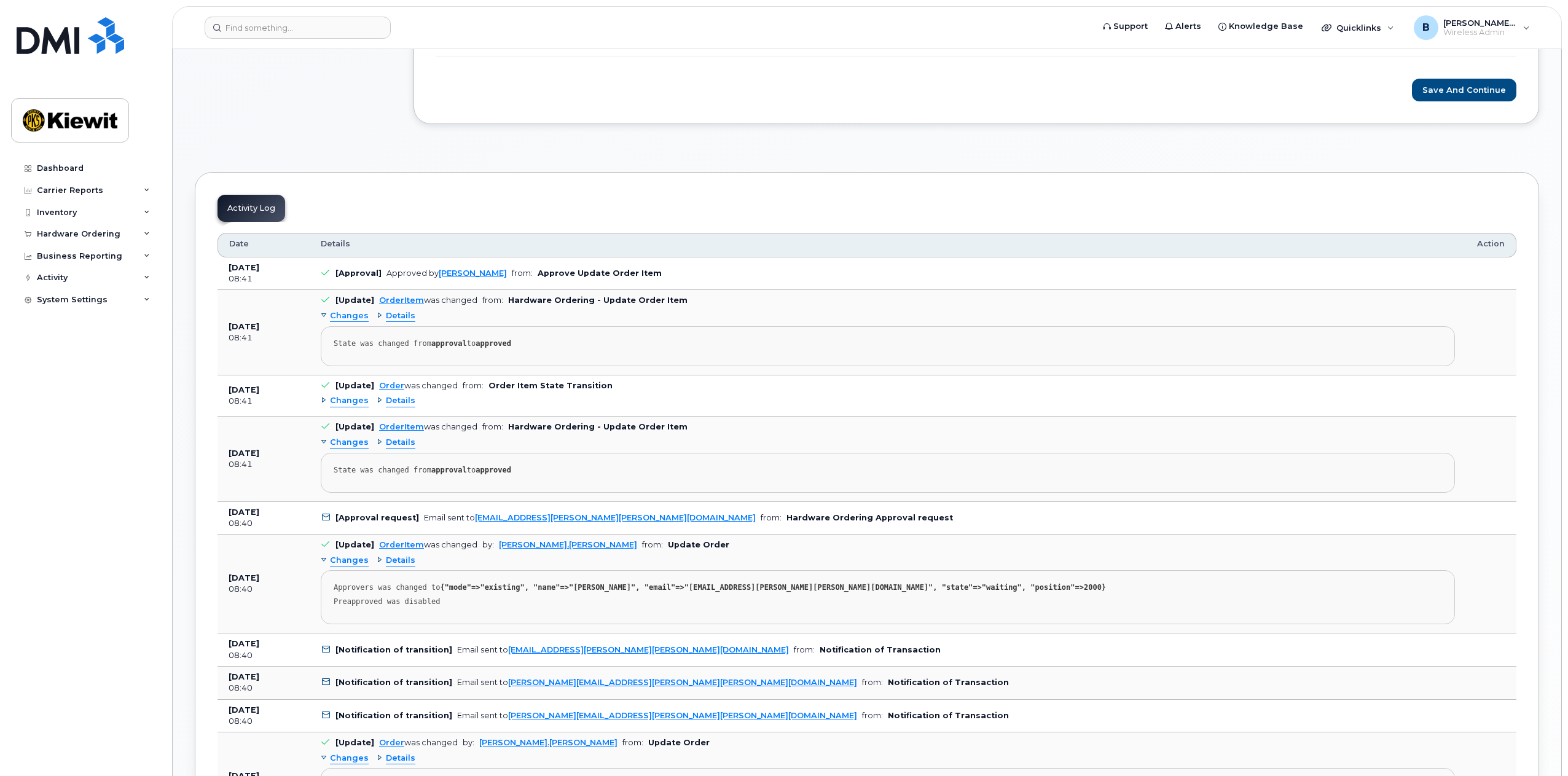
scroll to position [553, 0]
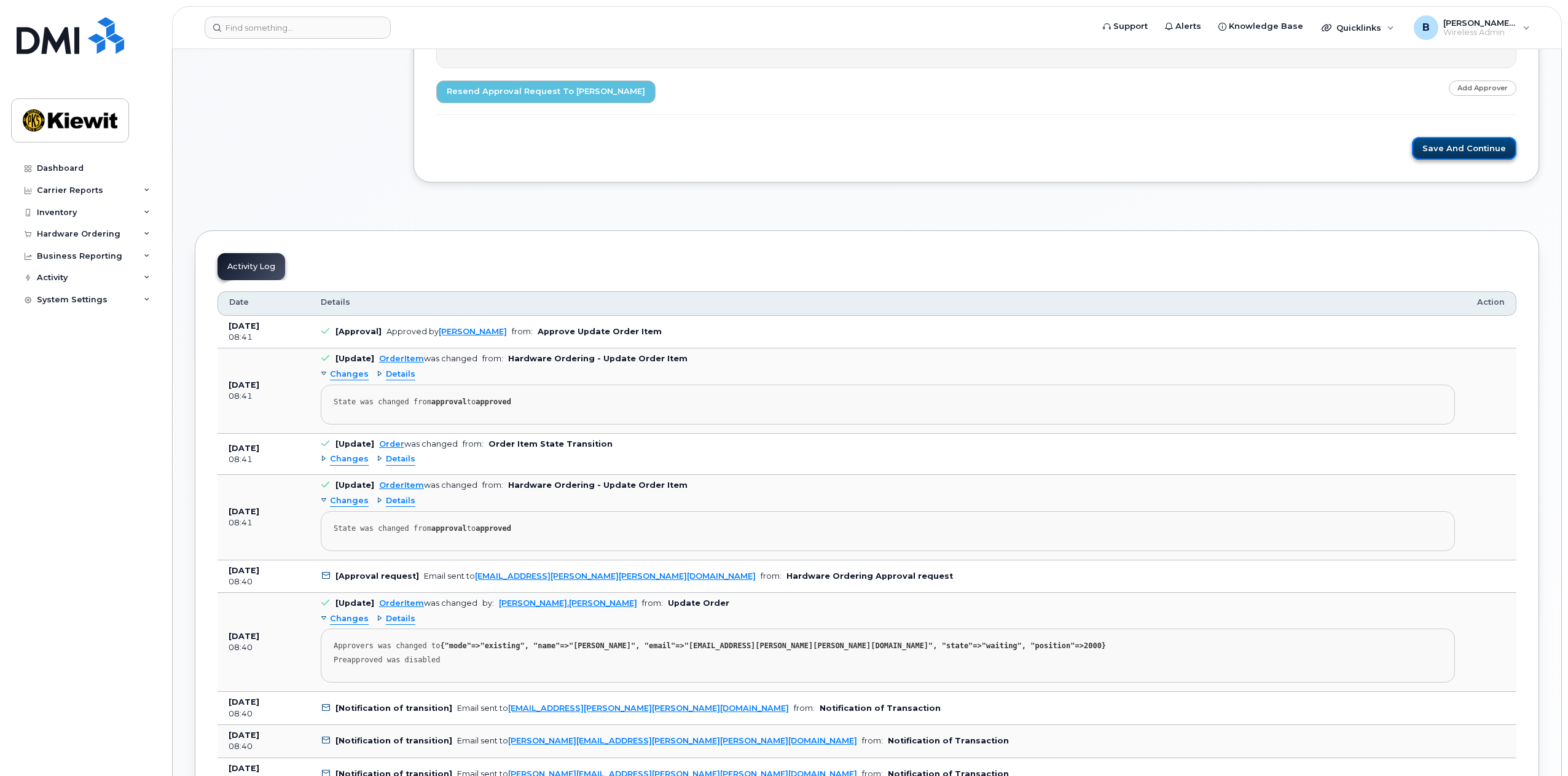
click at [1487, 144] on button "Save and Continue" at bounding box center [1464, 148] width 104 height 23
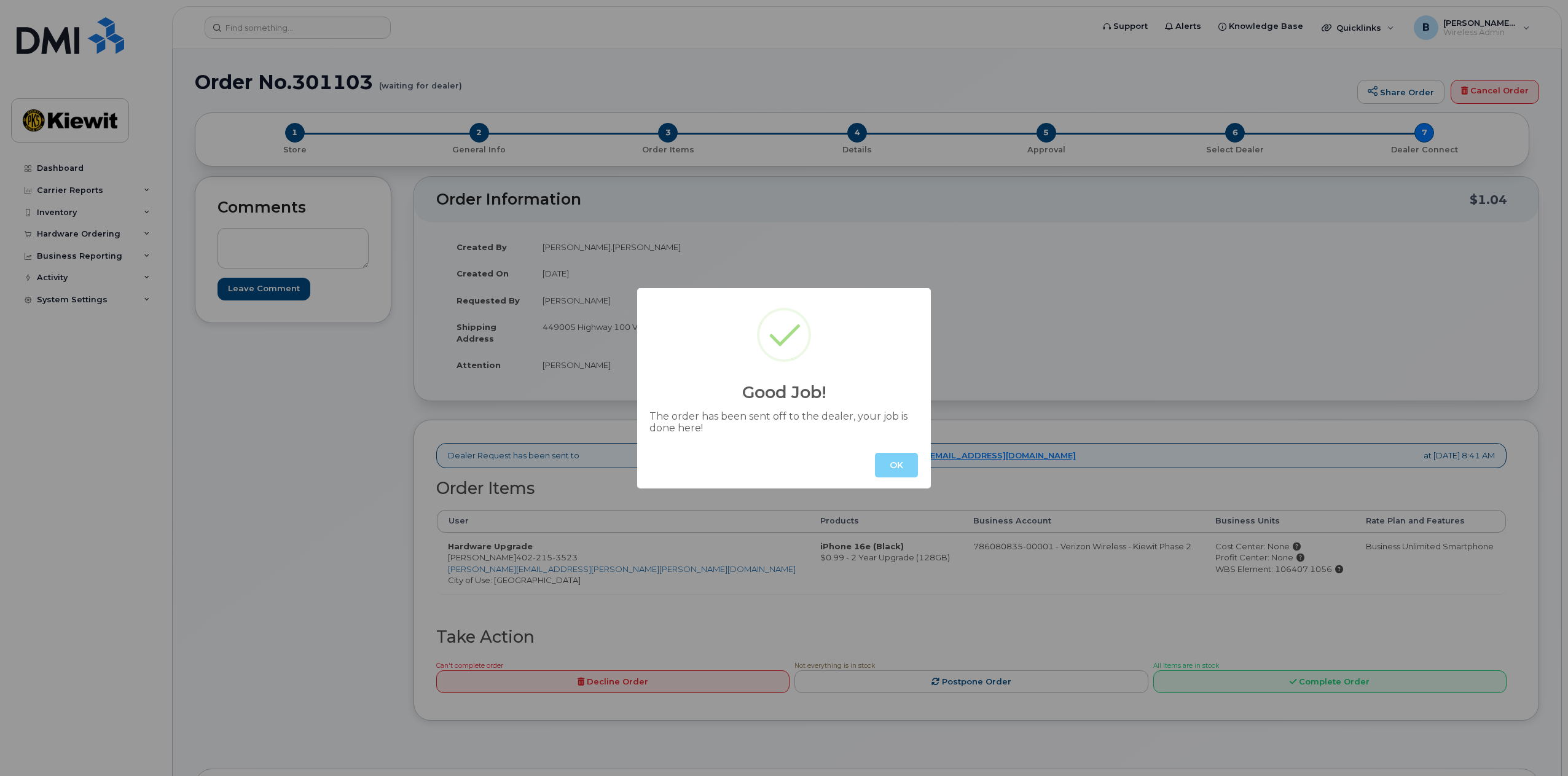
click at [901, 466] on button "OK" at bounding box center [896, 465] width 43 height 25
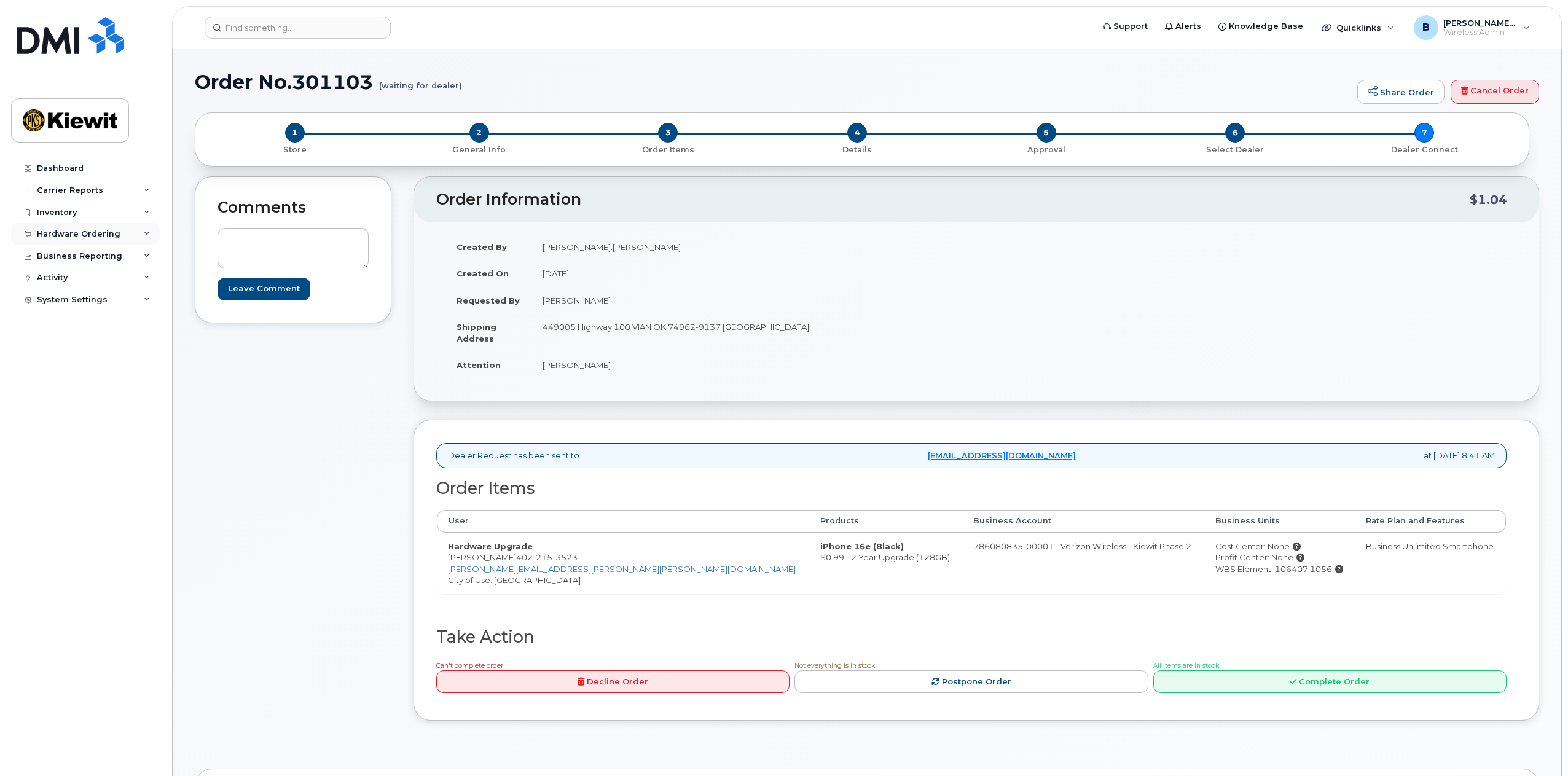
click at [144, 237] on div "Hardware Ordering" at bounding box center [85, 234] width 149 height 22
click at [306, 34] on input at bounding box center [297, 27] width 186 height 22
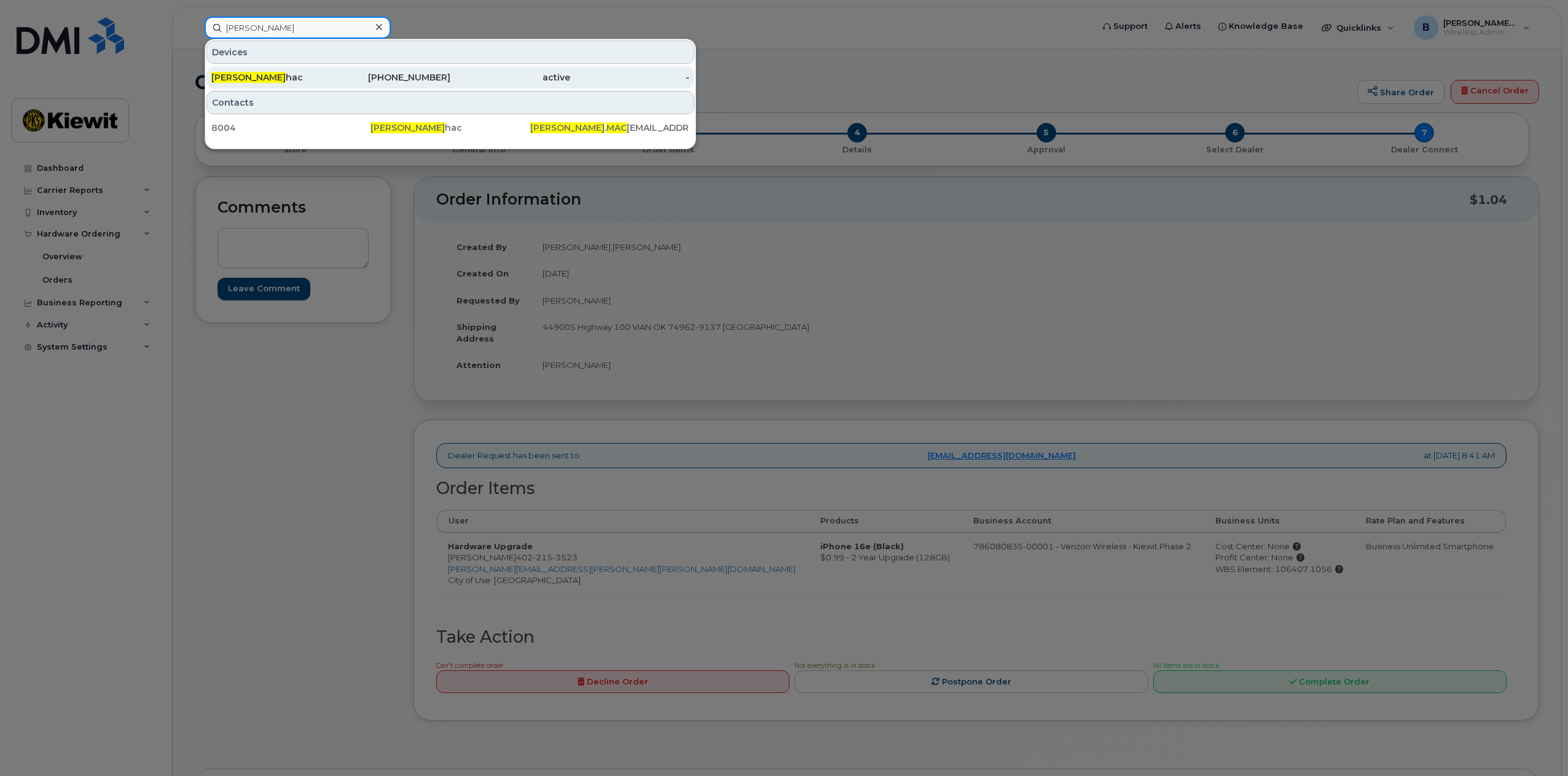
type input "[PERSON_NAME]"
click at [431, 82] on div "817-721-2675" at bounding box center [391, 77] width 120 height 12
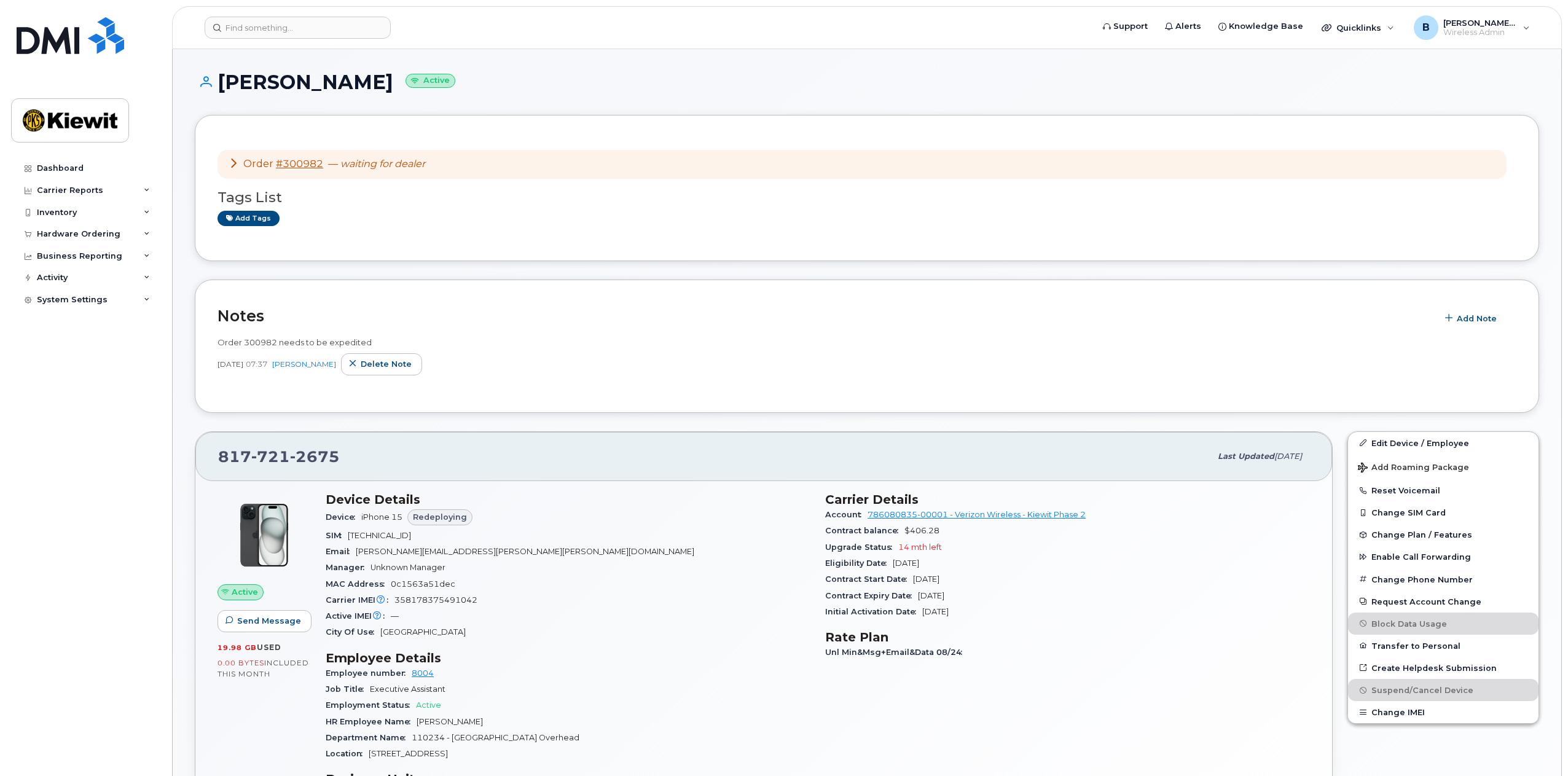
click at [231, 164] on icon at bounding box center [234, 162] width 10 height 10
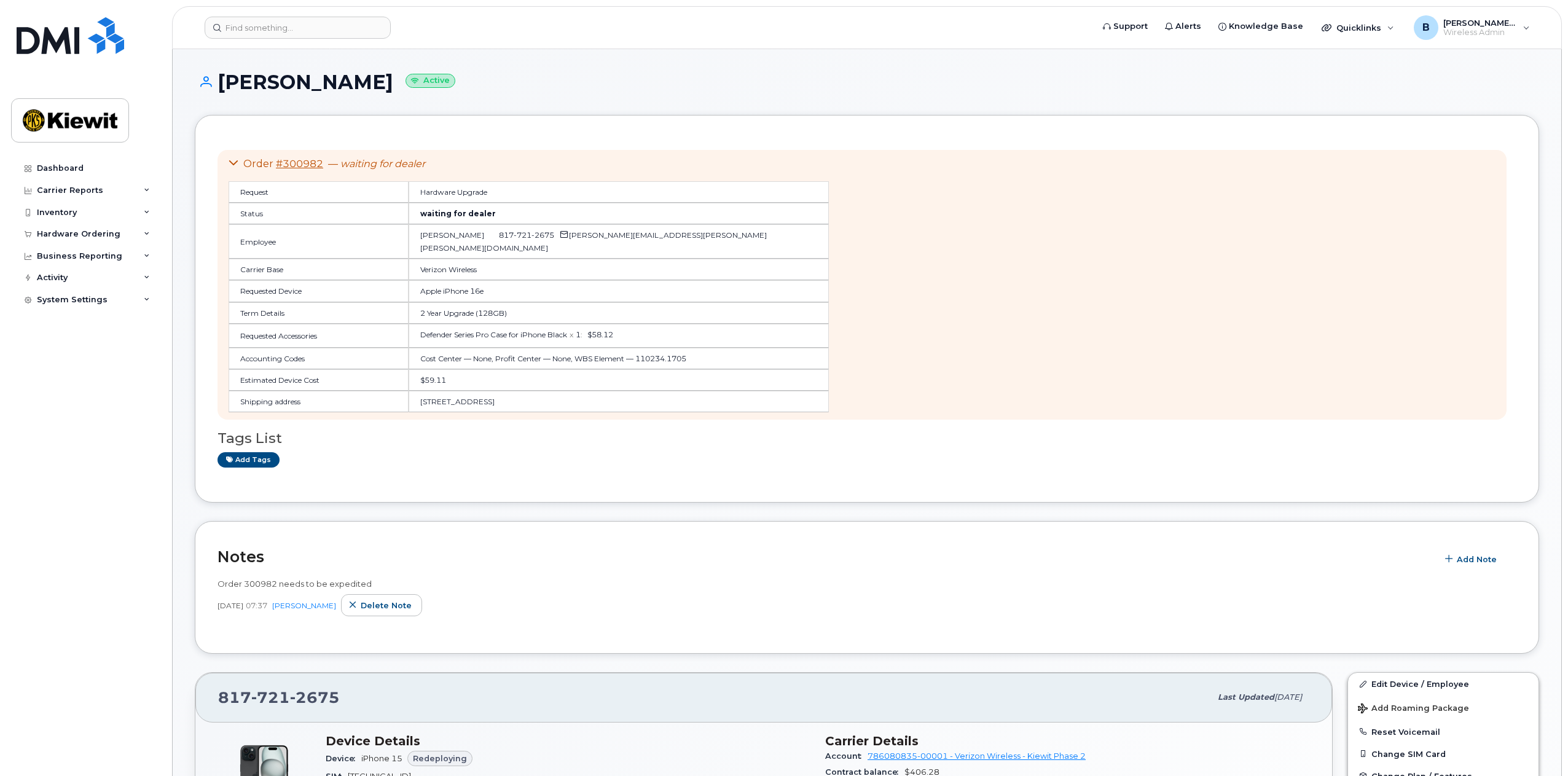
click at [231, 162] on icon at bounding box center [234, 162] width 10 height 10
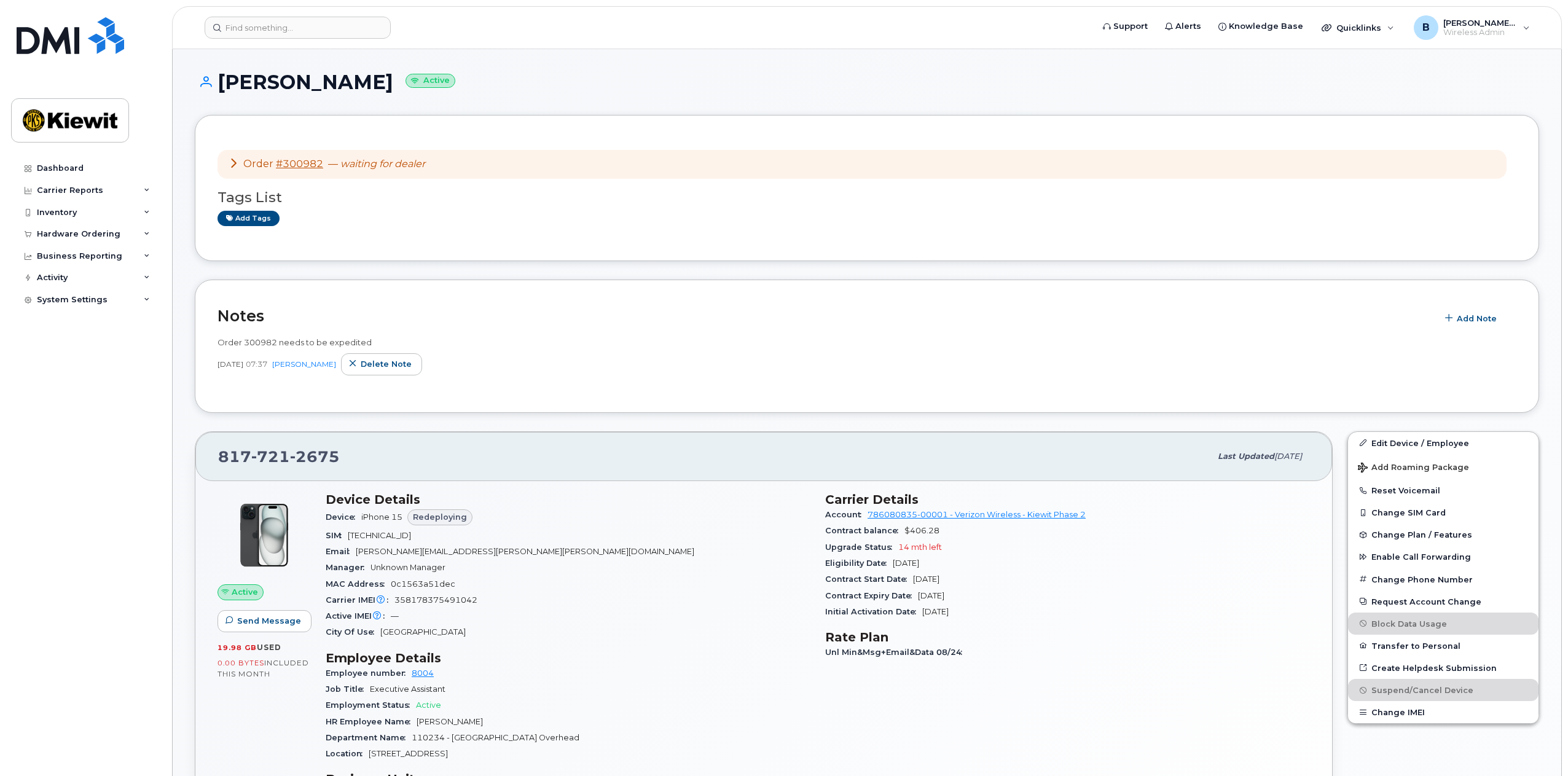
click at [231, 162] on icon at bounding box center [234, 162] width 10 height 10
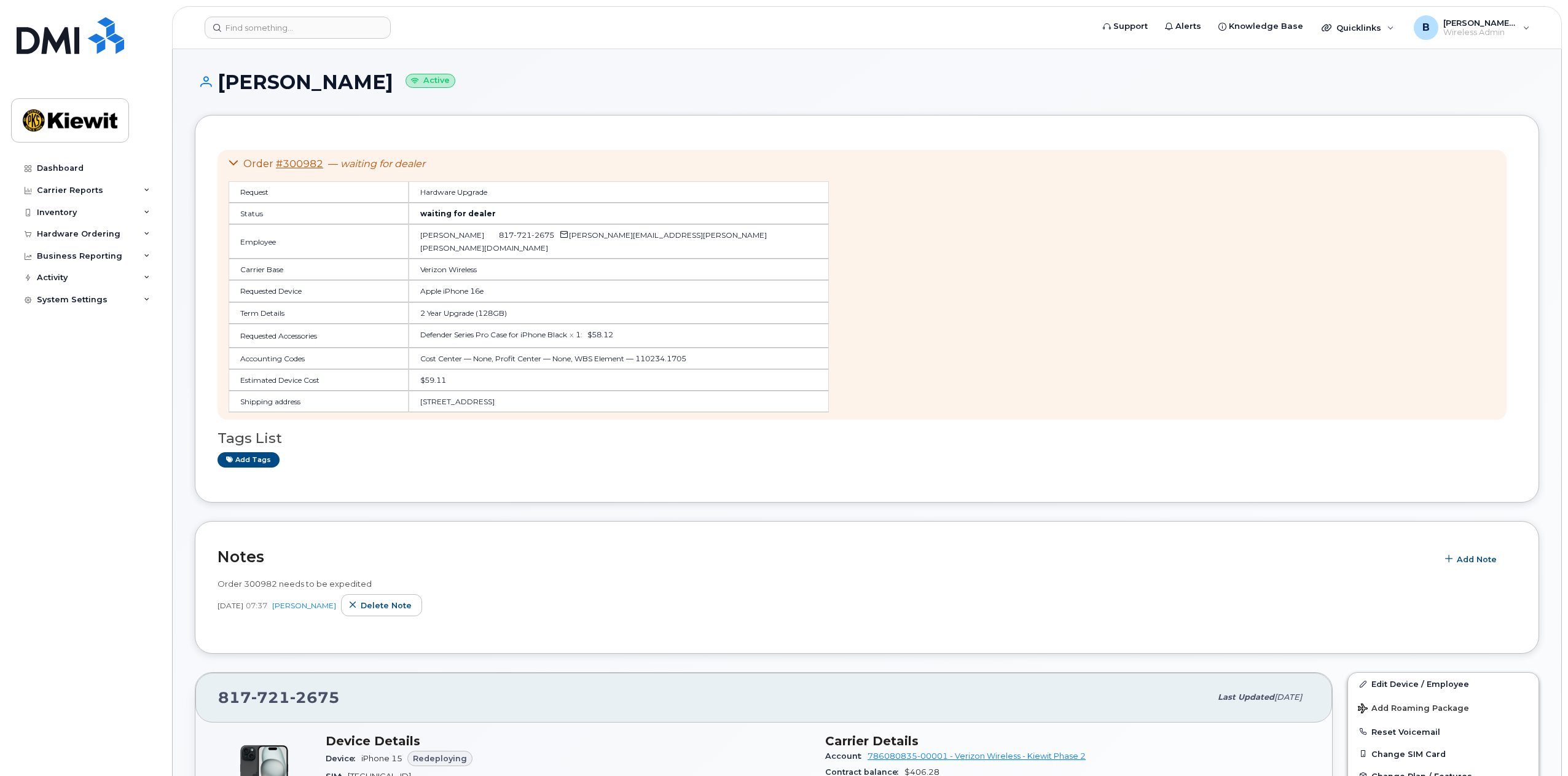
click at [1150, 87] on h1 "[PERSON_NAME] Active" at bounding box center [866, 82] width 1344 height 21
drag, startPoint x: 244, startPoint y: 160, endPoint x: 487, endPoint y: 164, distance: 243.0
click at [487, 164] on div "Order #300982 — waiting for dealer" at bounding box center [529, 164] width 601 height 14
copy div "Order #300982 — waiting for dealer"
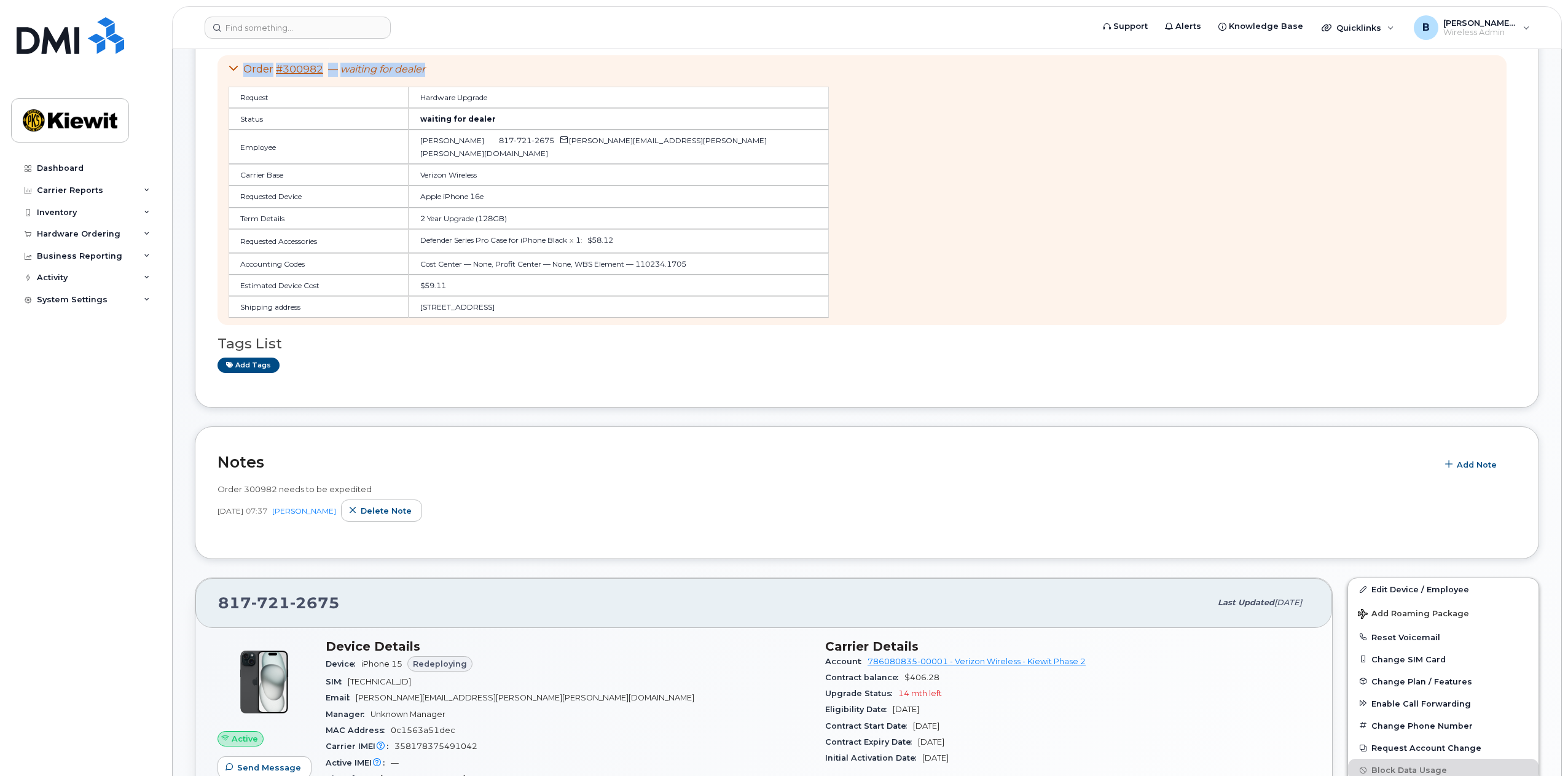
scroll to position [246, 0]
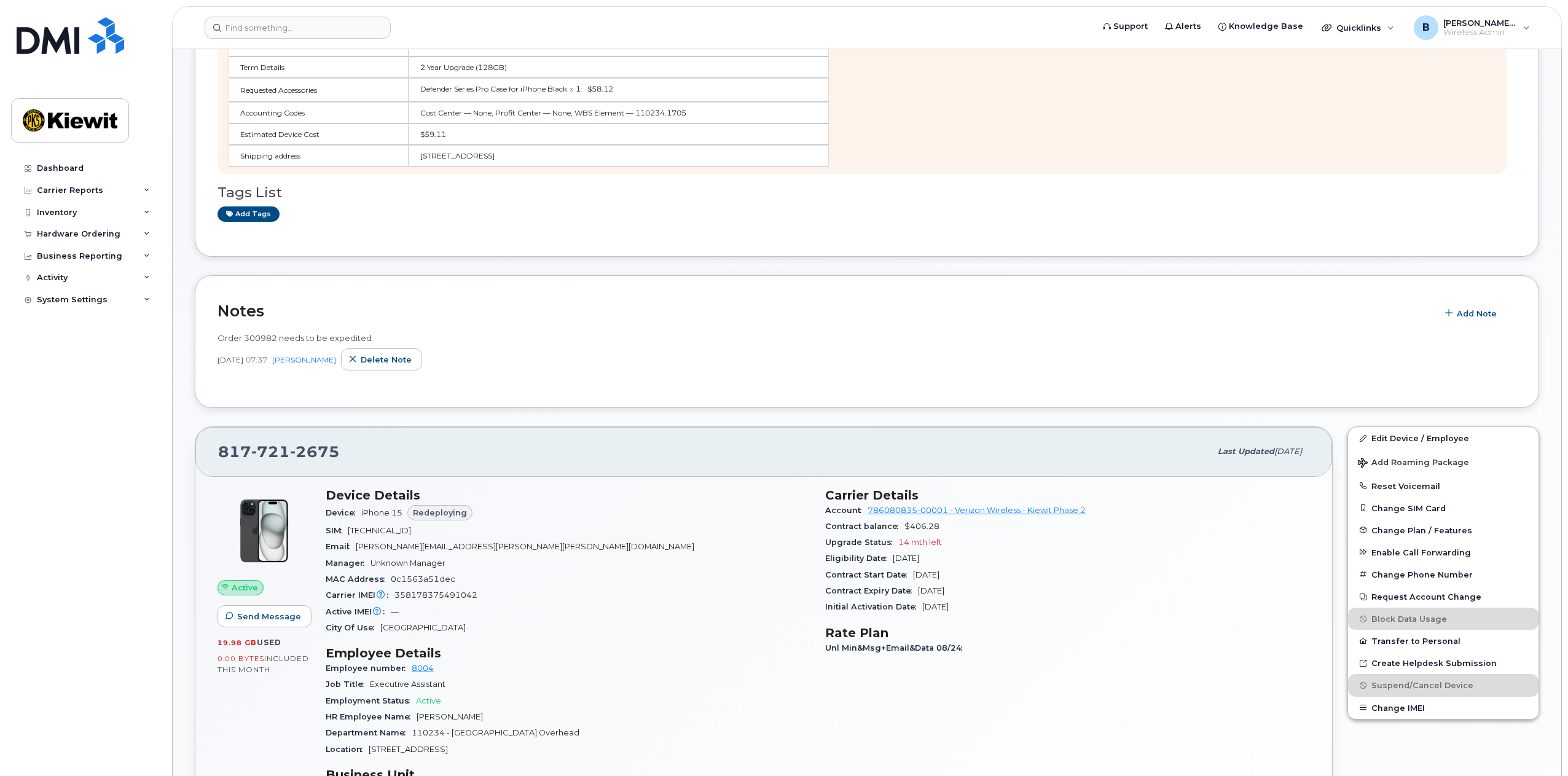
drag, startPoint x: 1334, startPoint y: 244, endPoint x: 1298, endPoint y: 253, distance: 37.1
click at [1337, 244] on div "Order #300982 — waiting for dealer Request Hardware Upgrade Status waiting for …" at bounding box center [866, 63] width 1344 height 388
click at [71, 209] on div "Inventory" at bounding box center [57, 212] width 40 height 10
click at [123, 351] on div "Hardware Ordering" at bounding box center [85, 352] width 149 height 22
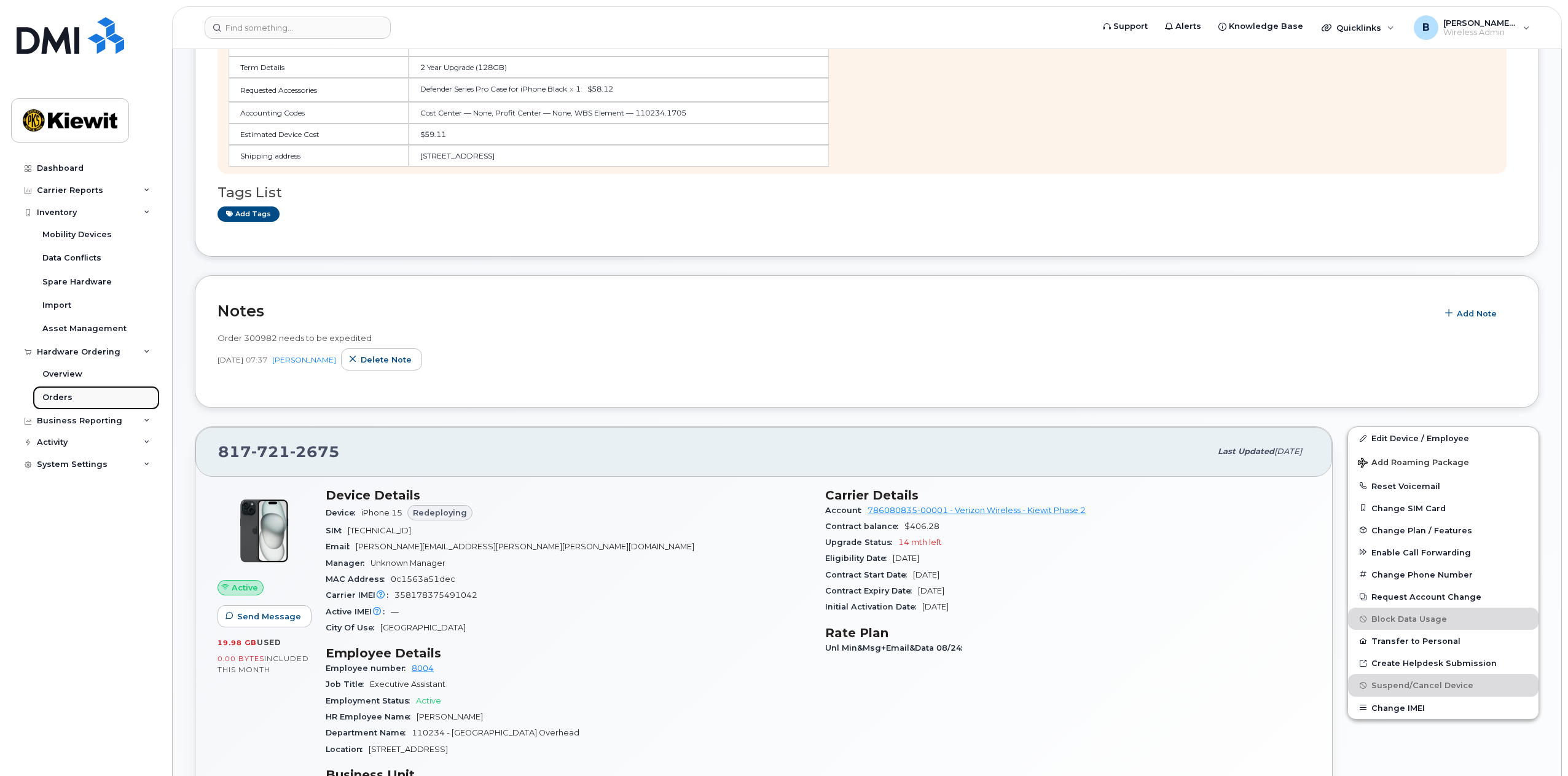
click at [55, 398] on div "Orders" at bounding box center [57, 397] width 30 height 11
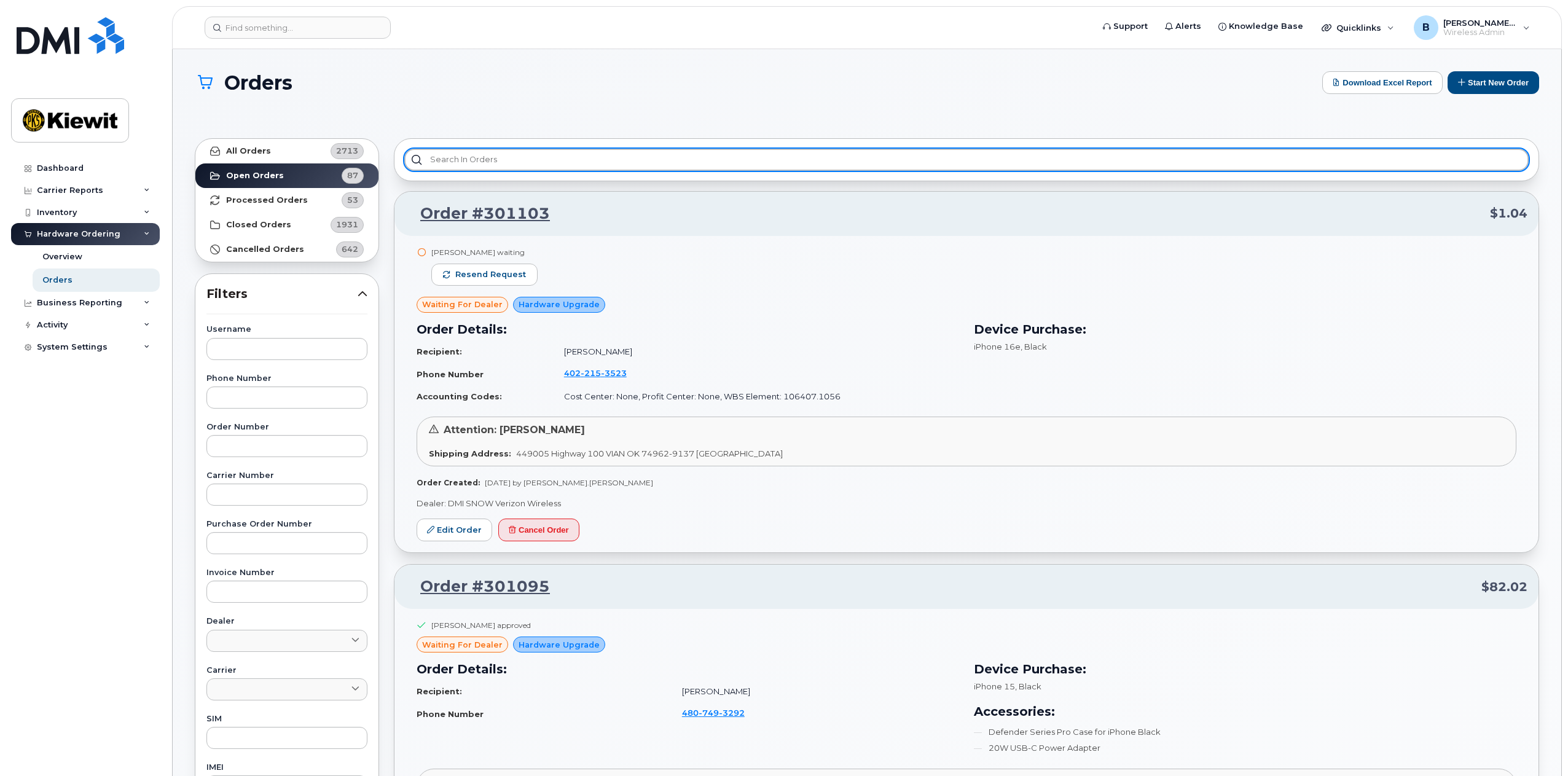
click at [487, 152] on input "text" at bounding box center [967, 159] width 1124 height 22
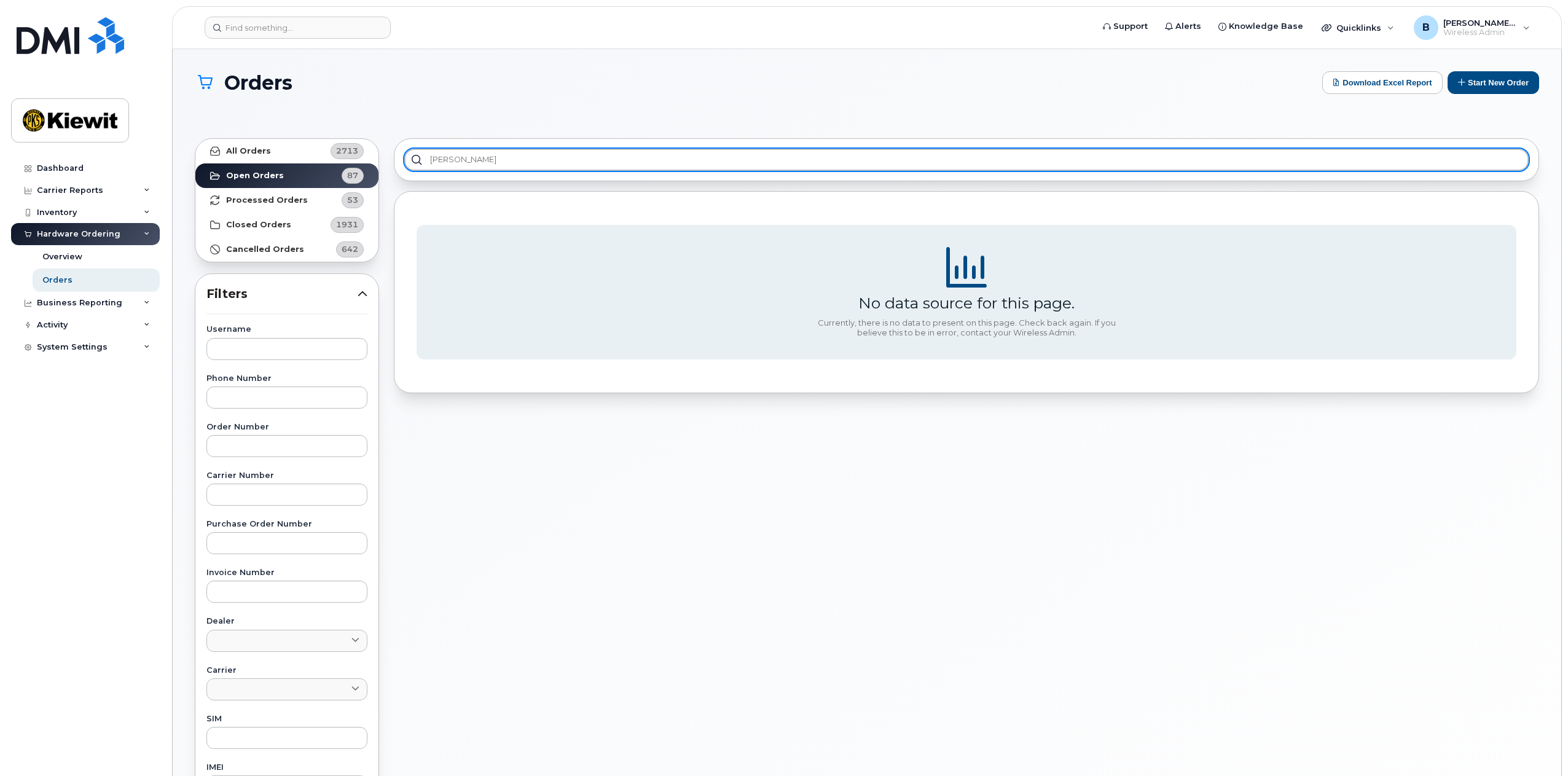
type input "[PERSON_NAME]"
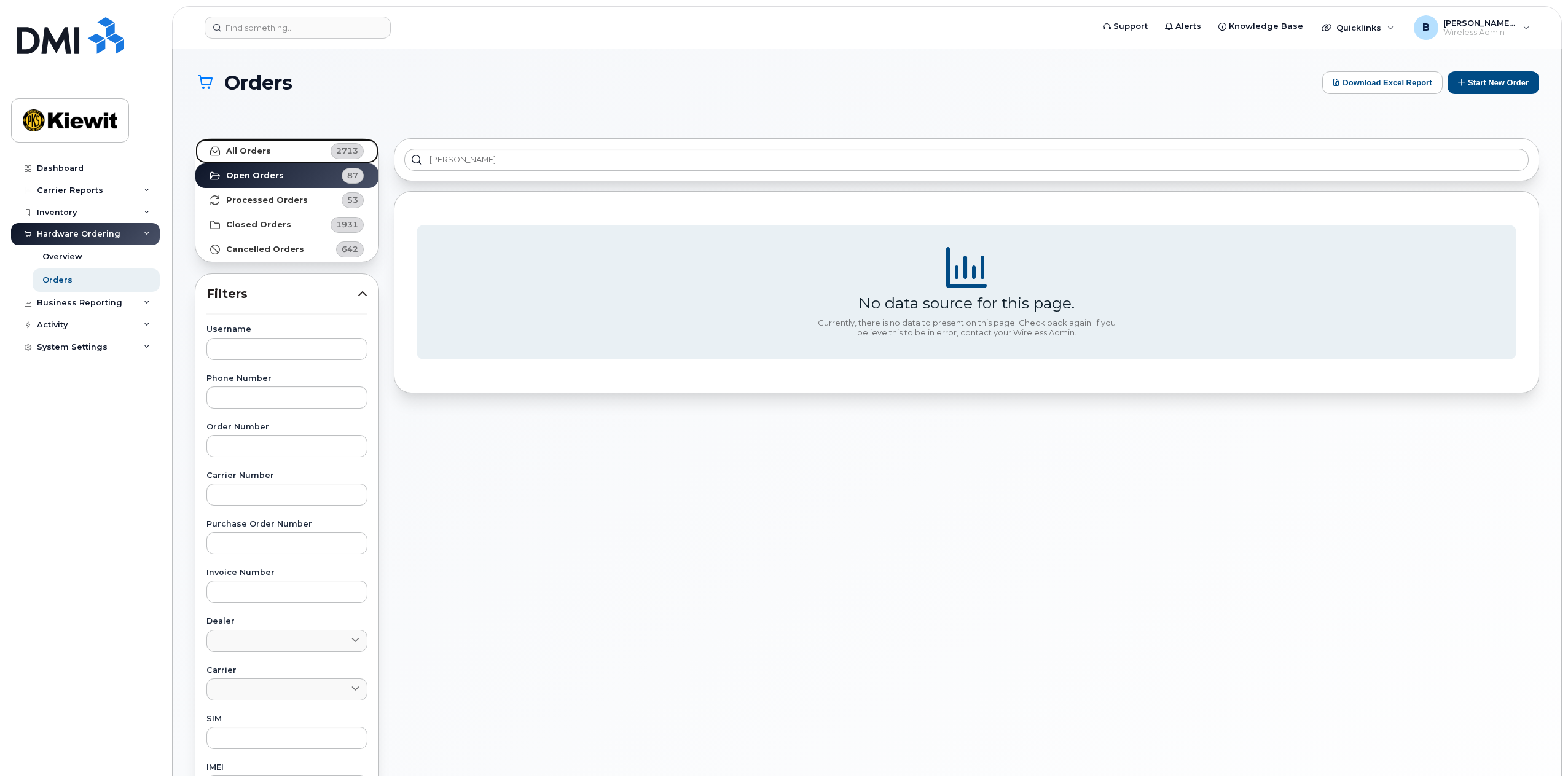
click at [258, 148] on strong "All Orders" at bounding box center [249, 151] width 45 height 10
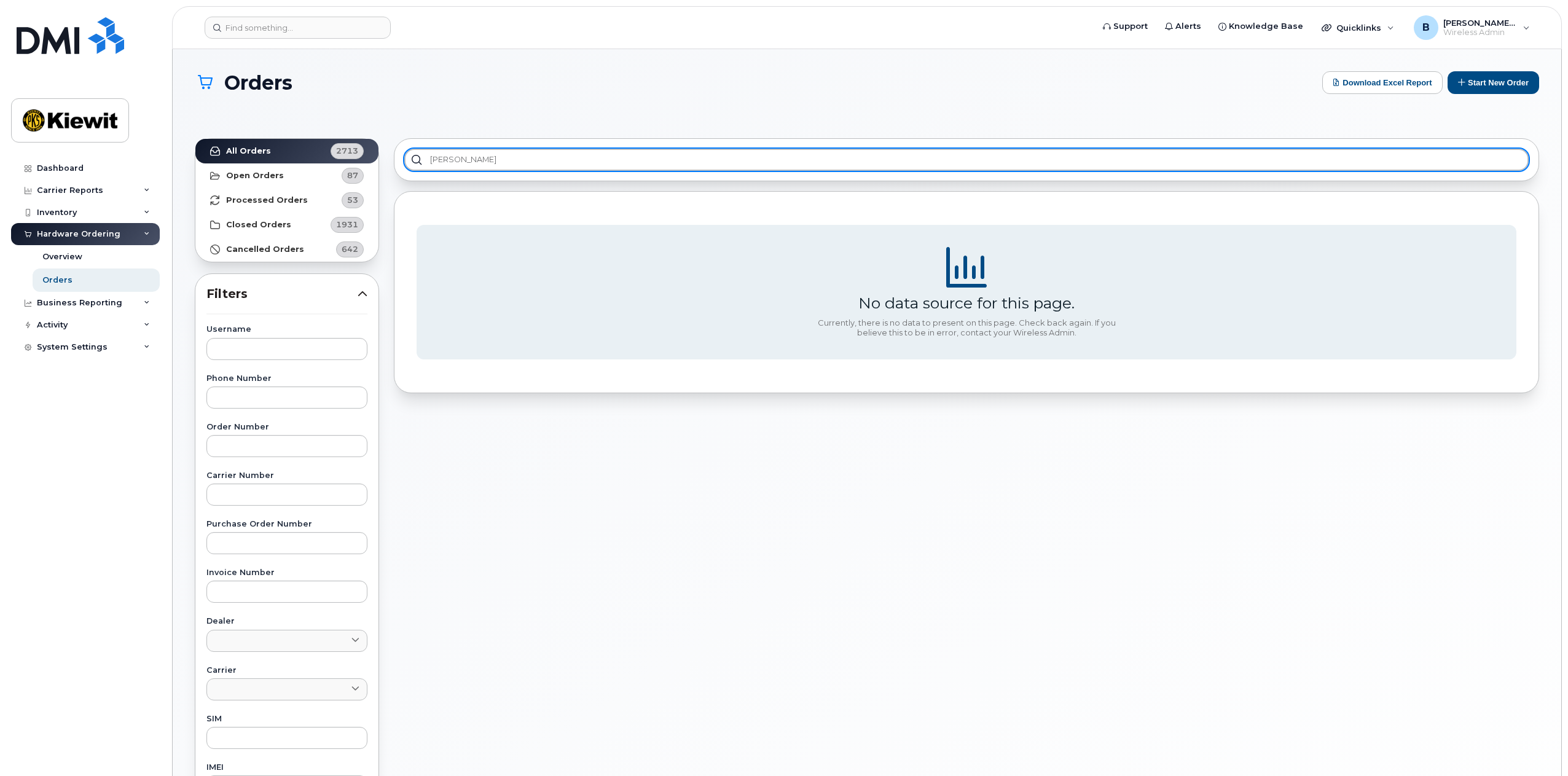
click at [414, 157] on input "[PERSON_NAME]" at bounding box center [967, 159] width 1124 height 22
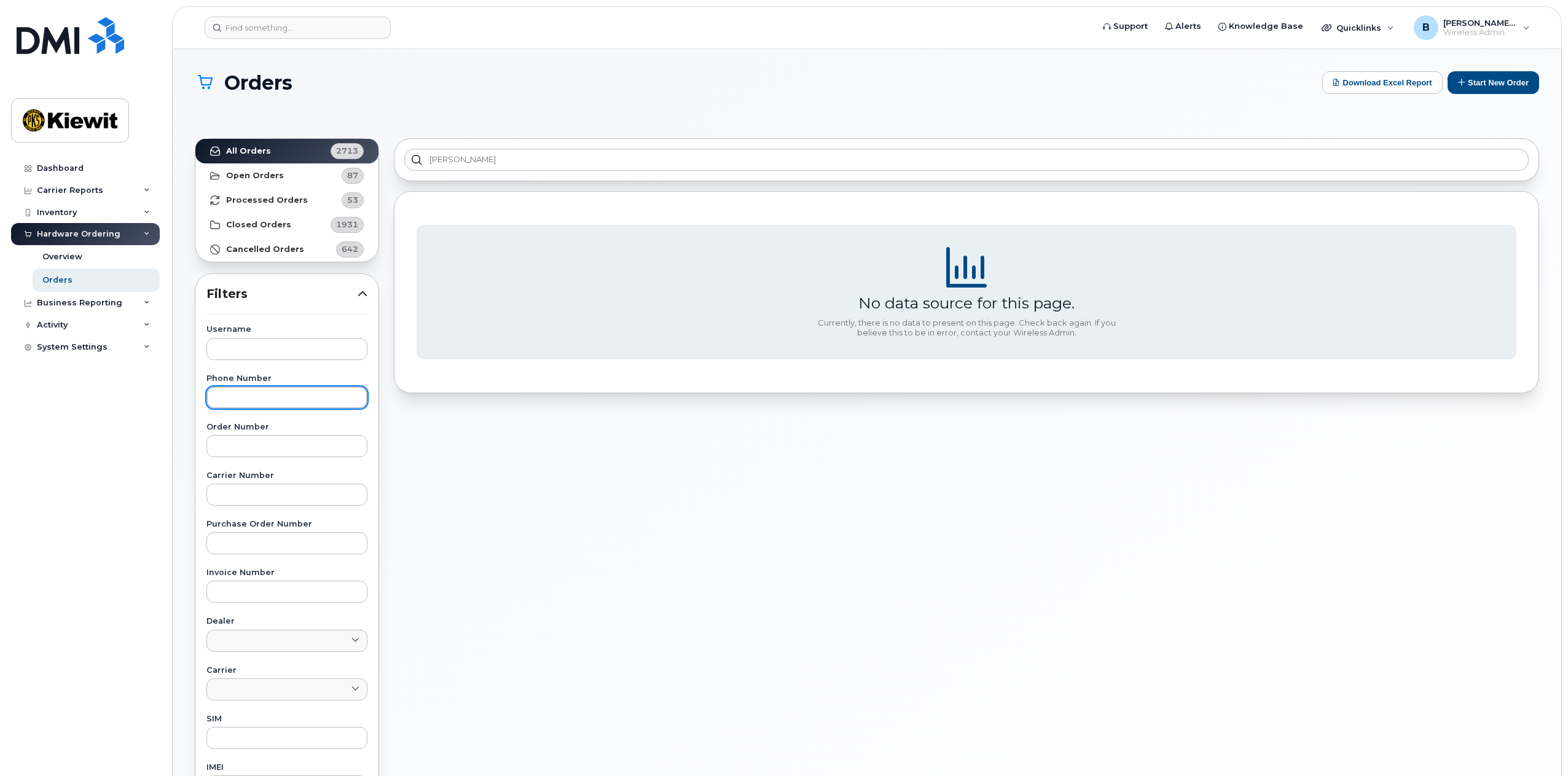
click at [302, 399] on input "text" at bounding box center [287, 397] width 161 height 22
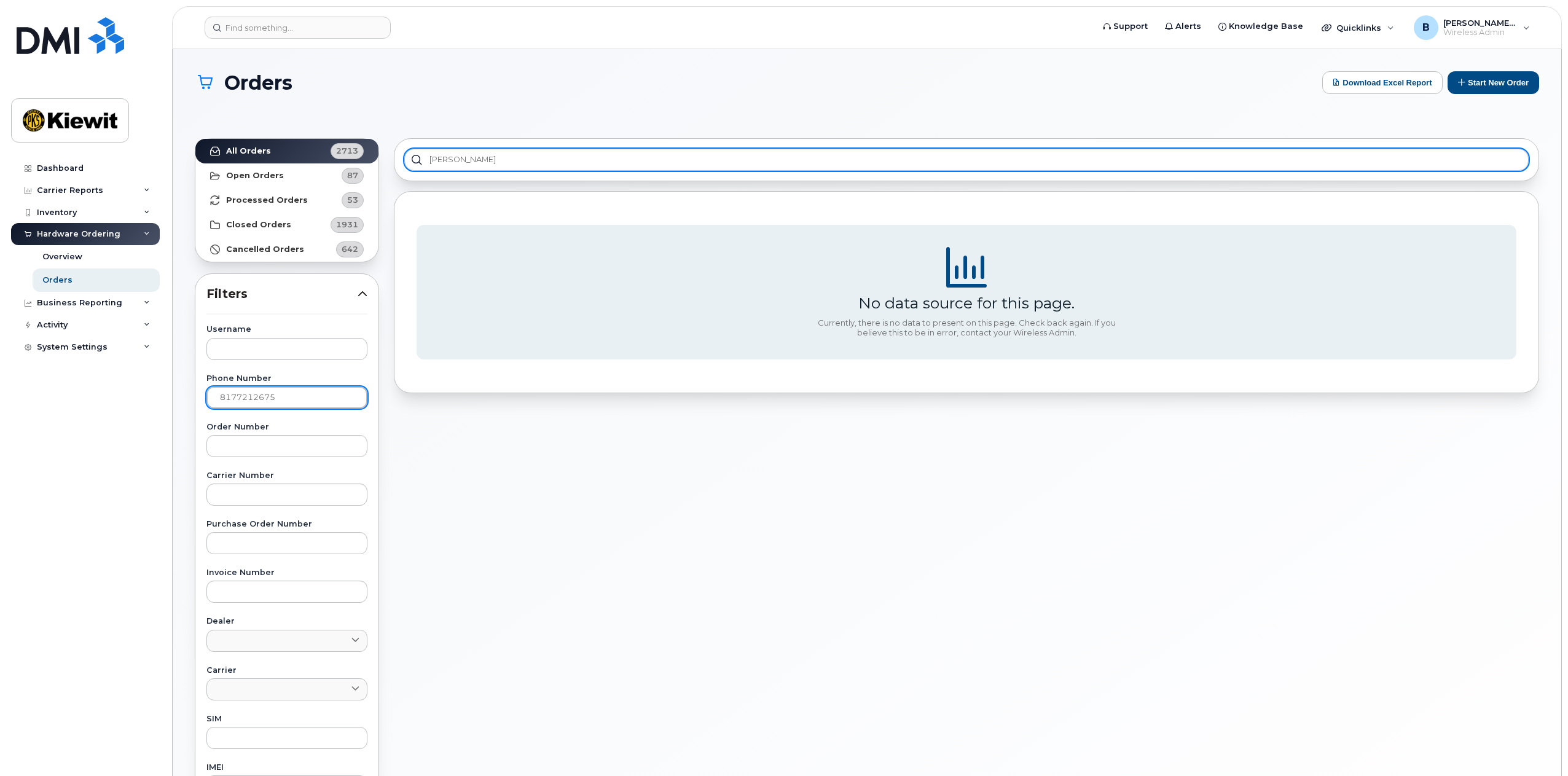
type input "8177212675"
drag, startPoint x: 446, startPoint y: 162, endPoint x: 414, endPoint y: 160, distance: 32.1
click at [414, 160] on input "[PERSON_NAME]" at bounding box center [967, 159] width 1124 height 22
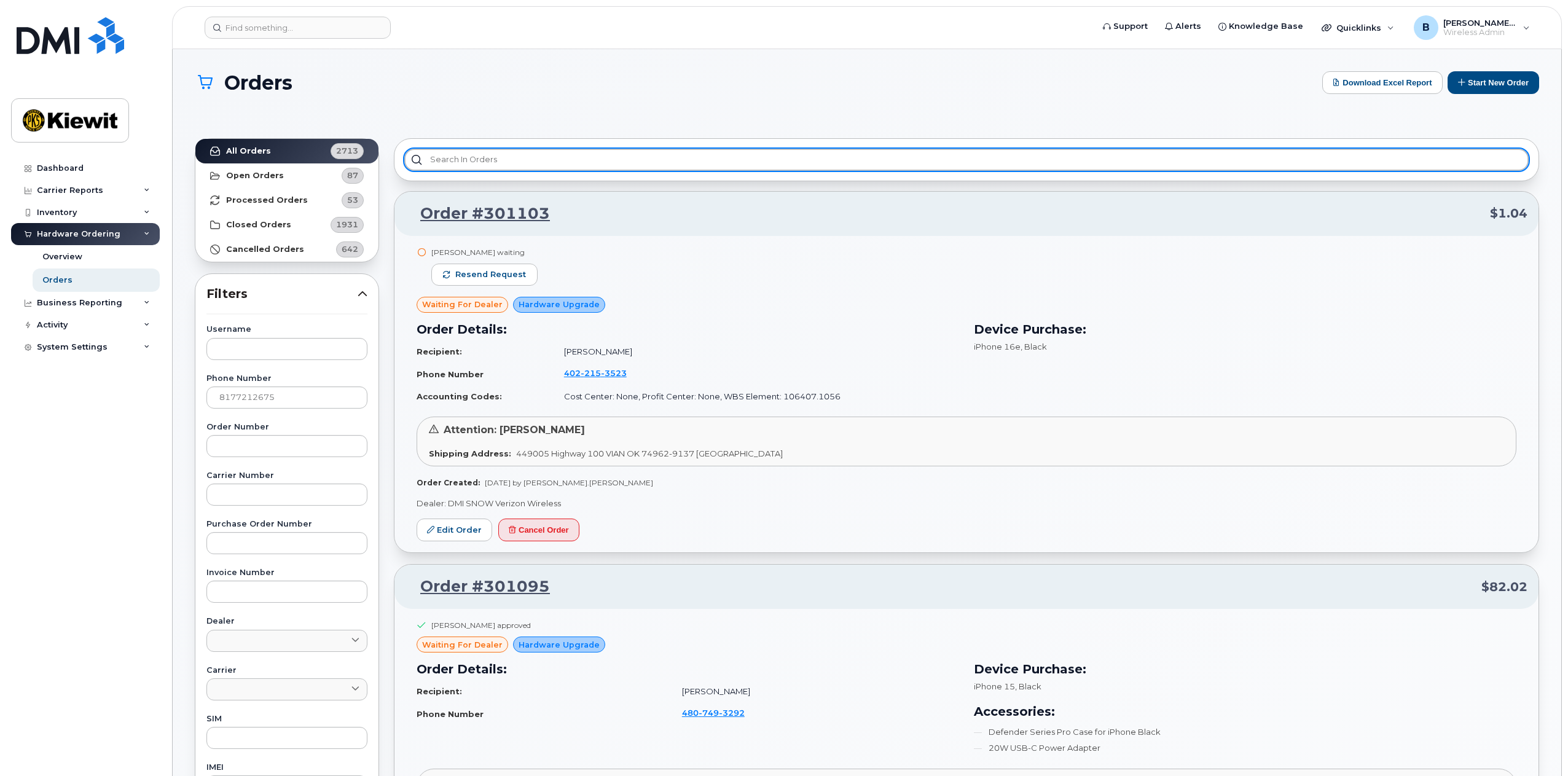
scroll to position [185, 0]
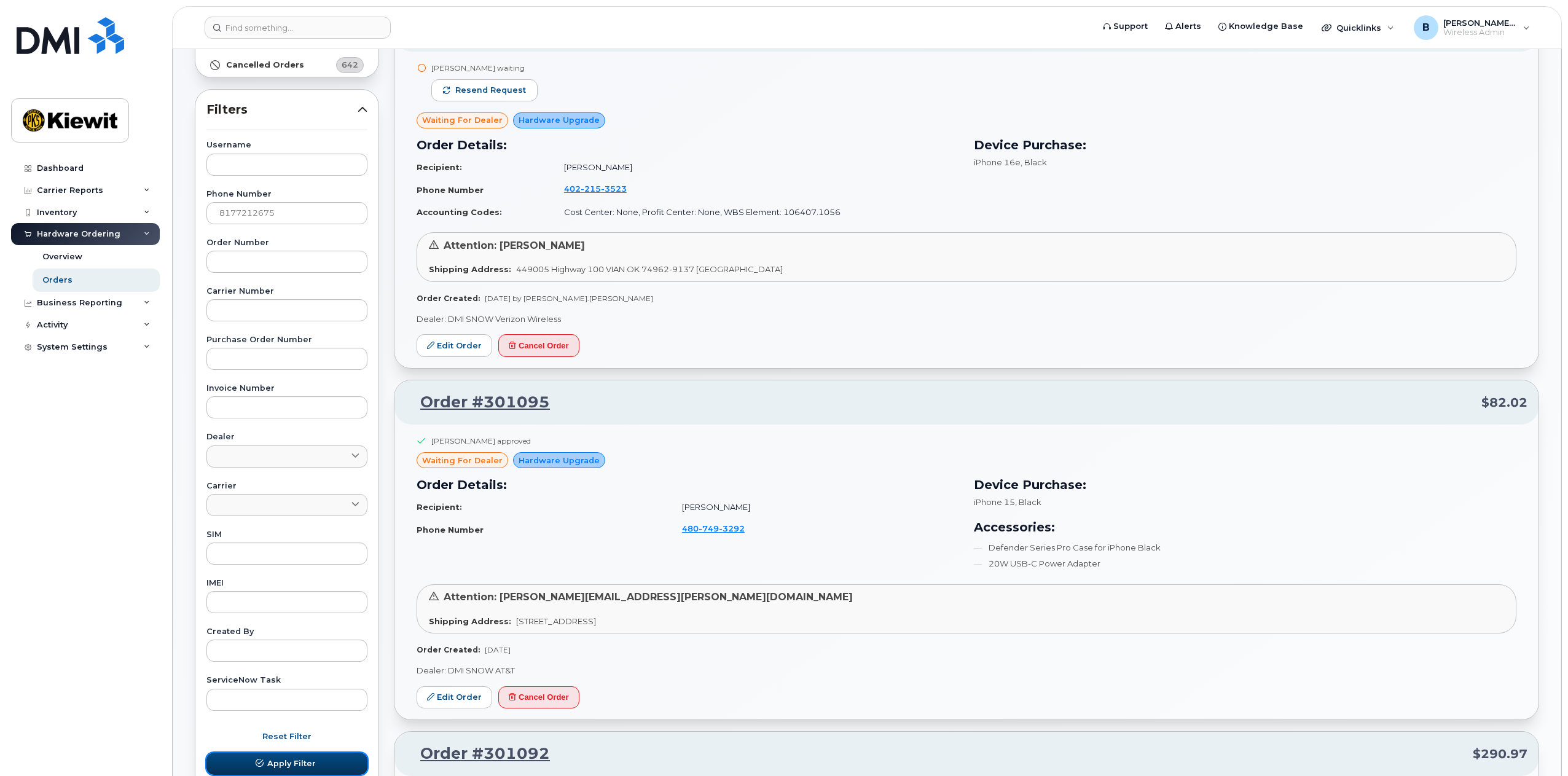
click at [297, 760] on span "Apply Filter" at bounding box center [291, 763] width 48 height 11
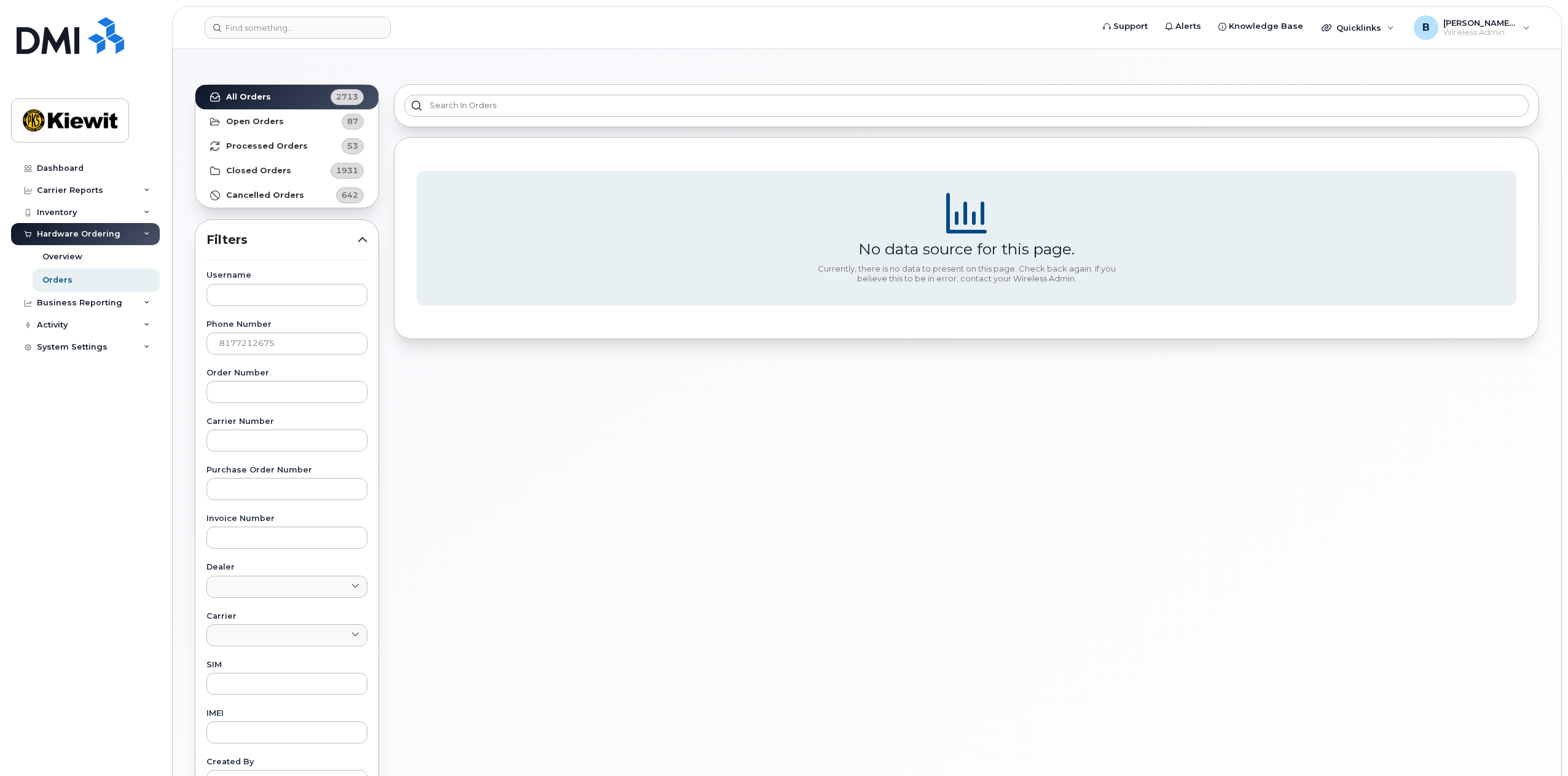
scroll to position [0, 0]
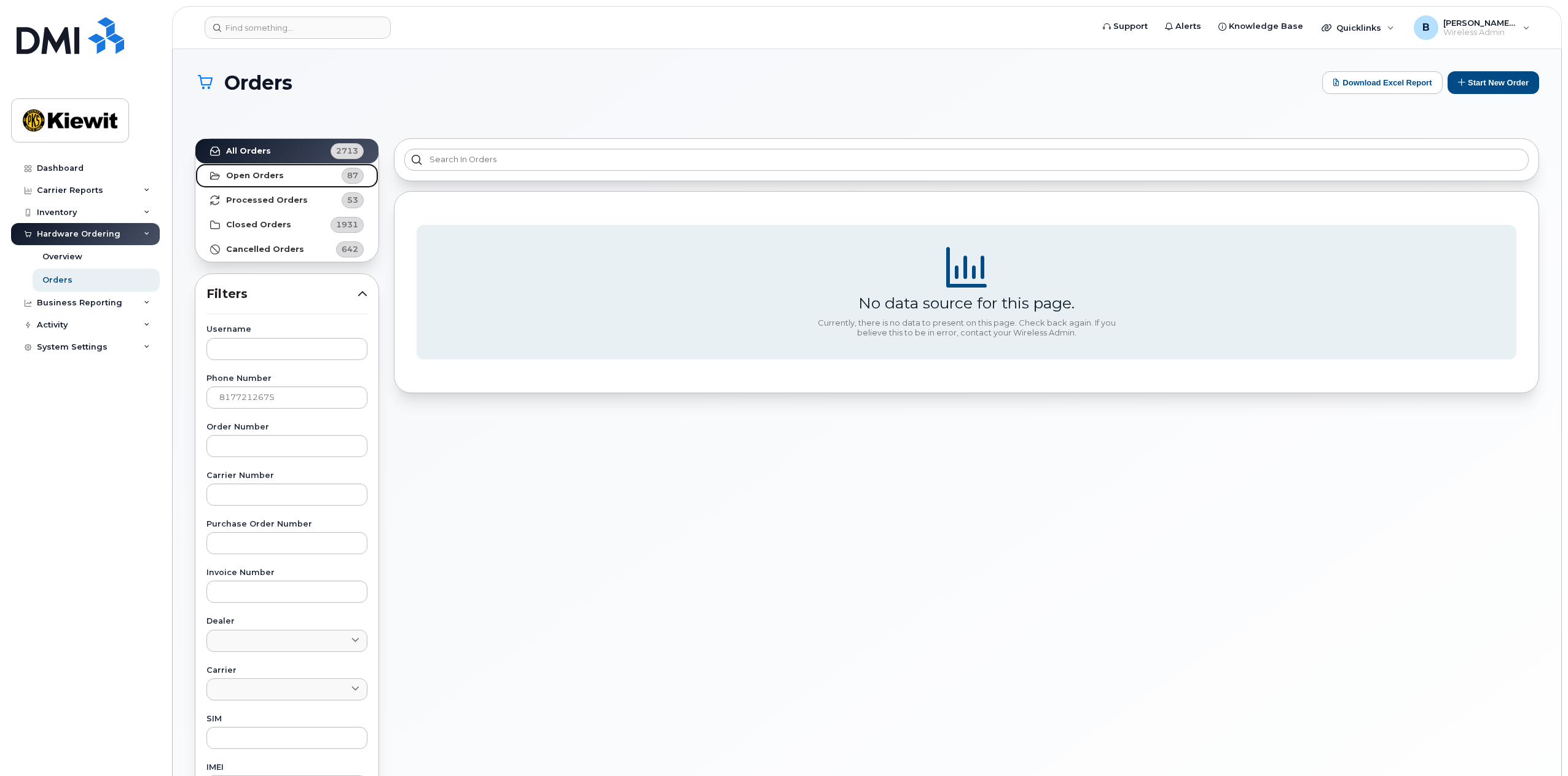
click at [281, 177] on link "Open Orders 87" at bounding box center [286, 176] width 183 height 25
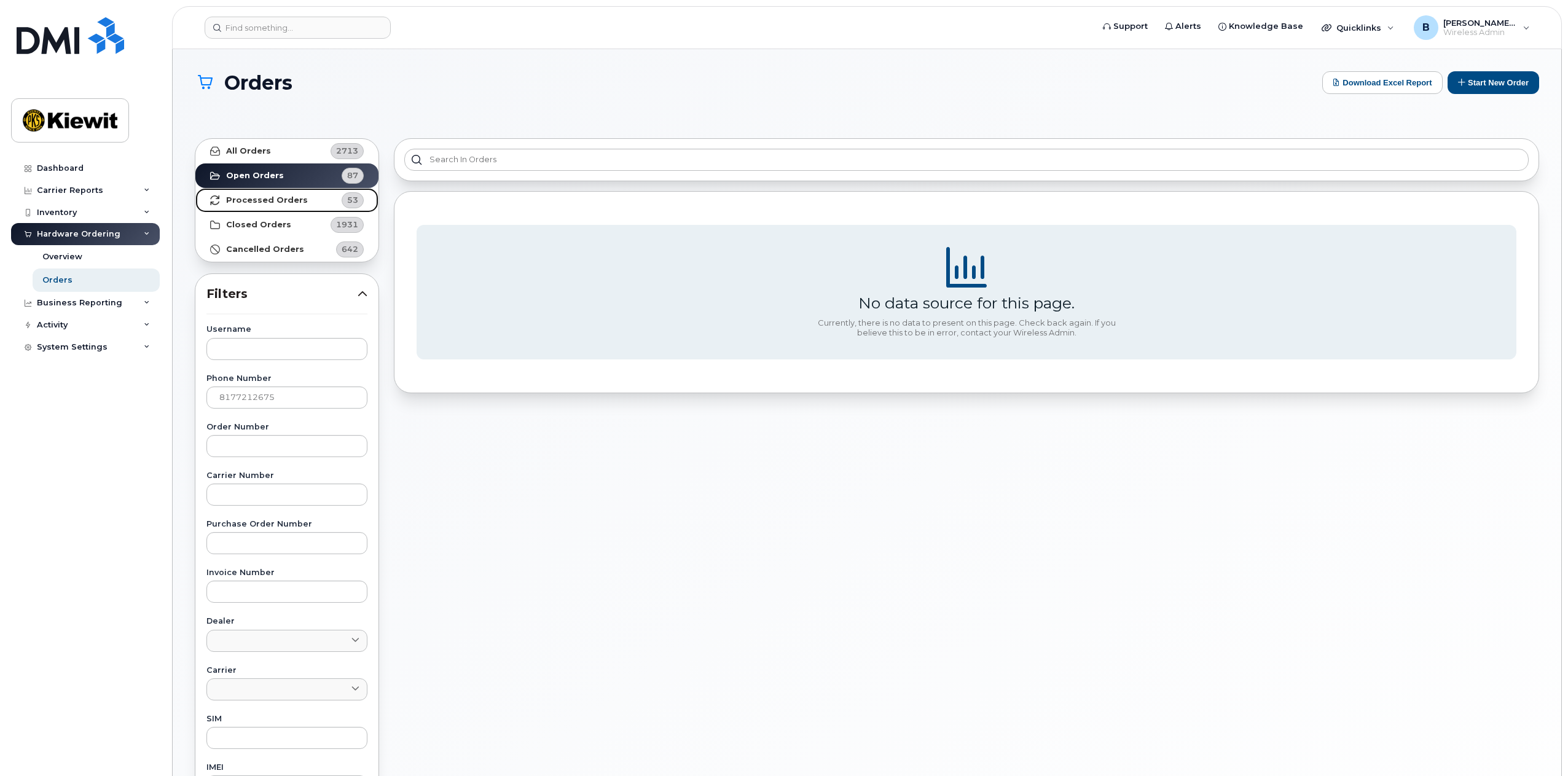
click at [281, 201] on strong "Processed Orders" at bounding box center [267, 200] width 82 height 10
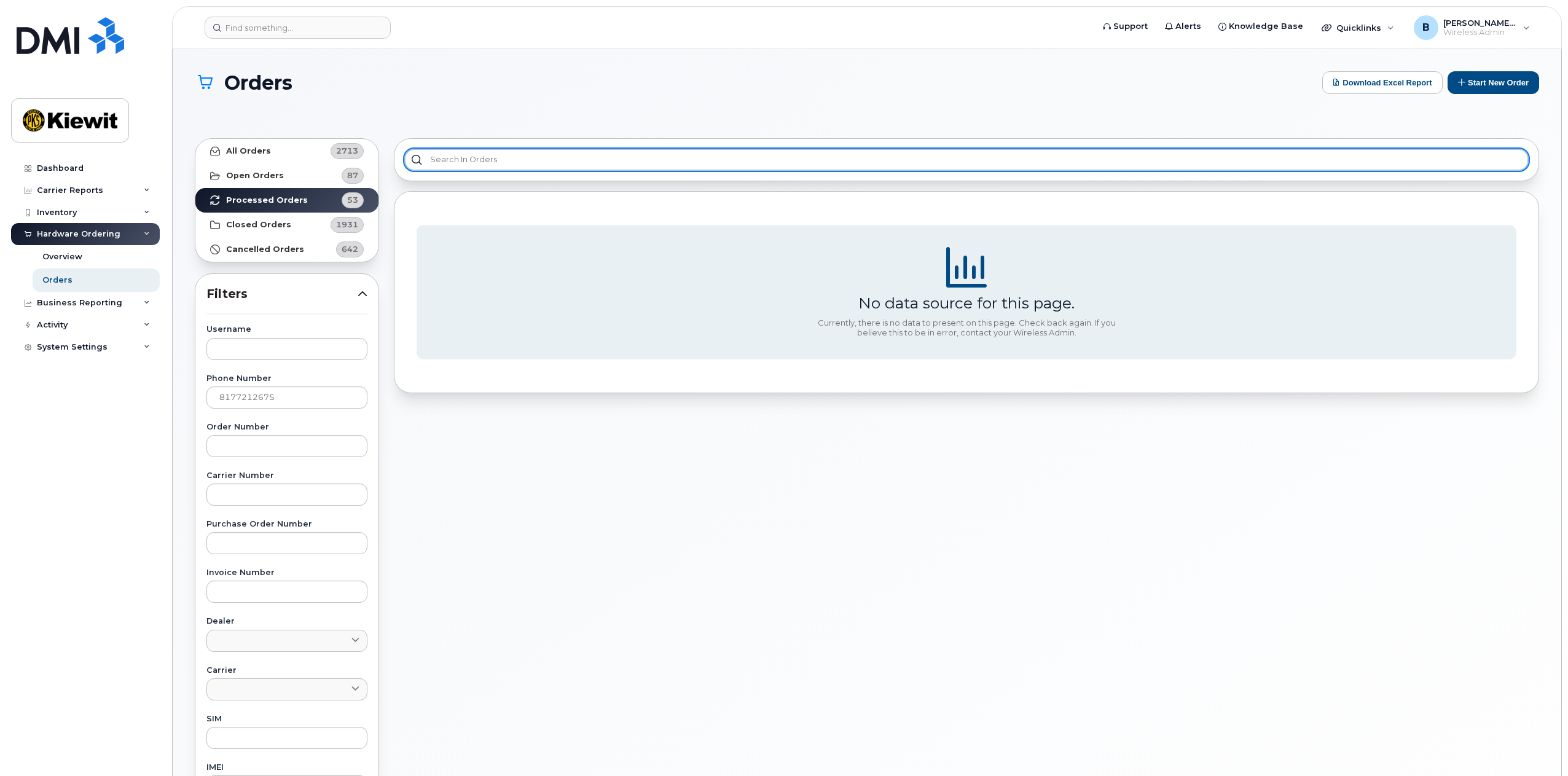
drag, startPoint x: 496, startPoint y: 155, endPoint x: 520, endPoint y: 167, distance: 26.8
click at [496, 155] on input "text" at bounding box center [967, 159] width 1124 height 22
type input "[PERSON_NAME]"
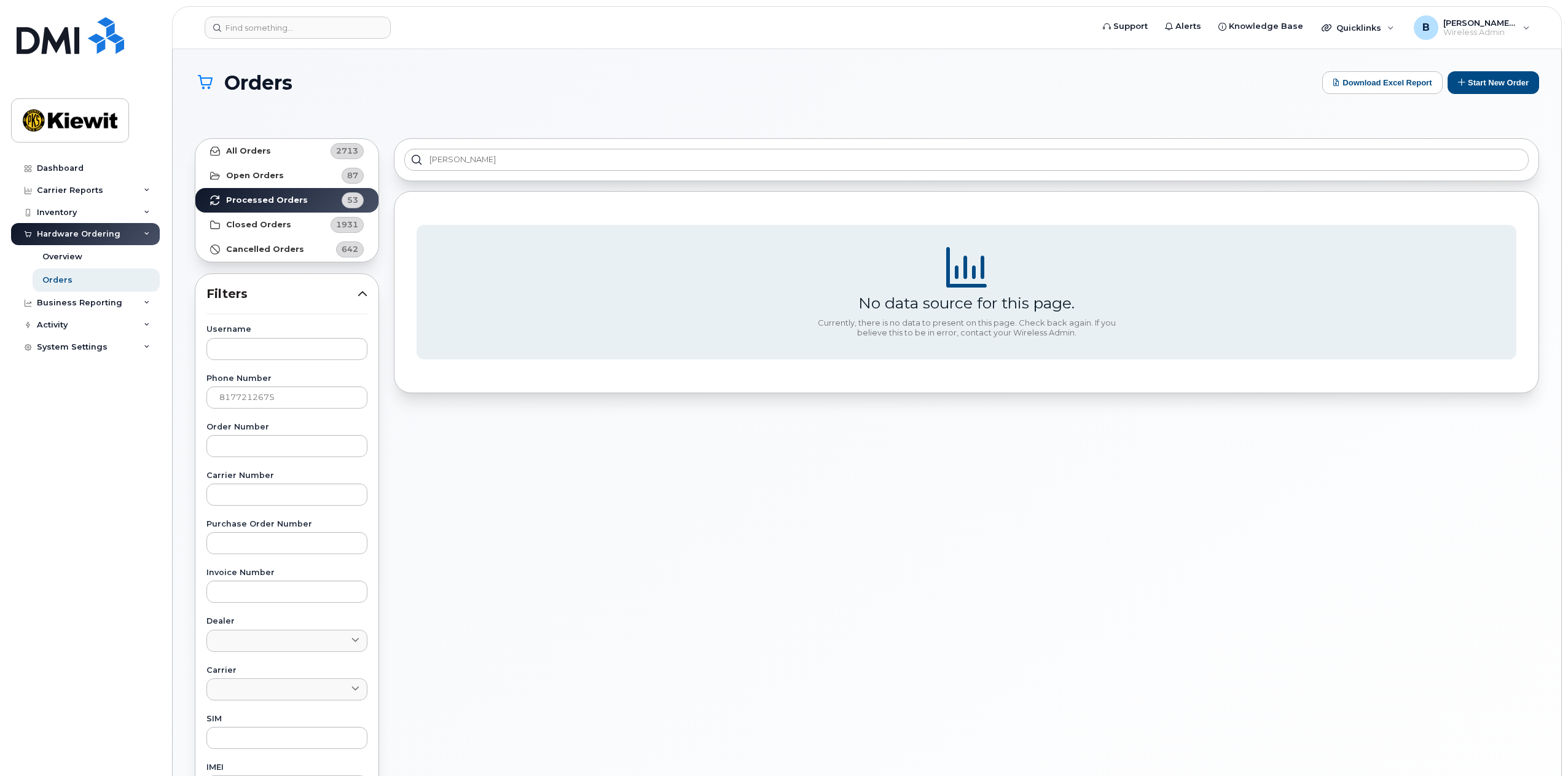
click at [80, 236] on div "Hardware Ordering" at bounding box center [79, 234] width 84 height 10
click at [114, 232] on div "Hardware Ordering" at bounding box center [79, 234] width 84 height 10
click at [89, 258] on link "Overview" at bounding box center [96, 257] width 127 height 23
click at [62, 256] on div "Overview" at bounding box center [62, 256] width 40 height 11
